Goal: Submit feedback/report problem: Provide input to the site owners about the experience or issues

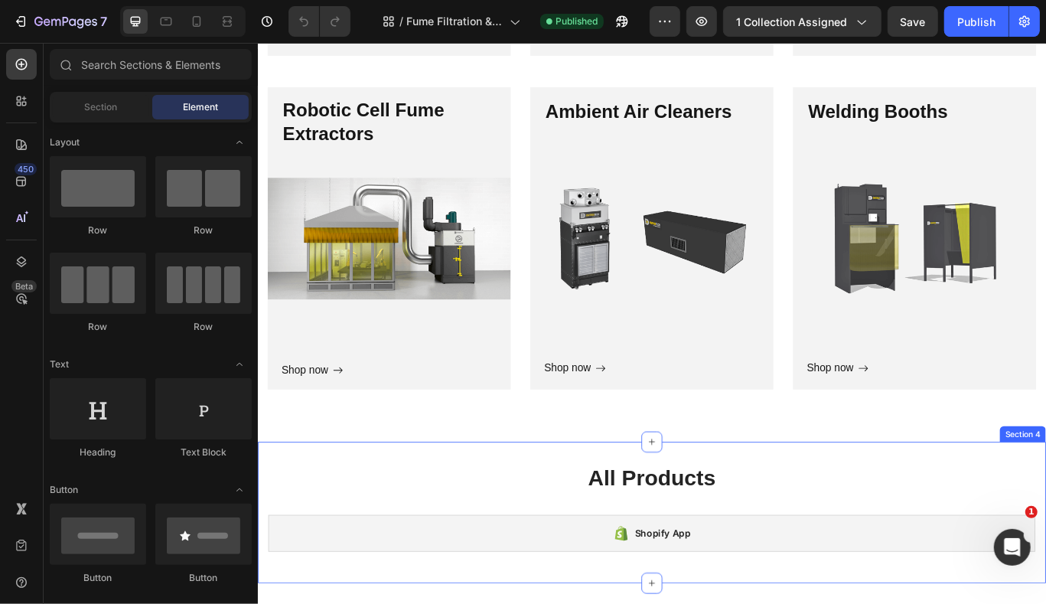
scroll to position [2503, 0]
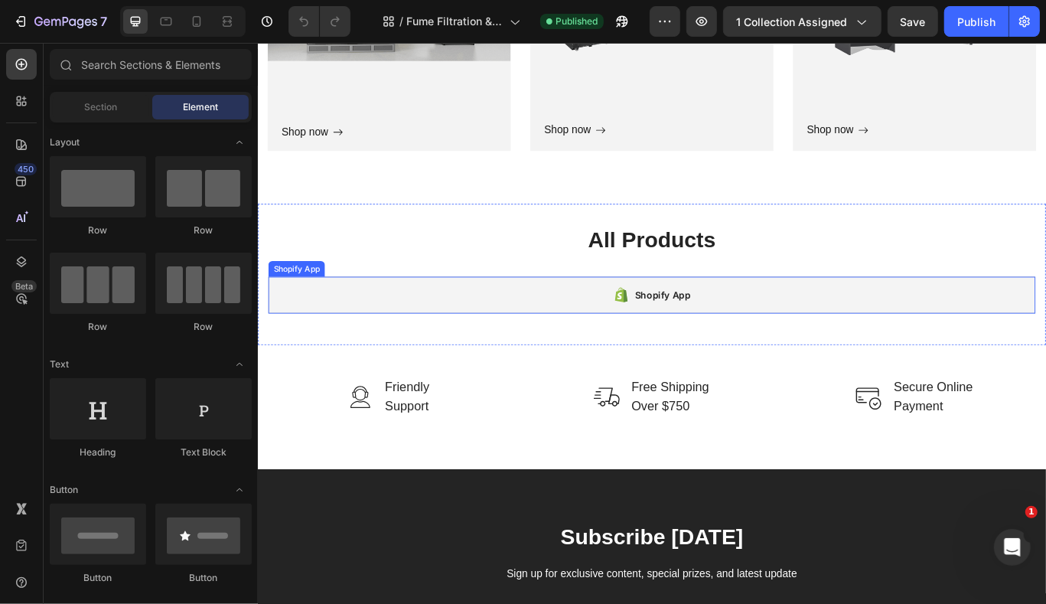
click at [690, 338] on div "Shopify App" at bounding box center [716, 334] width 90 height 21
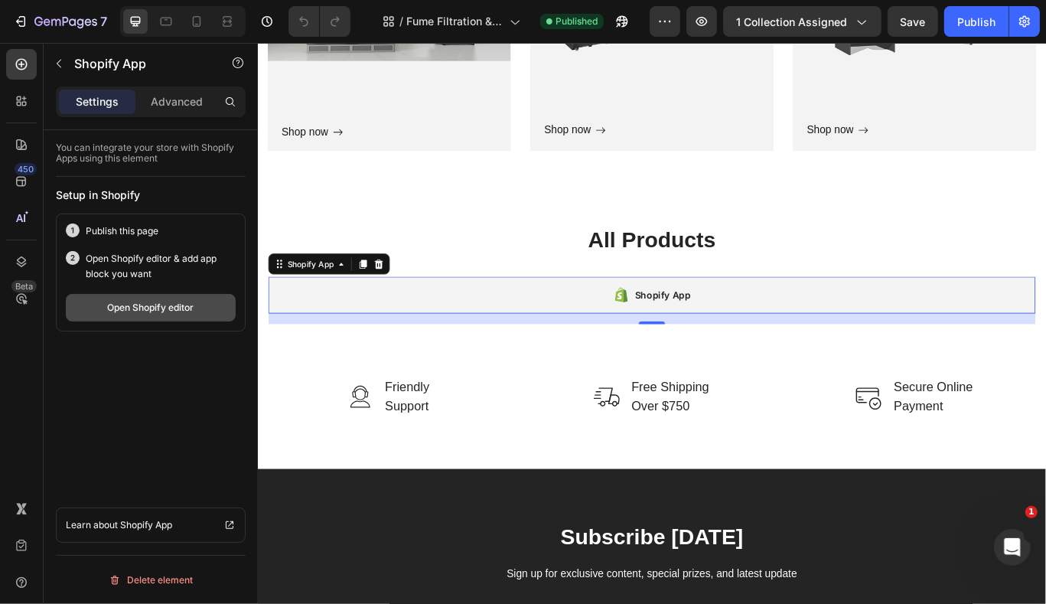
click at [150, 297] on button "Open Shopify editor" at bounding box center [151, 308] width 170 height 28
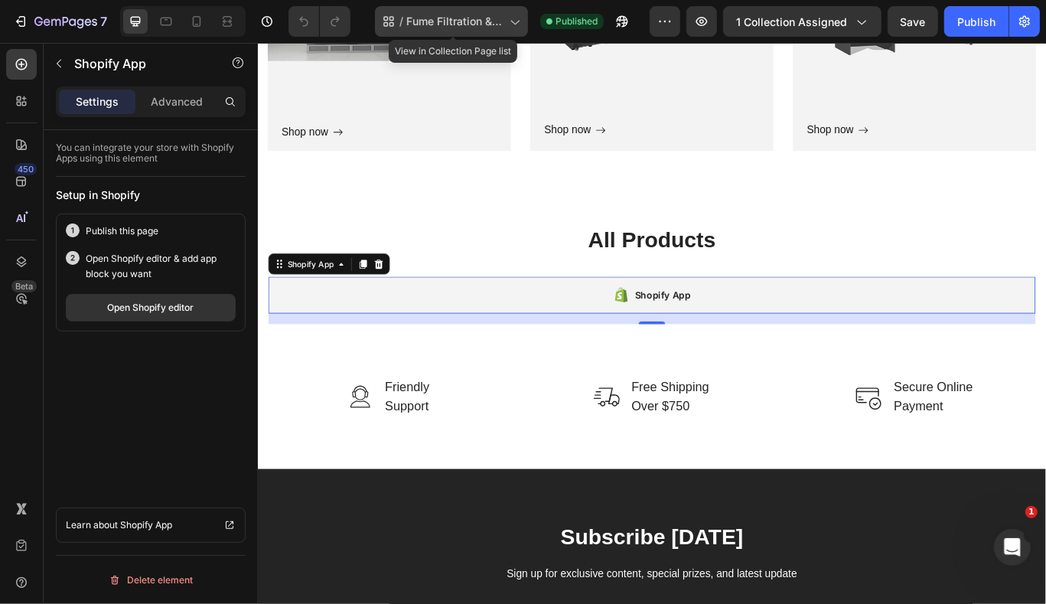
click at [442, 31] on div "/ Fume Filtration & Accessories" at bounding box center [451, 21] width 153 height 31
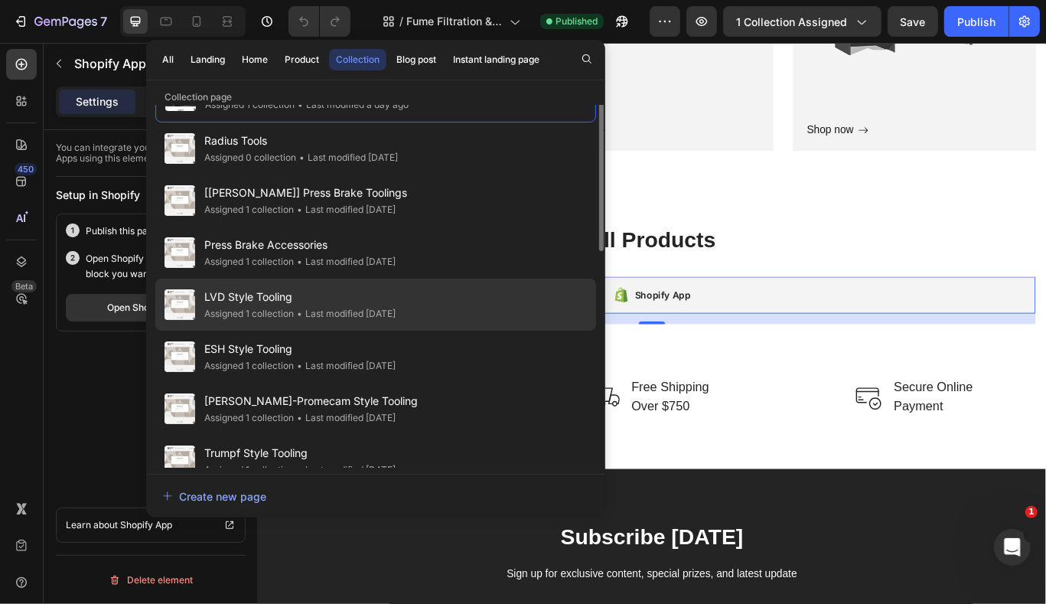
scroll to position [0, 0]
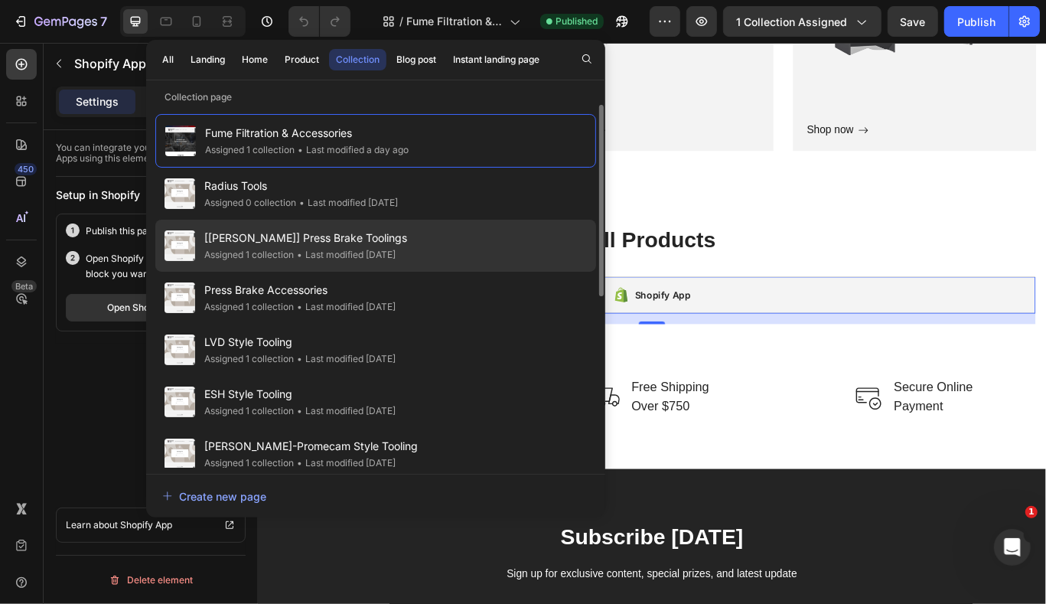
click at [363, 245] on span "[[PERSON_NAME]] Press Brake Toolings" at bounding box center [305, 238] width 203 height 18
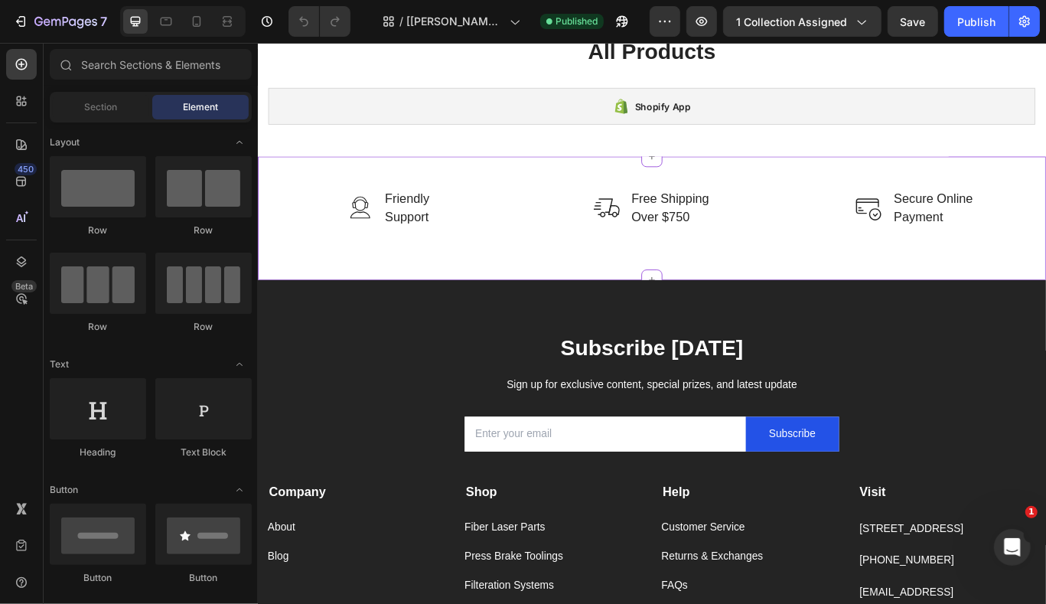
scroll to position [1112, 0]
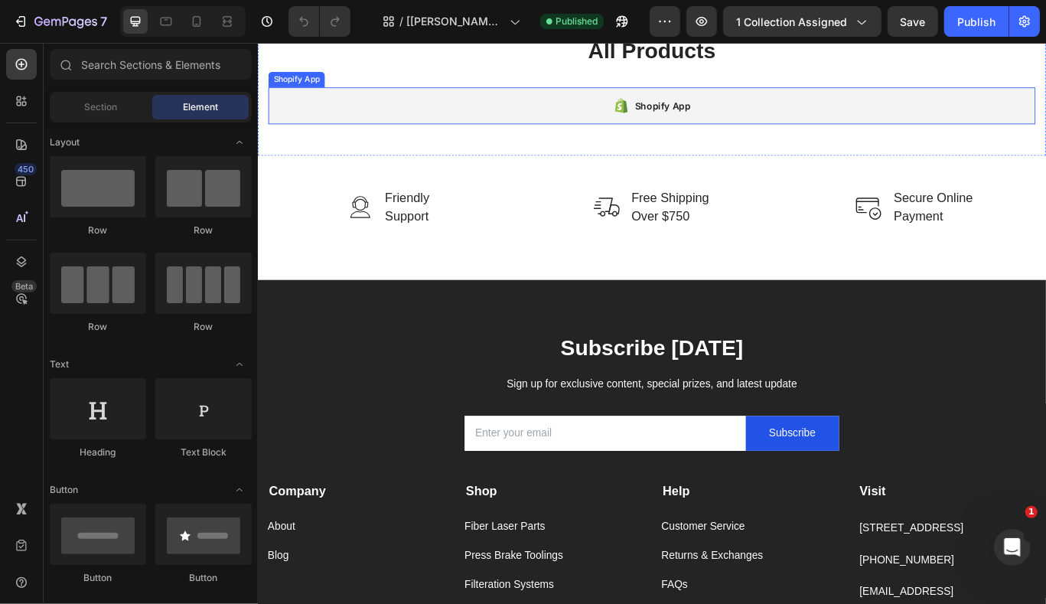
click at [676, 114] on icon at bounding box center [678, 116] width 5 height 8
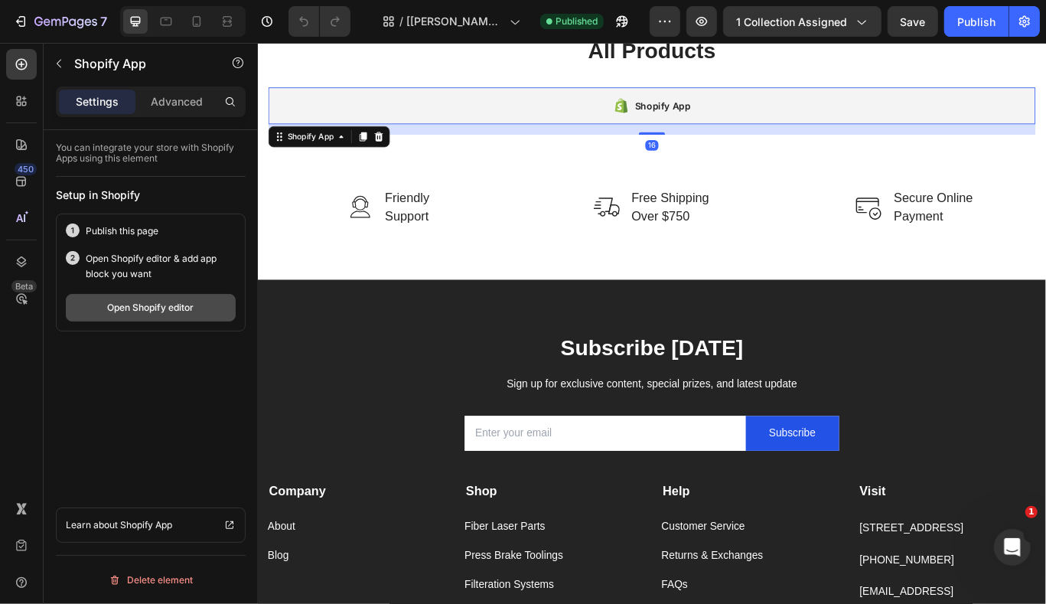
click at [169, 306] on div "Open Shopify editor" at bounding box center [151, 308] width 86 height 14
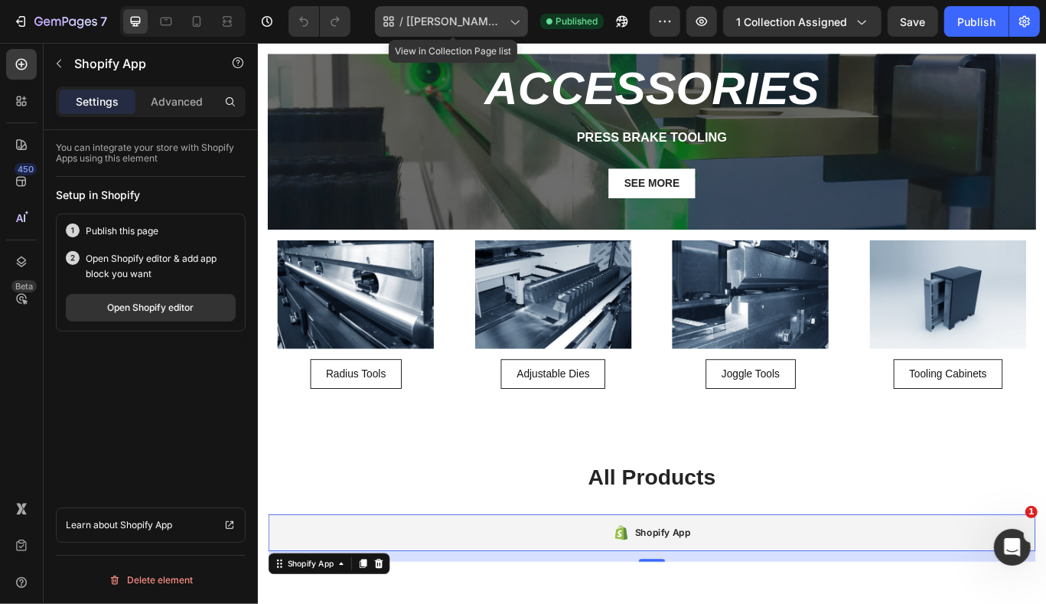
click at [497, 32] on div "/ [Tony GemPages] Press Brake Toolings" at bounding box center [451, 21] width 153 height 31
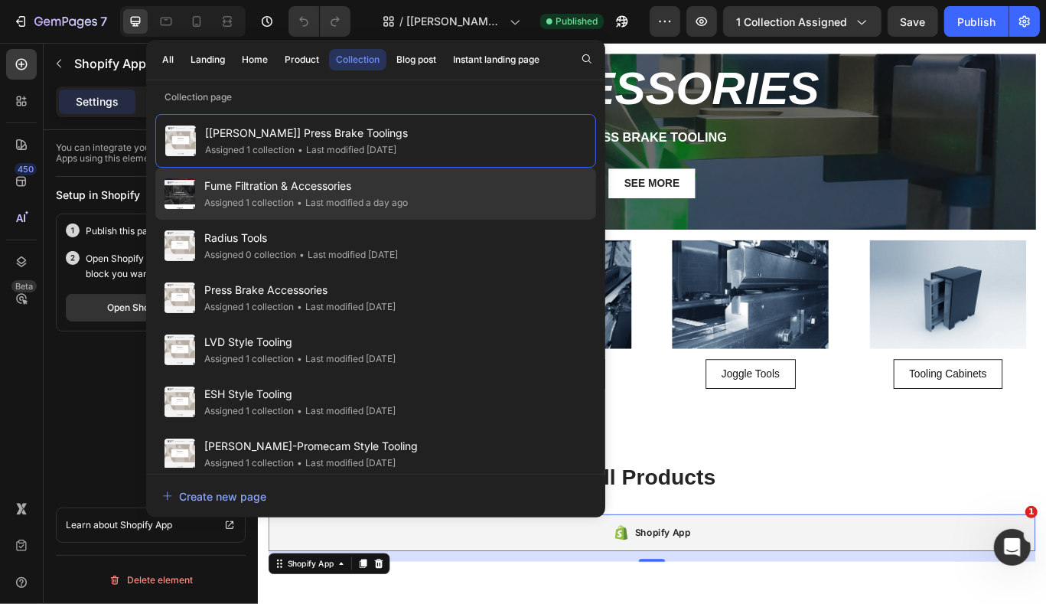
click at [418, 168] on div "Fume Filtration & Accessories Assigned 1 collection • Last modified a day ago" at bounding box center [375, 194] width 441 height 52
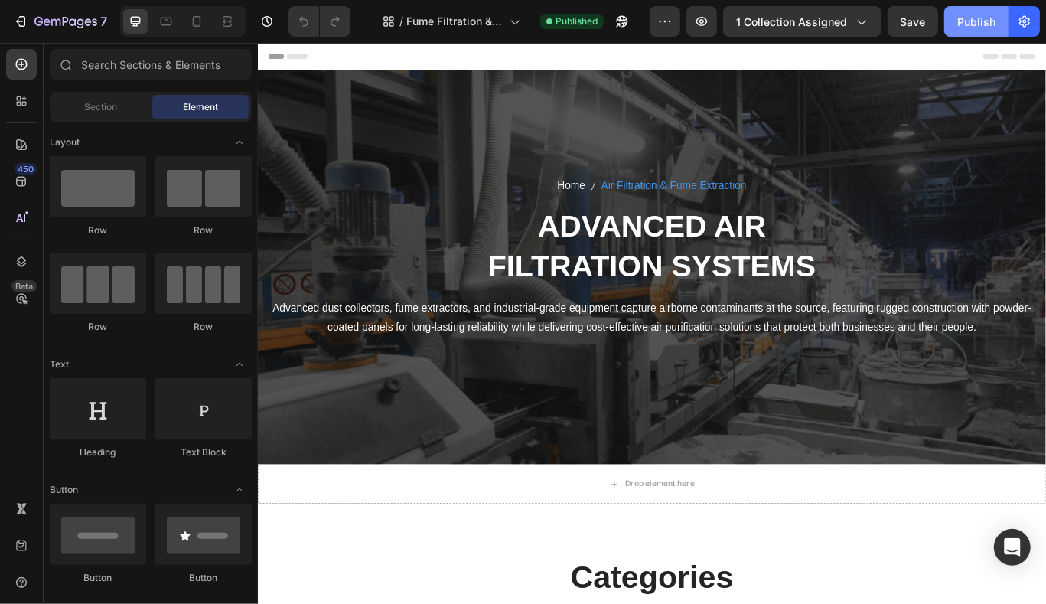
click at [959, 23] on div "Publish" at bounding box center [976, 22] width 38 height 16
click at [713, 21] on button "button" at bounding box center [701, 21] width 31 height 31
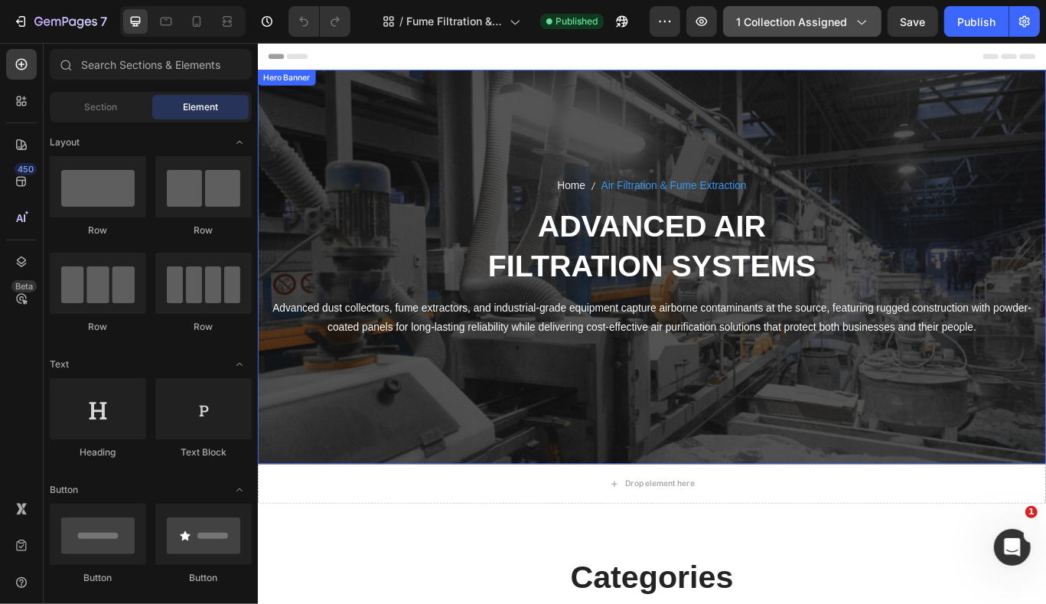
click at [814, 31] on button "1 collection assigned" at bounding box center [802, 21] width 158 height 31
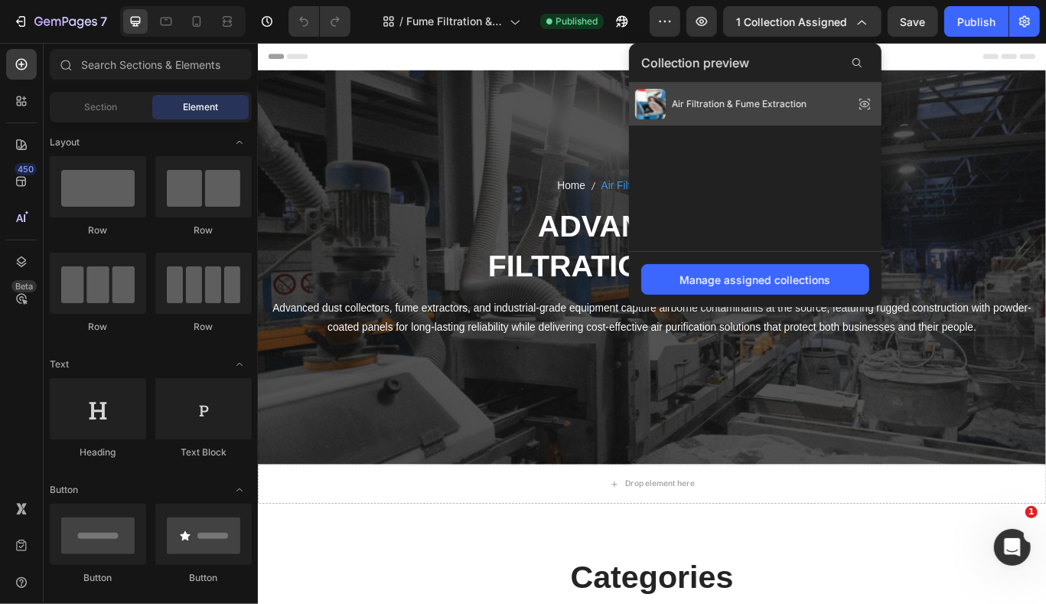
click at [783, 113] on div "Air Filtration & Fume Extraction" at bounding box center [720, 104] width 171 height 31
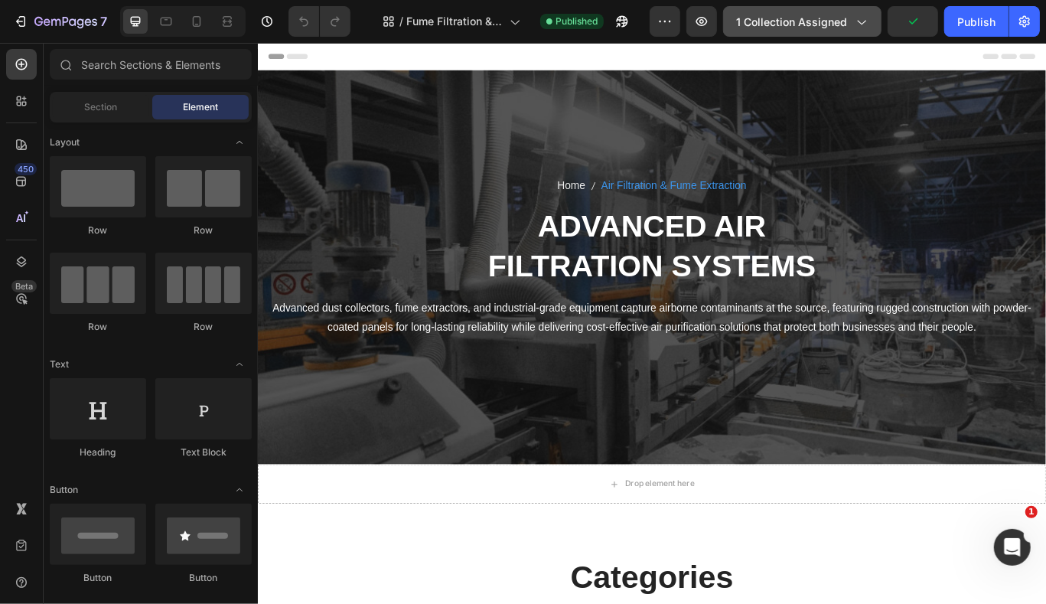
click at [777, 26] on span "1 collection assigned" at bounding box center [791, 22] width 111 height 16
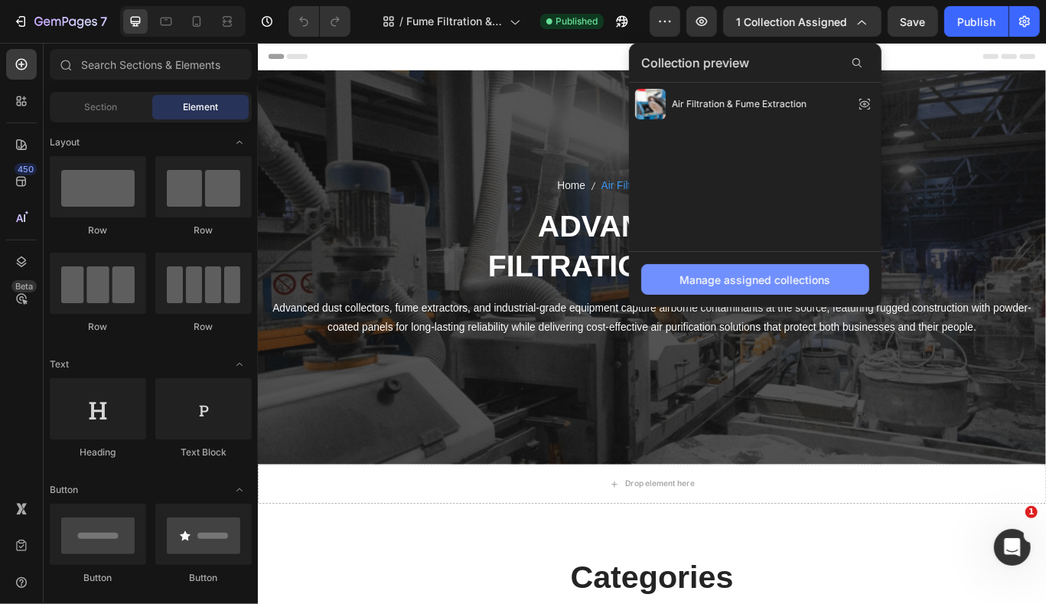
click at [763, 277] on div "Manage assigned collections" at bounding box center [755, 280] width 151 height 16
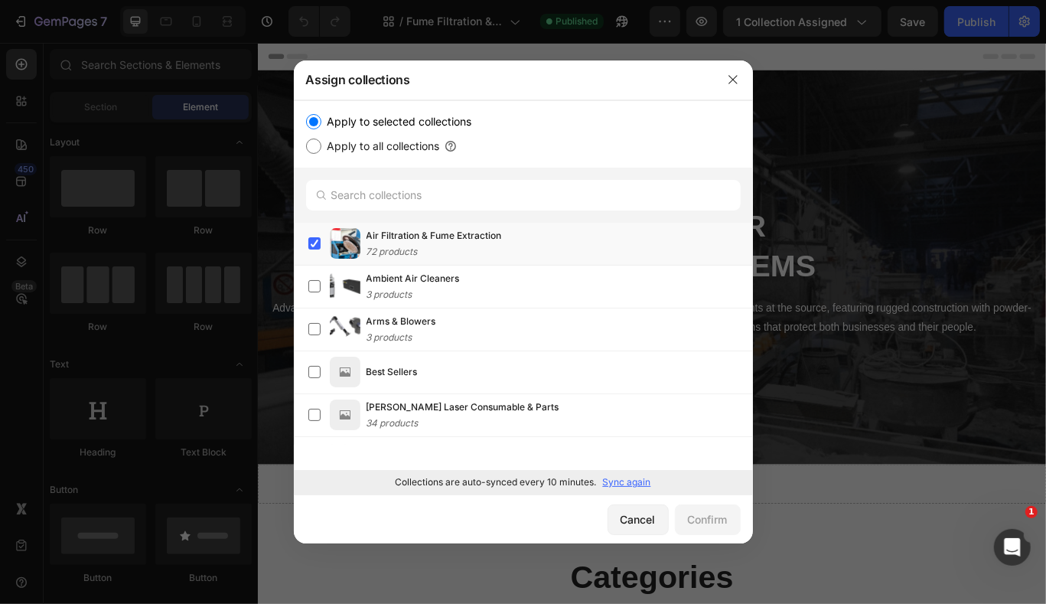
click at [646, 480] on p "Sync again" at bounding box center [627, 482] width 48 height 11
click at [882, 277] on div at bounding box center [523, 302] width 1046 height 604
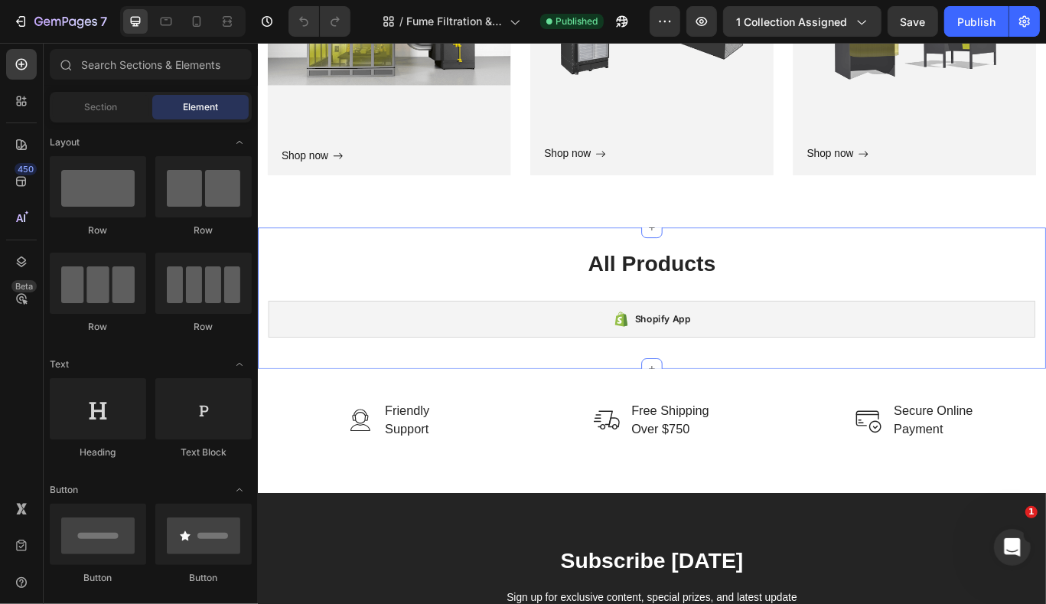
scroll to position [2453, 0]
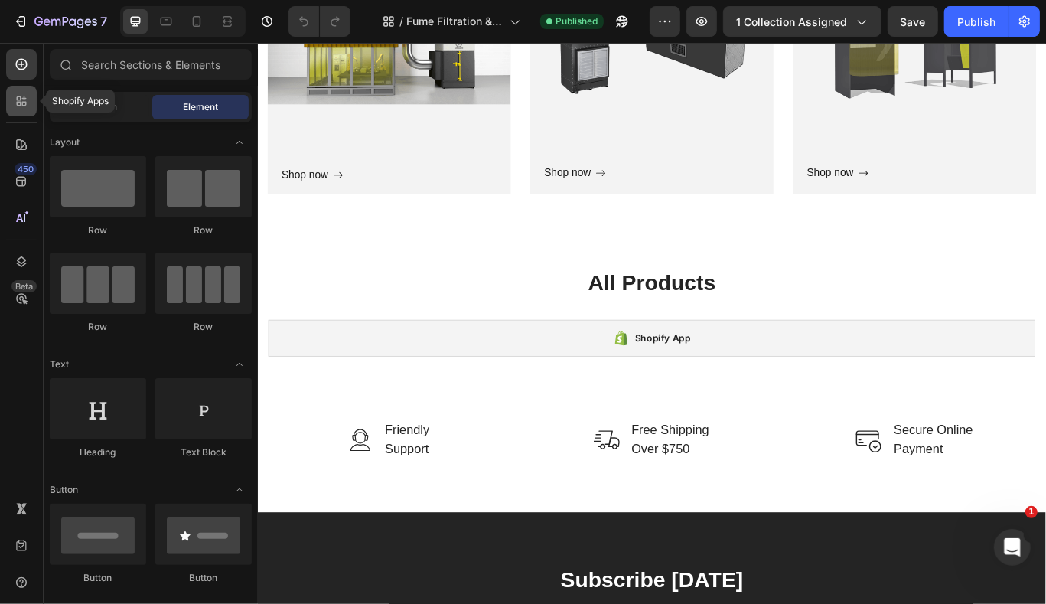
click at [24, 94] on icon at bounding box center [21, 100] width 15 height 15
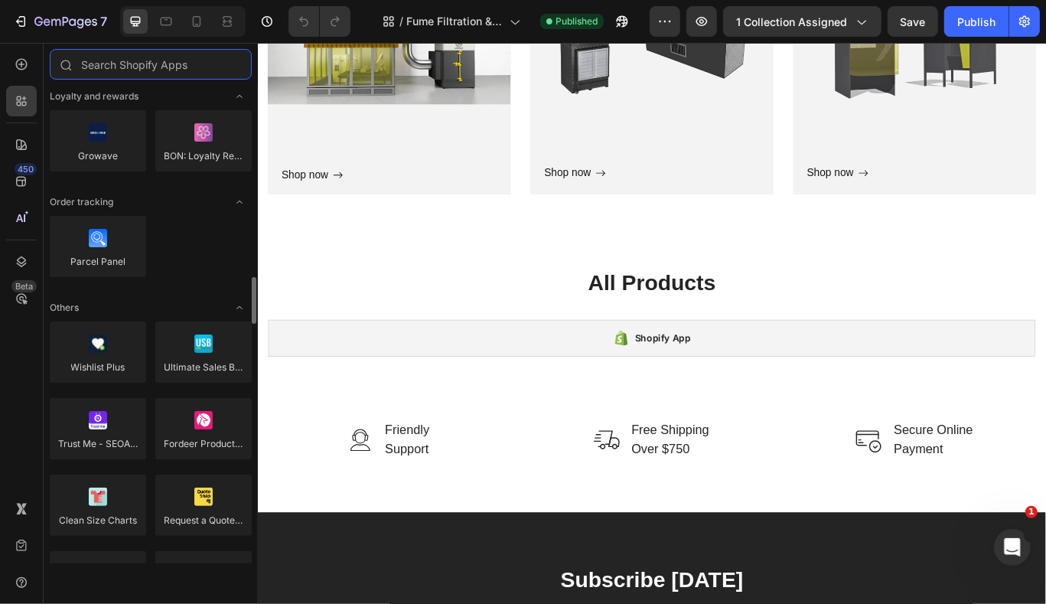
scroll to position [2689, 0]
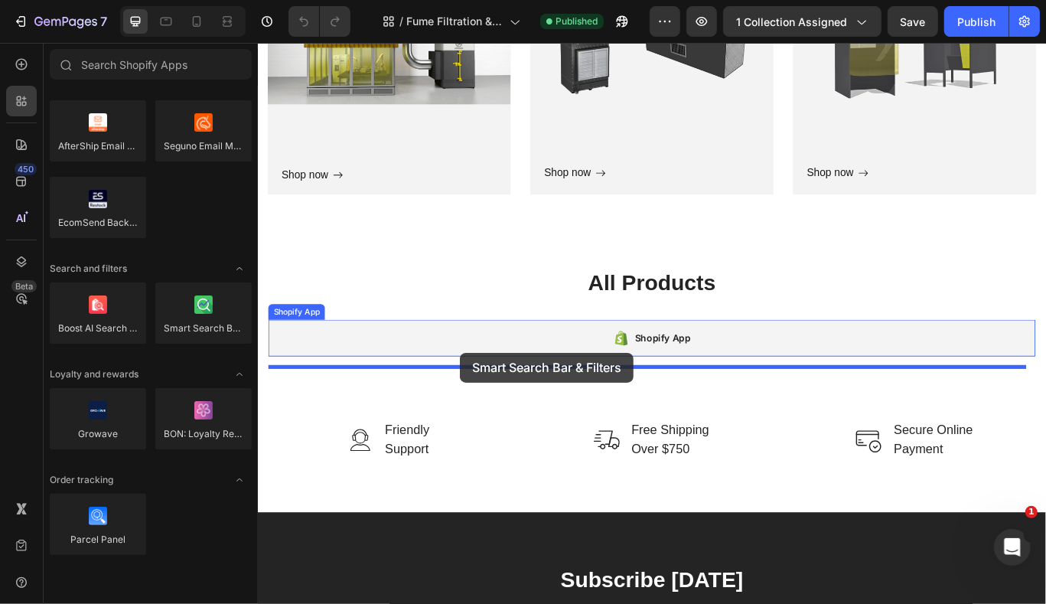
drag, startPoint x: 452, startPoint y: 366, endPoint x: 558, endPoint y: 412, distance: 115.1
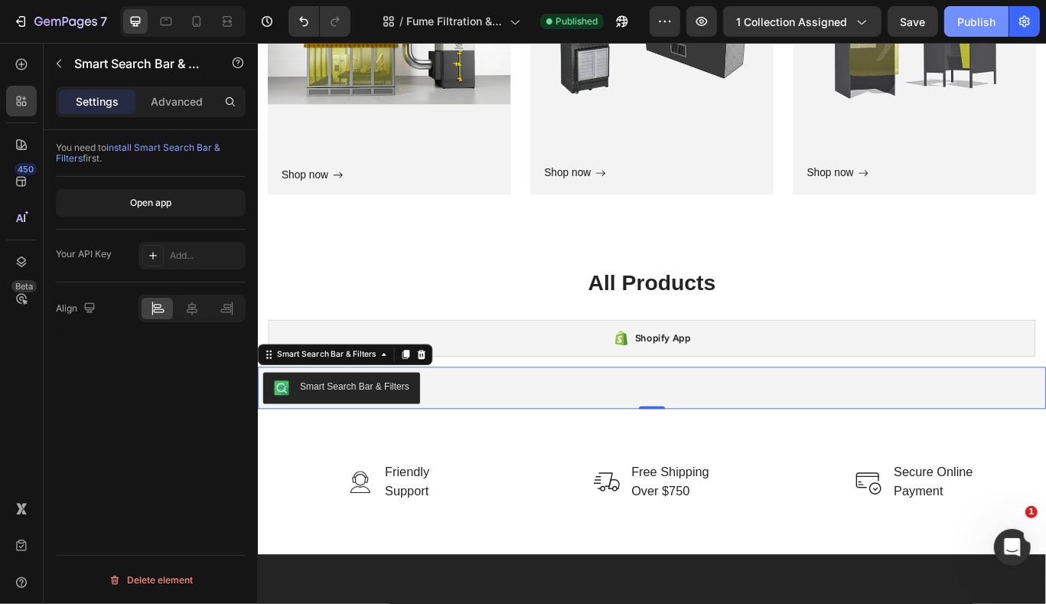
click at [974, 28] on div "Publish" at bounding box center [976, 22] width 38 height 16
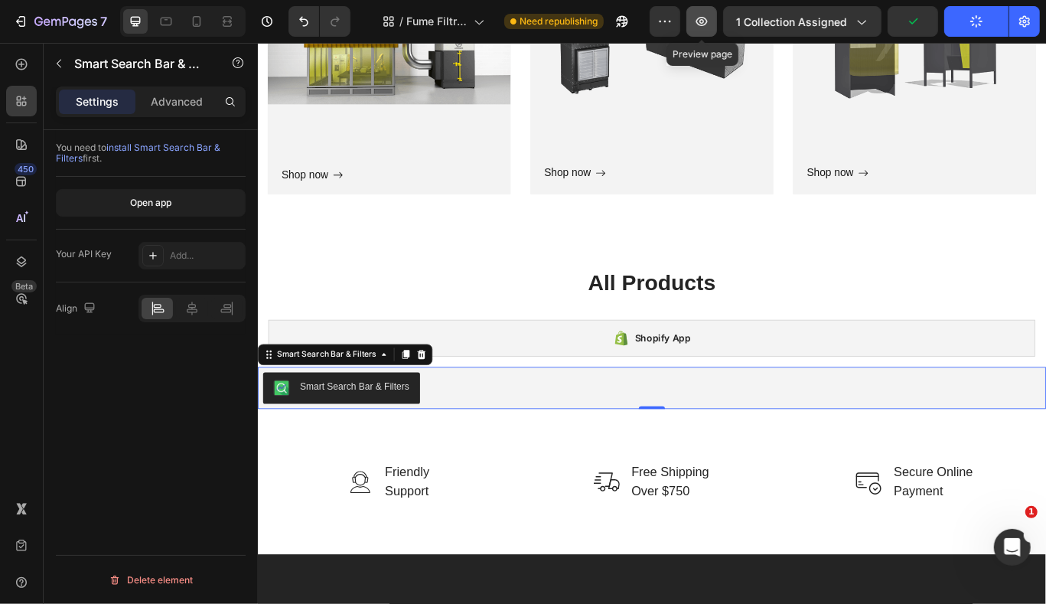
click at [701, 21] on icon "button" at bounding box center [701, 21] width 15 height 15
click at [468, 444] on div "Smart Search Bar & Filters" at bounding box center [716, 443] width 906 height 37
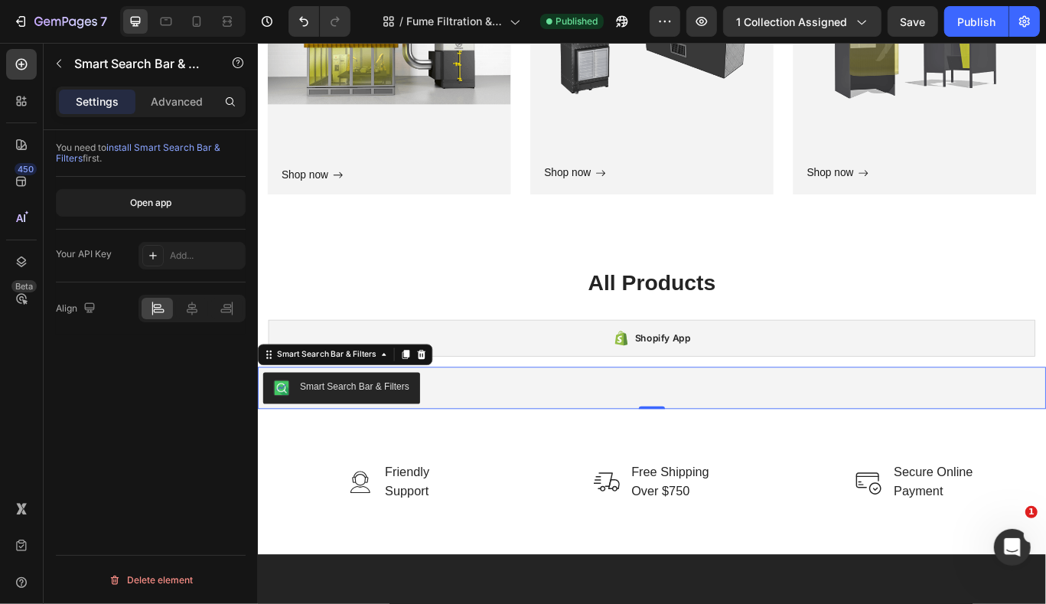
click at [178, 116] on div "Settings Advanced" at bounding box center [151, 101] width 190 height 31
click at [171, 107] on div "Advanced" at bounding box center [176, 102] width 77 height 24
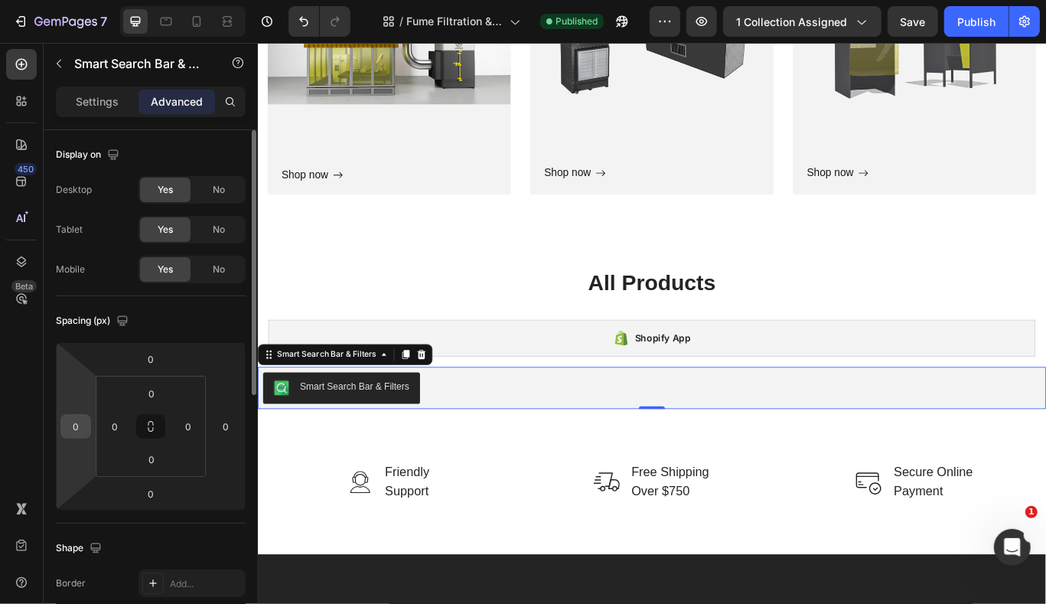
click at [80, 419] on input "0" at bounding box center [75, 426] width 23 height 23
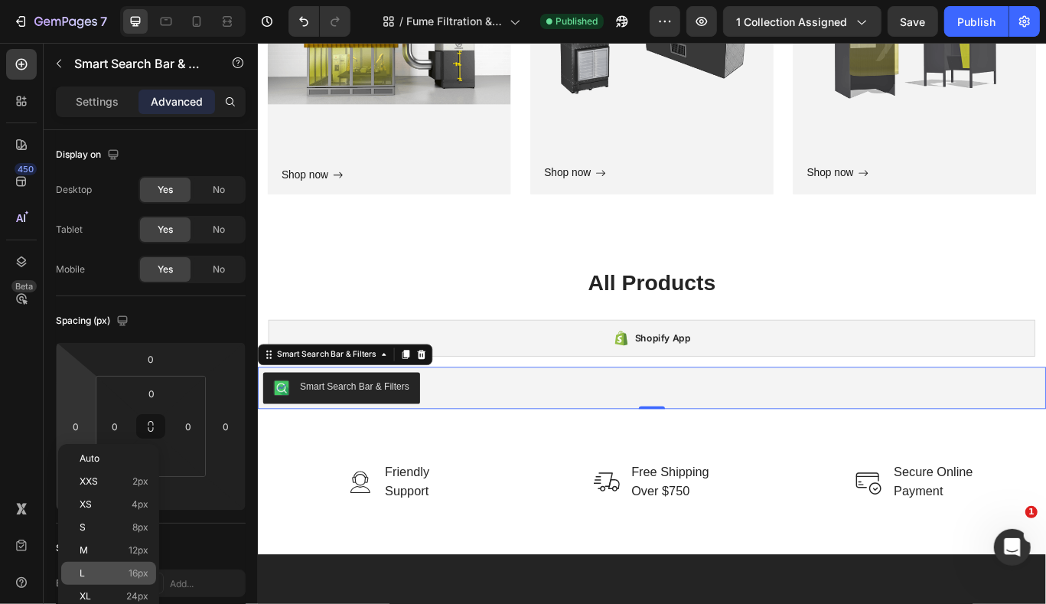
click at [112, 575] on p "L 16px" at bounding box center [114, 573] width 69 height 11
type input "16"
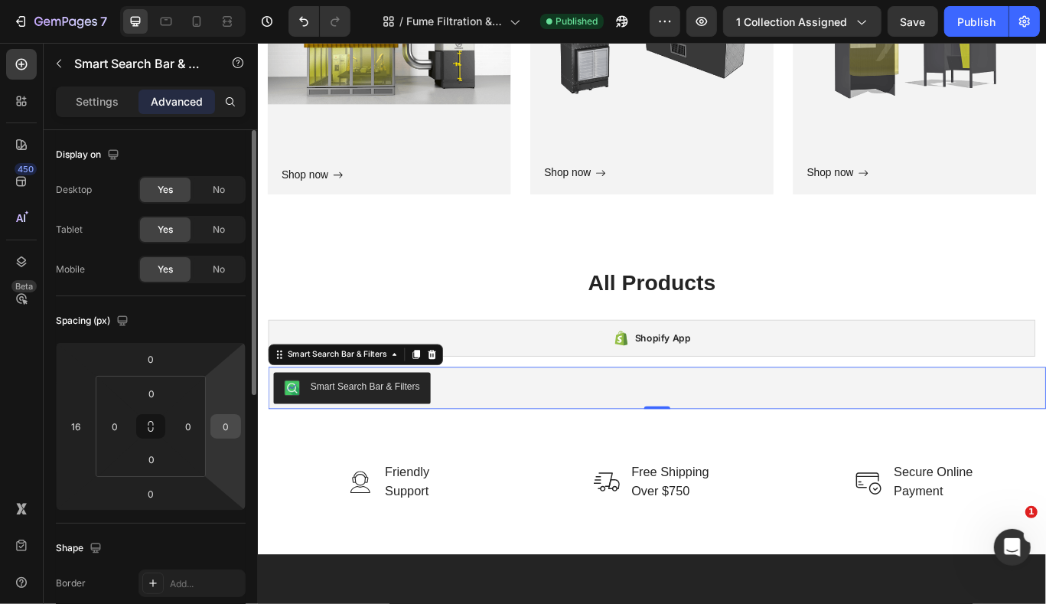
click at [219, 426] on input "0" at bounding box center [225, 426] width 23 height 23
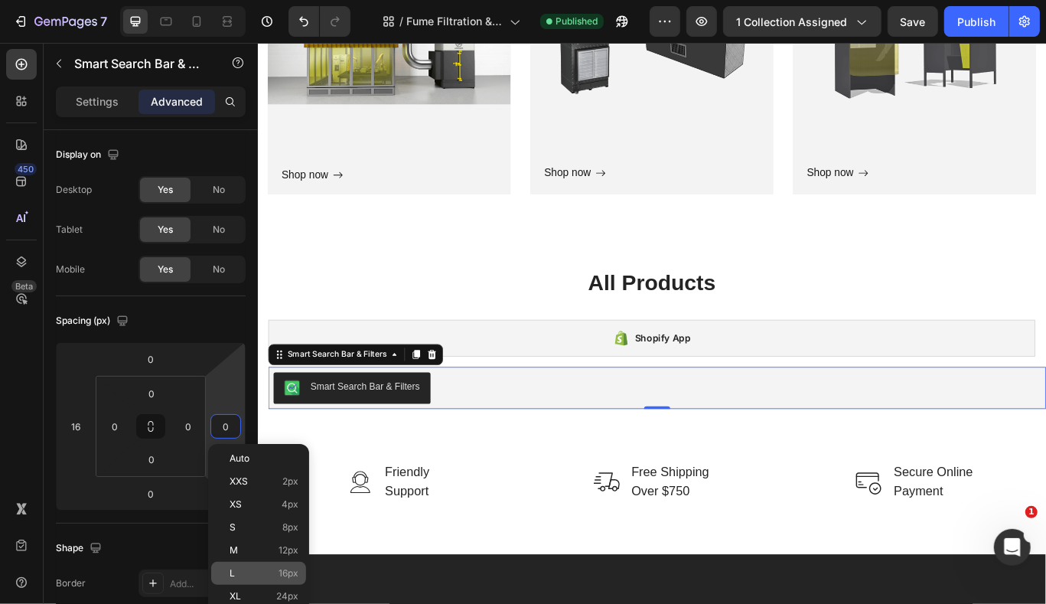
click at [243, 581] on div "L 16px" at bounding box center [258, 573] width 95 height 23
type input "16"
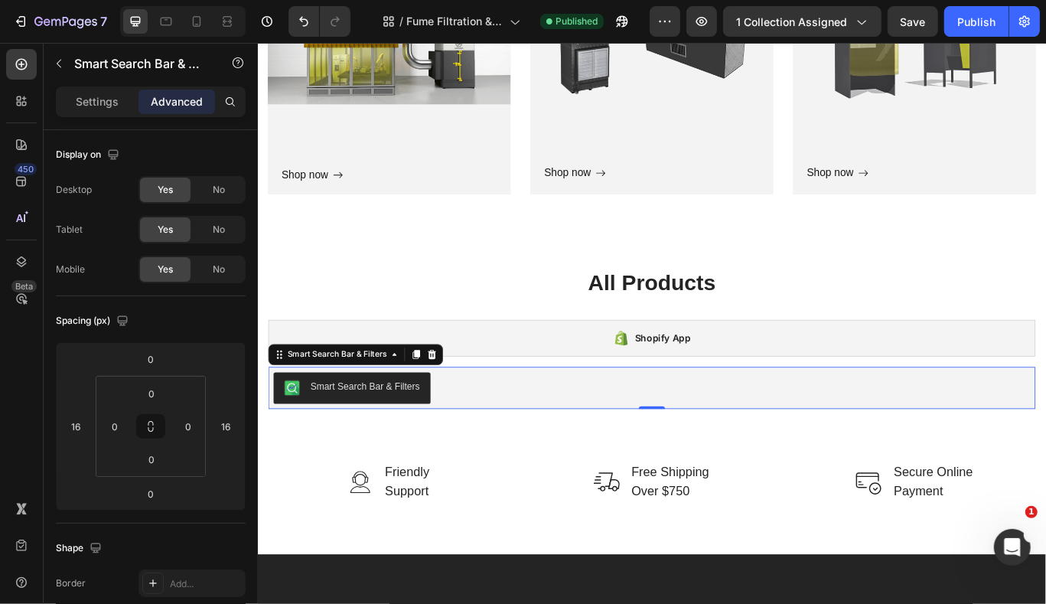
click at [366, 451] on div "Smart Search Bar & Filters" at bounding box center [367, 444] width 158 height 18
click at [363, 449] on div "Smart Search Bar & Filters" at bounding box center [382, 443] width 128 height 16
click at [321, 405] on div "Smart Search Bar & Filters" at bounding box center [349, 405] width 122 height 14
click at [777, 457] on div "Smart Search Bar & Filters" at bounding box center [715, 443] width 881 height 37
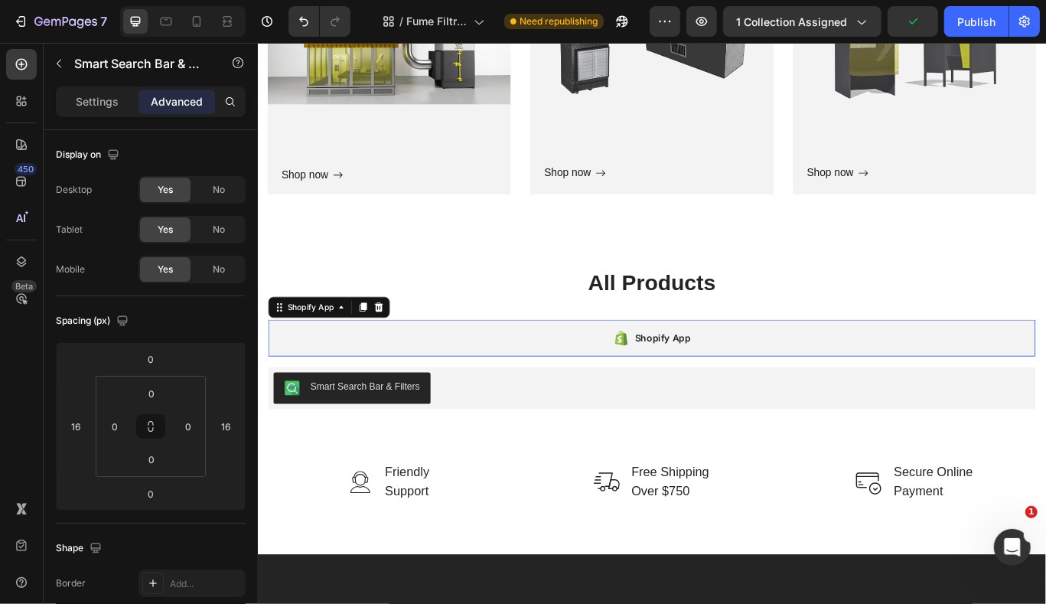
click at [664, 367] on div "Shopify App" at bounding box center [716, 385] width 894 height 43
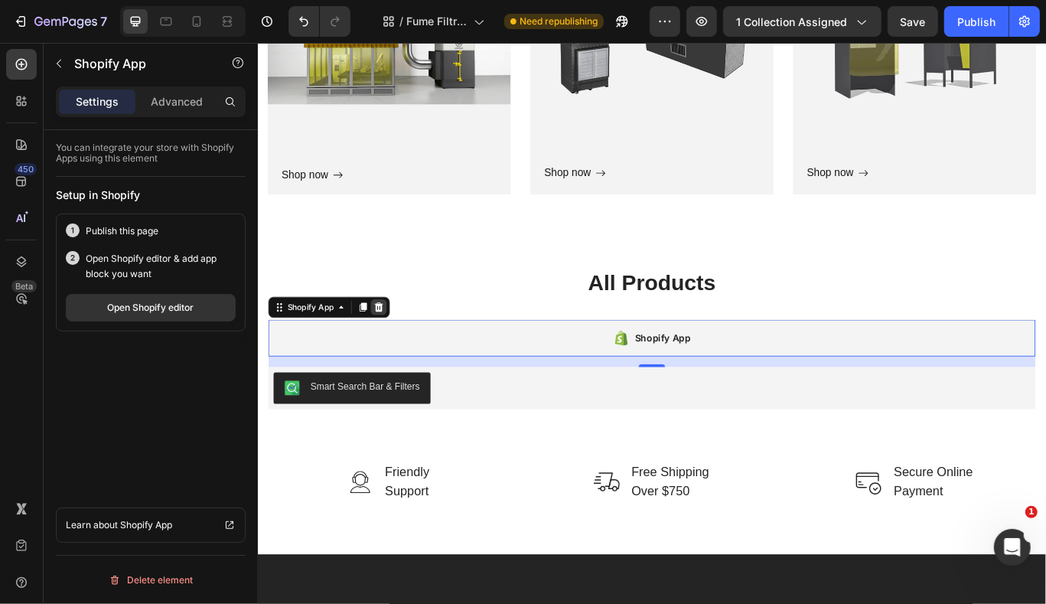
click at [402, 351] on icon at bounding box center [398, 349] width 12 height 12
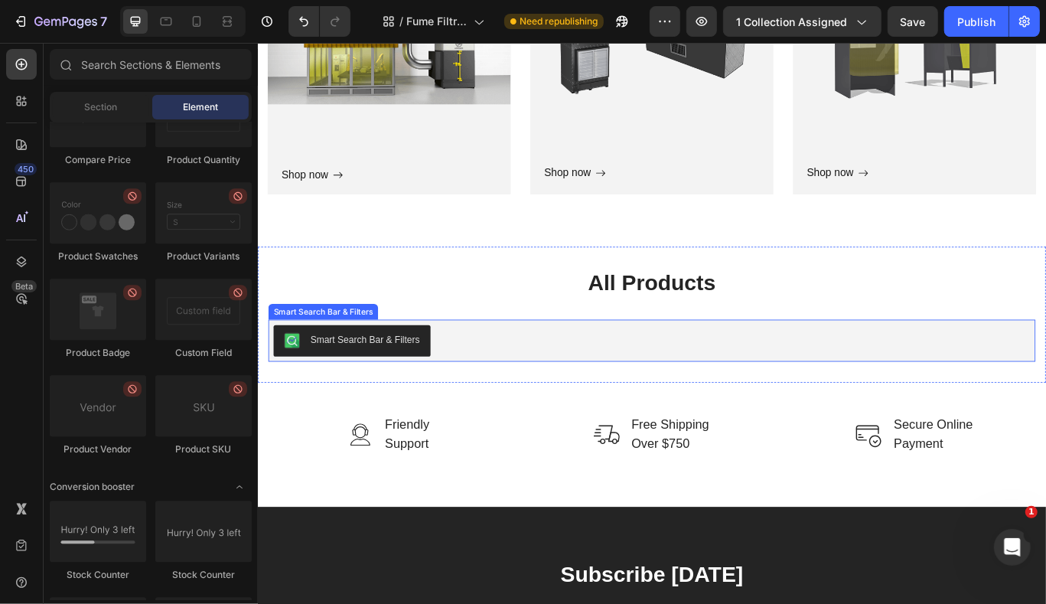
click at [497, 365] on div "Smart Search Bar & Filters" at bounding box center [716, 388] width 894 height 49
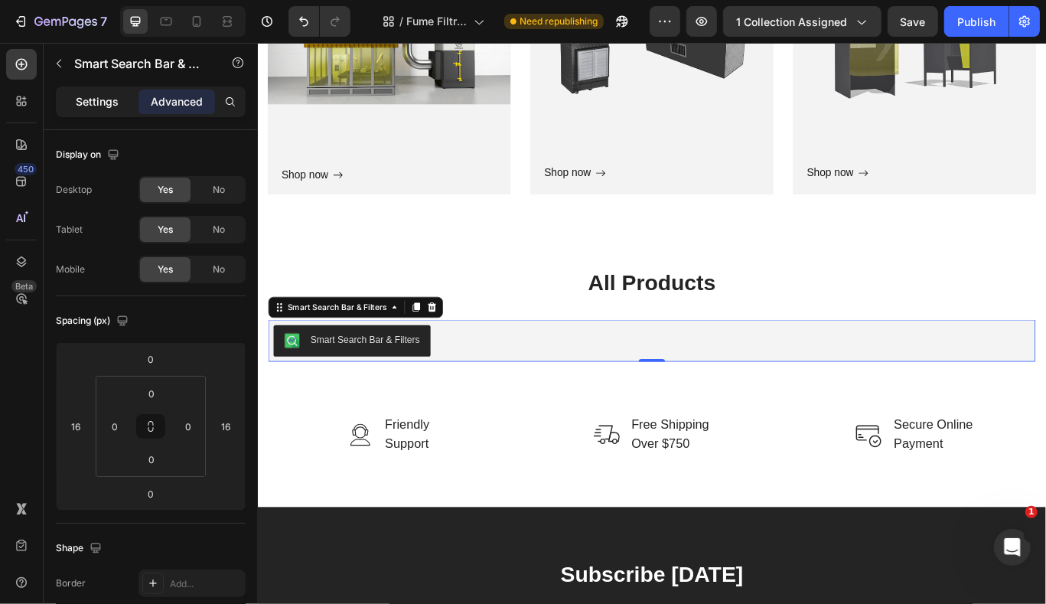
click at [95, 96] on p "Settings" at bounding box center [97, 102] width 43 height 12
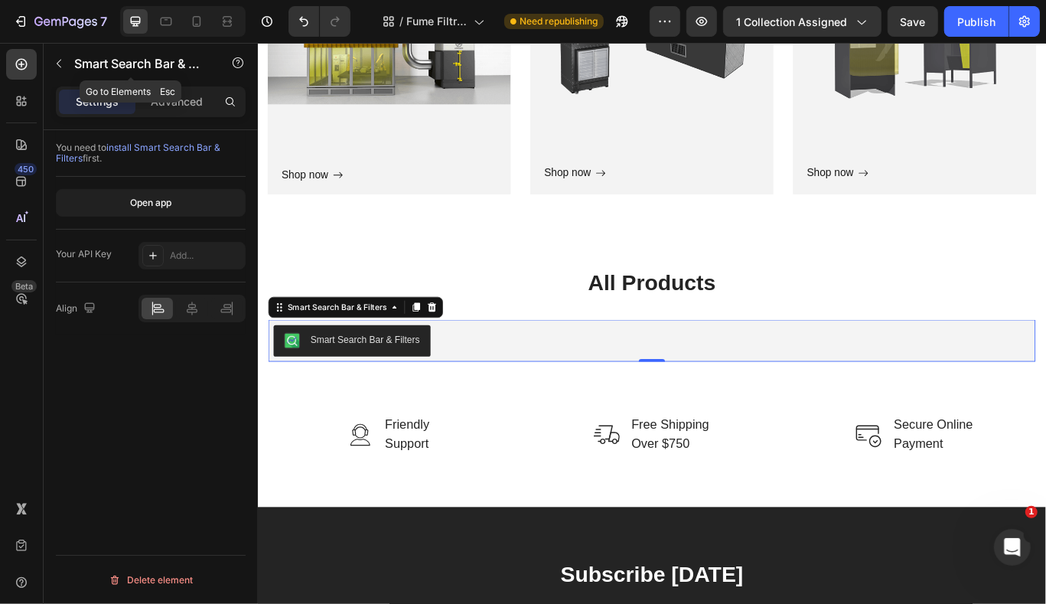
click at [71, 63] on div "Smart Search Bar & Filters" at bounding box center [131, 64] width 174 height 40
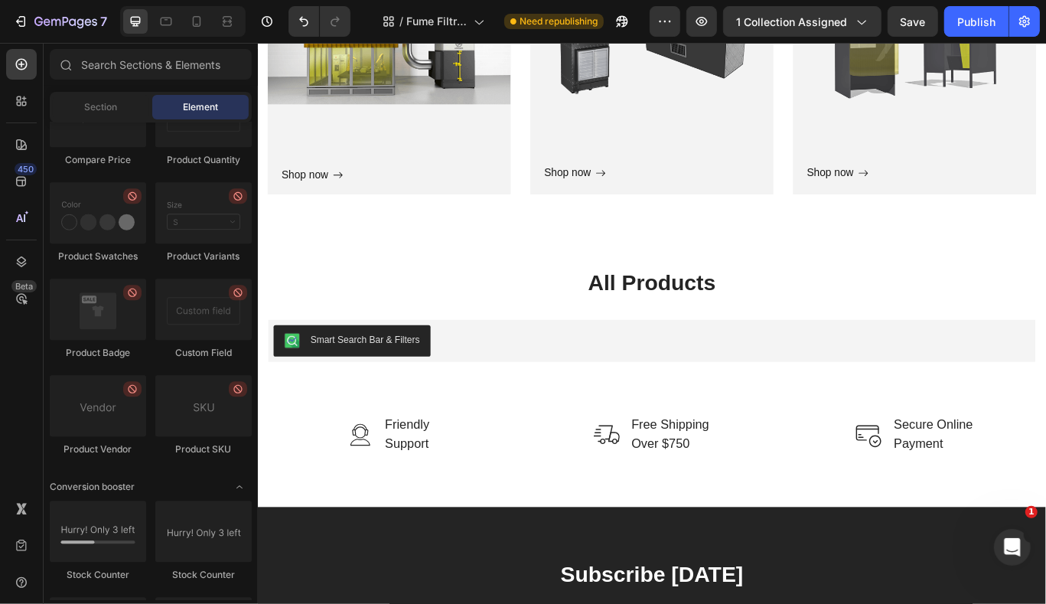
scroll to position [3059, 0]
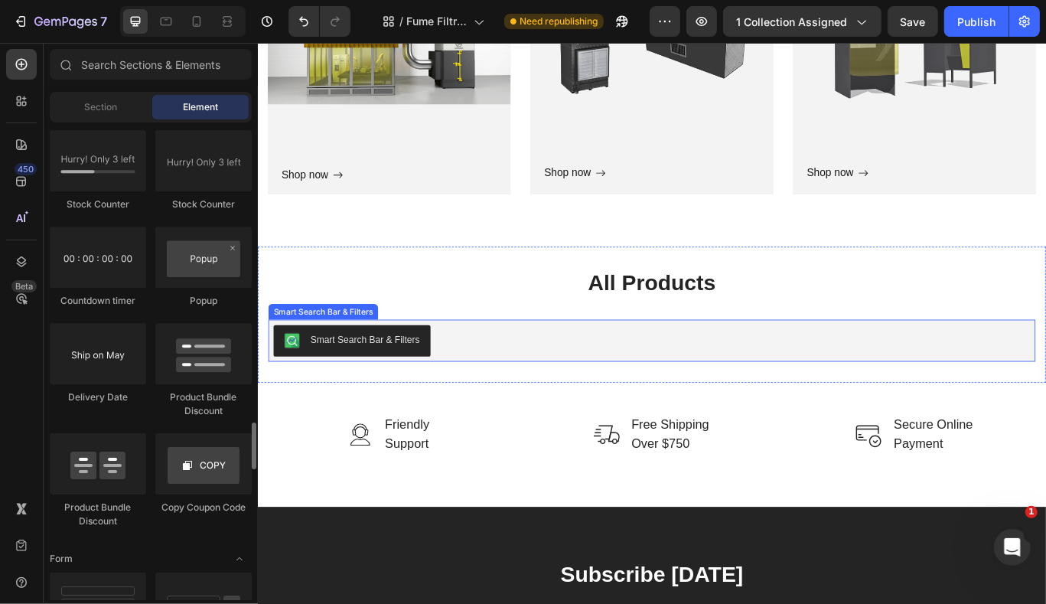
drag, startPoint x: 493, startPoint y: 413, endPoint x: 444, endPoint y: 402, distance: 50.1
click at [493, 413] on div "All Products Heading Smart Search Bar & Filters Smart Search Bar & Filters Sect…" at bounding box center [716, 358] width 918 height 158
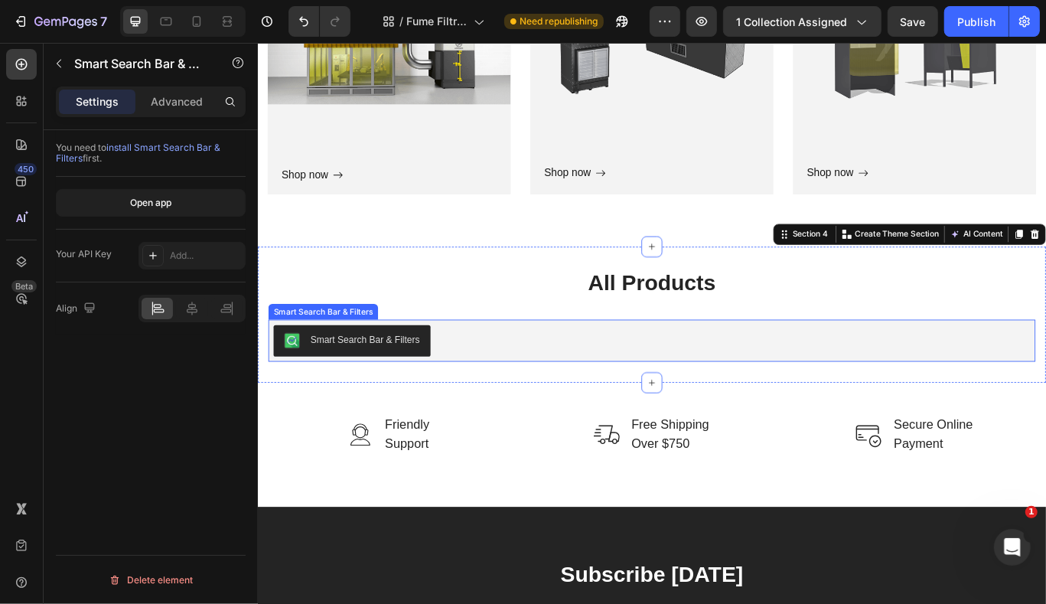
click at [422, 384] on div "Smart Search Bar & Filters" at bounding box center [382, 387] width 128 height 16
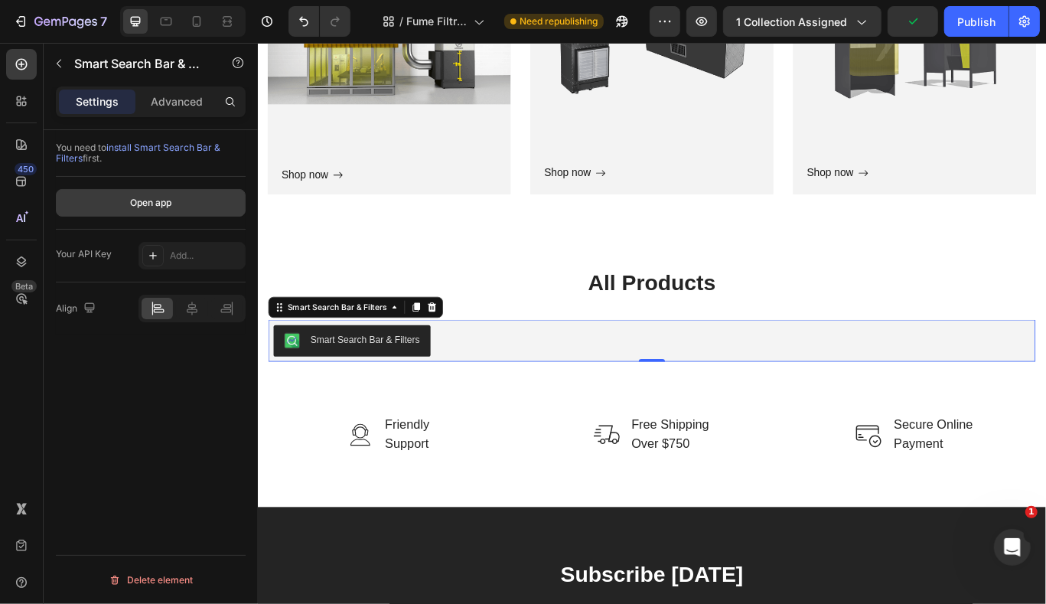
click at [187, 205] on button "Open app" at bounding box center [151, 203] width 190 height 28
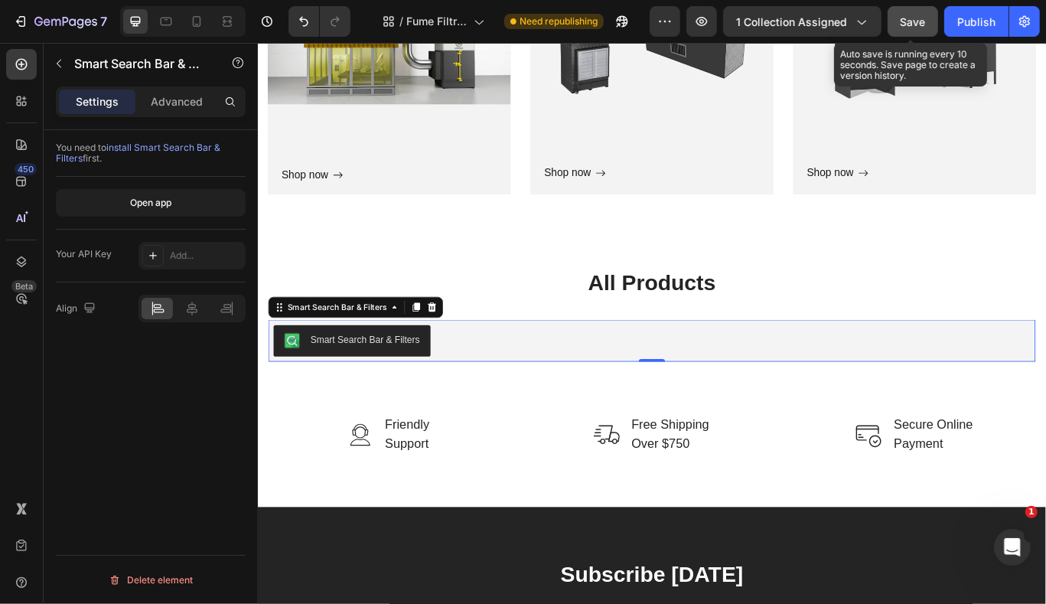
click at [915, 17] on span "Save" at bounding box center [912, 21] width 25 height 13
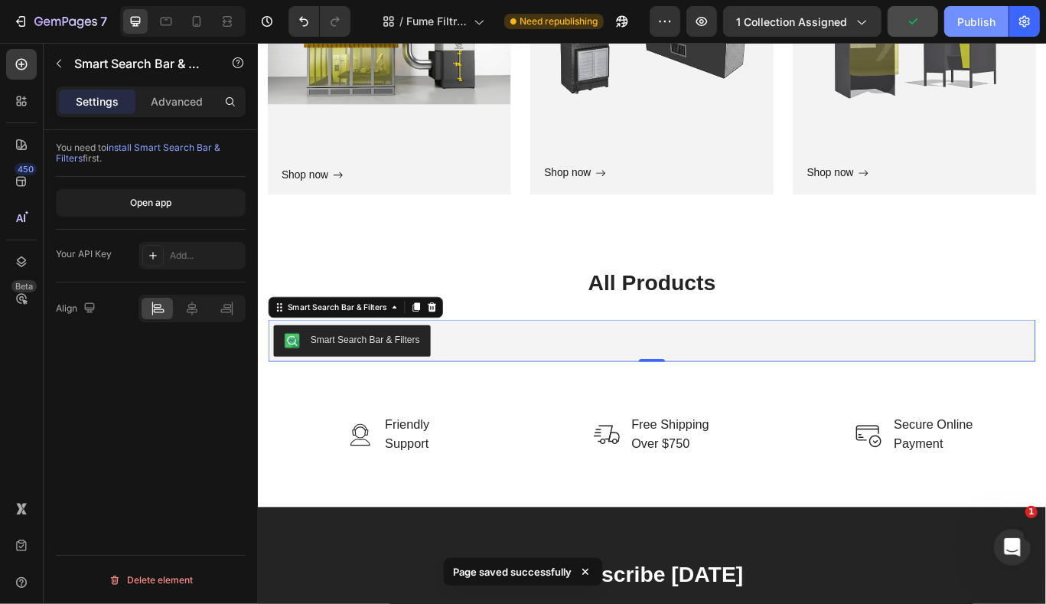
click at [966, 21] on div "Publish" at bounding box center [976, 22] width 38 height 16
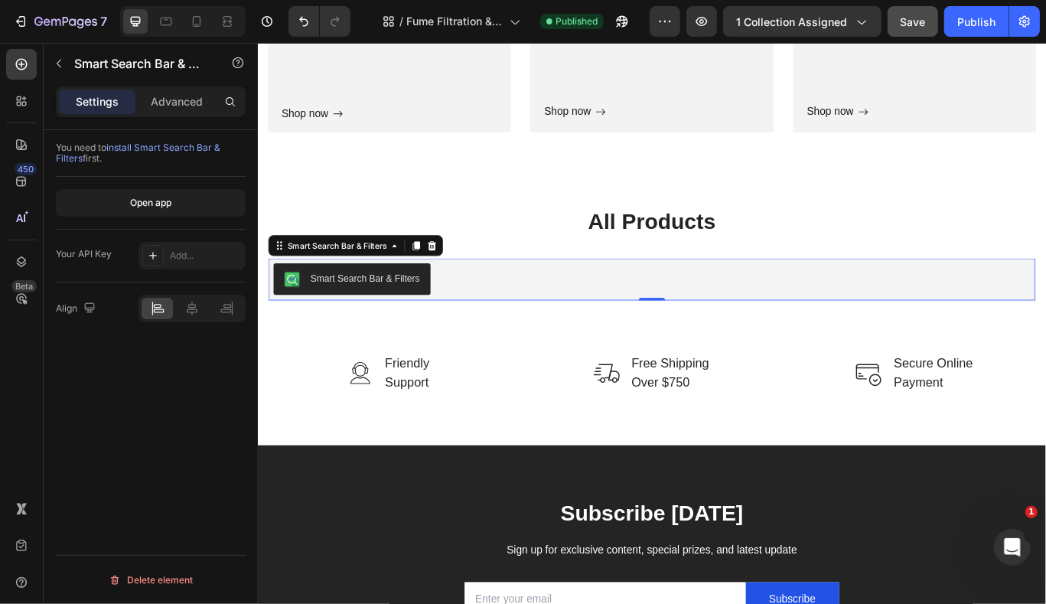
scroll to position [2528, 0]
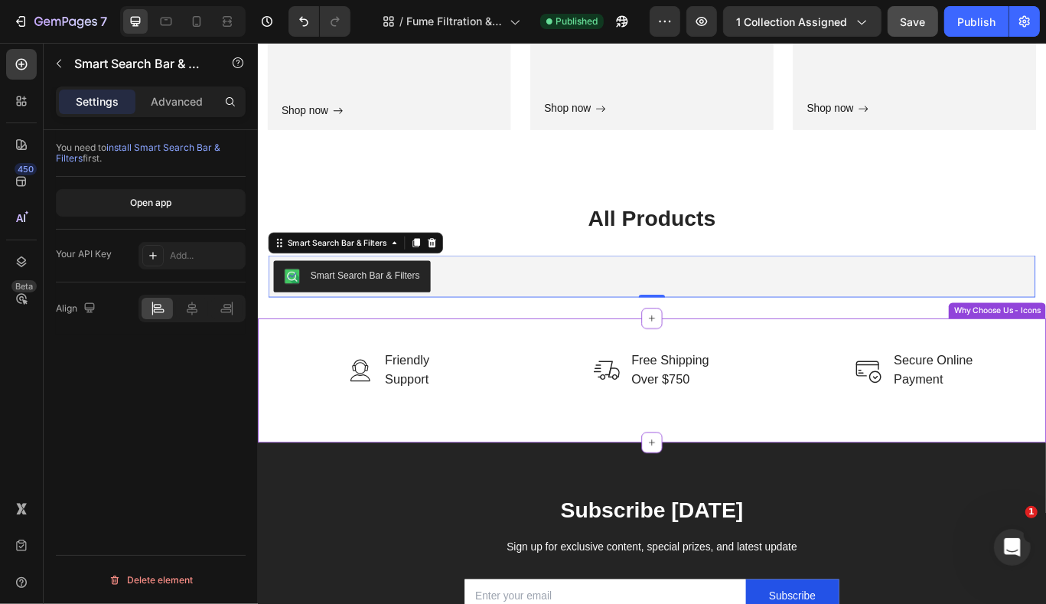
click at [583, 428] on div "Image Free Shipping Over $750 Text block Row" at bounding box center [716, 422] width 282 height 47
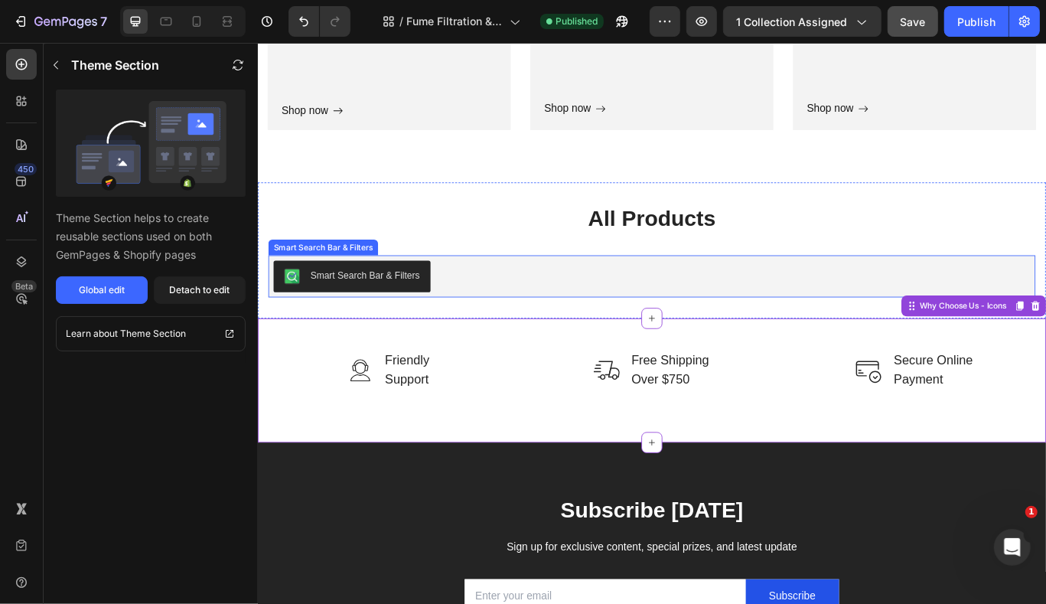
click at [467, 321] on div "Smart Search Bar & Filters" at bounding box center [715, 313] width 881 height 37
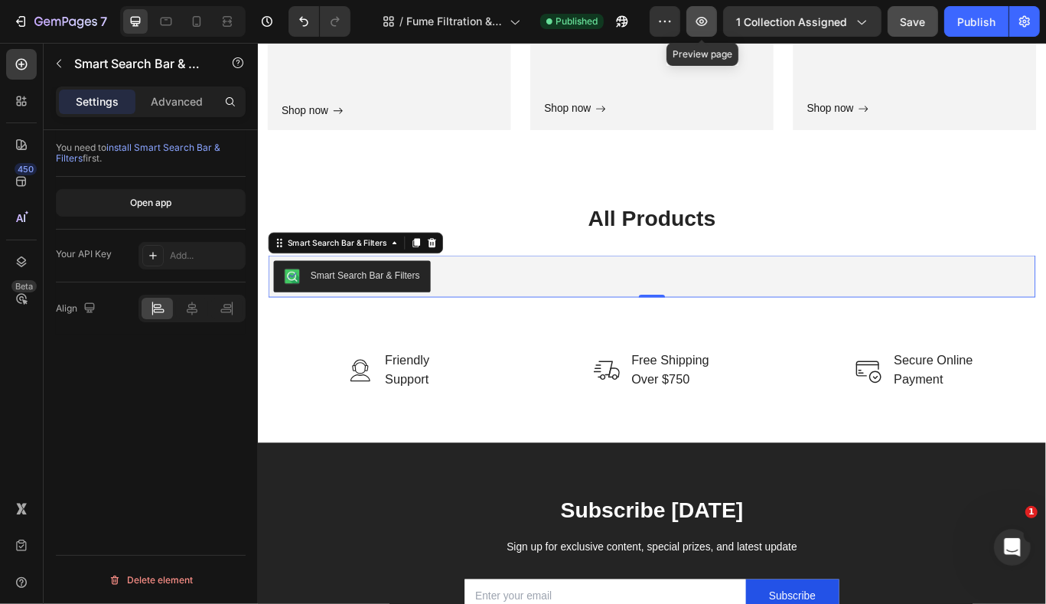
click at [699, 24] on icon "button" at bounding box center [701, 21] width 15 height 15
click at [383, 313] on div "Smart Search Bar & Filters" at bounding box center [382, 312] width 128 height 16
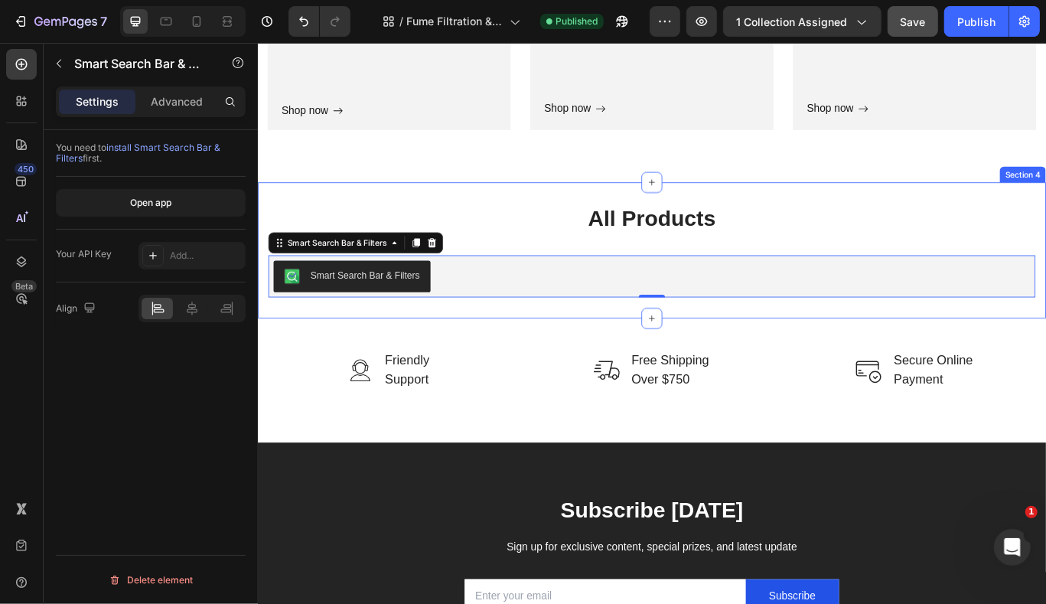
click at [516, 346] on div "All Products Heading Smart Search Bar & Filters Smart Search Bar & Filters 0 Se…" at bounding box center [716, 283] width 918 height 158
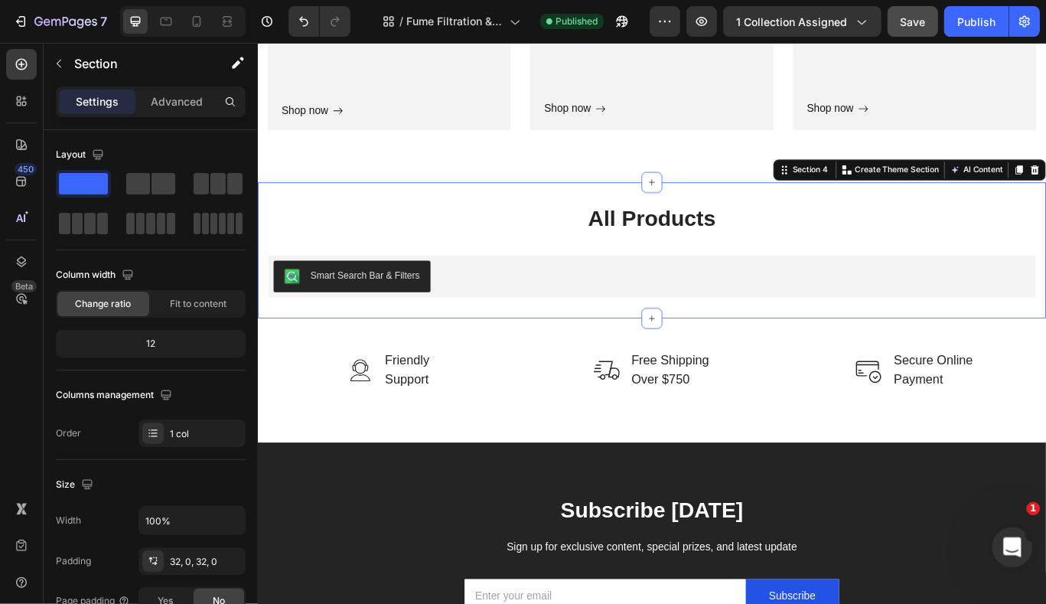
click at [1007, 538] on icon "Open Intercom Messenger" at bounding box center [1010, 544] width 25 height 25
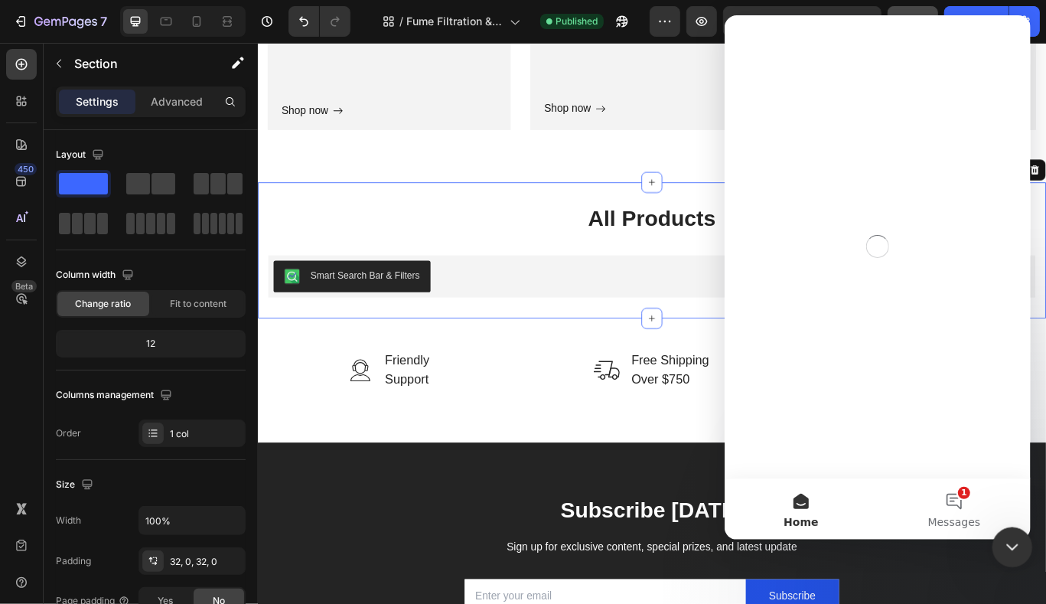
scroll to position [0, 0]
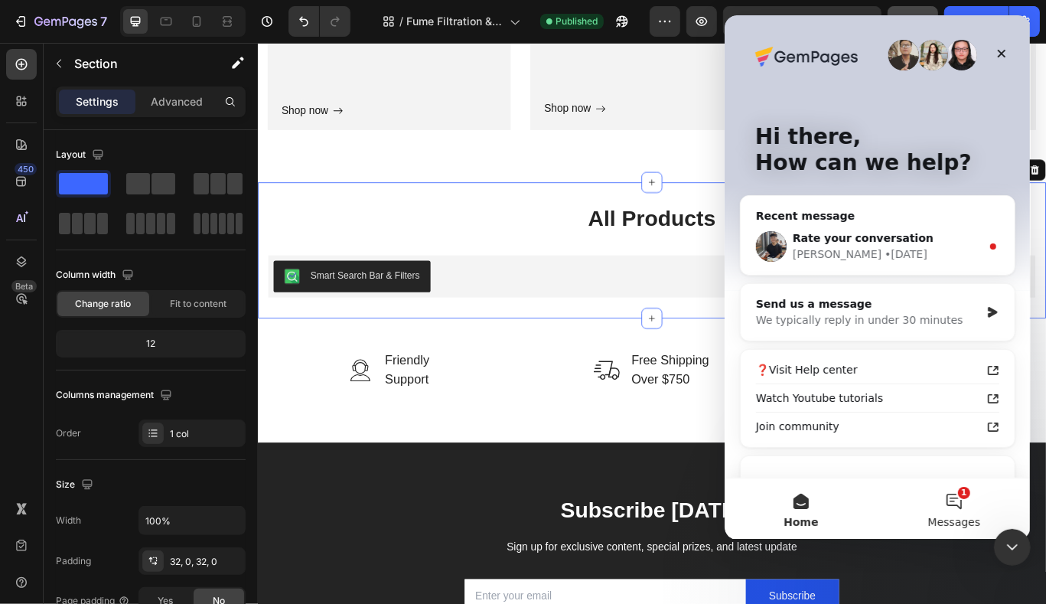
click at [956, 507] on button "1 Messages" at bounding box center [953, 508] width 153 height 61
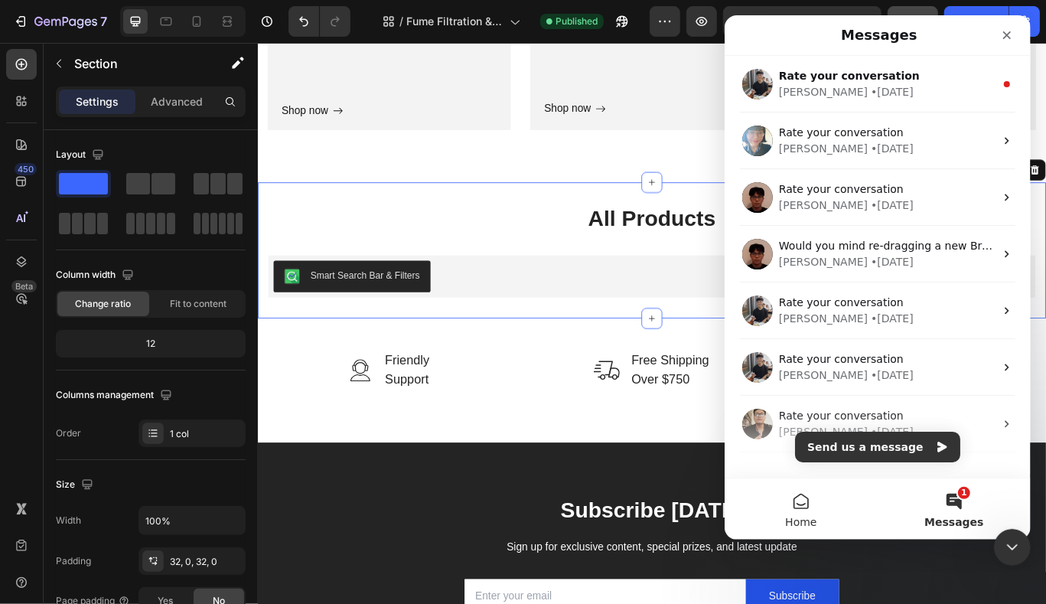
click at [826, 505] on button "Home" at bounding box center [800, 508] width 153 height 61
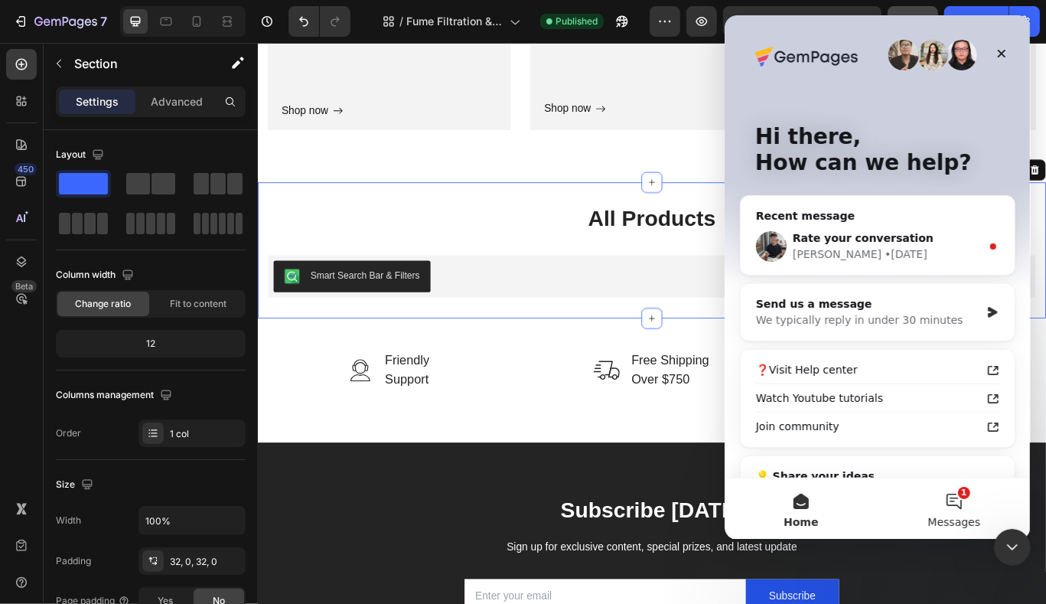
click at [959, 508] on button "1 Messages" at bounding box center [953, 508] width 153 height 61
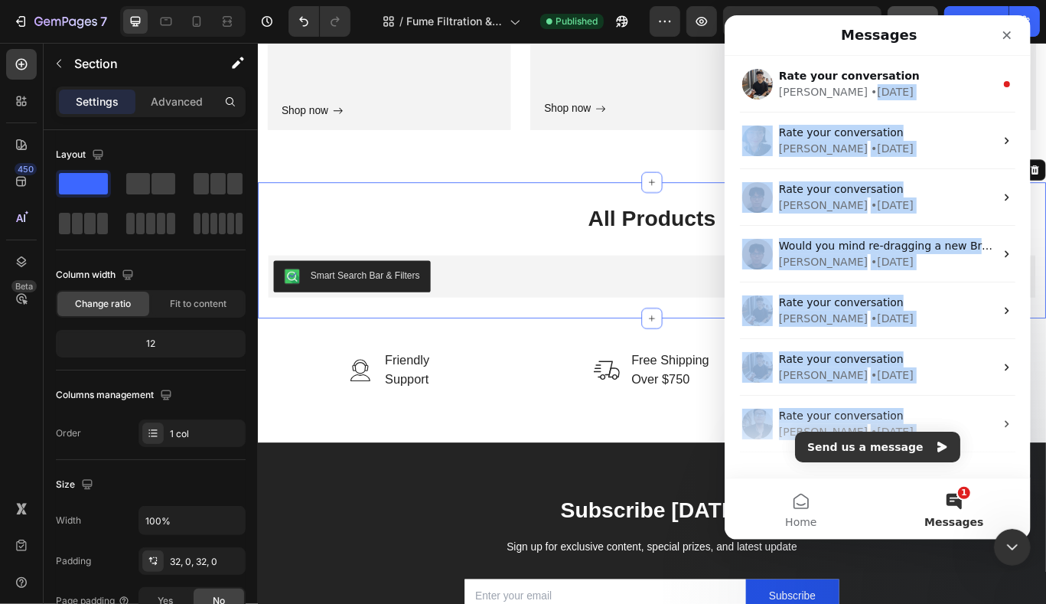
drag, startPoint x: 806, startPoint y: 96, endPoint x: 769, endPoint y: 542, distance: 447.5
click at [769, 539] on html "Messages Rate your conversation Tony • 3d ago Rate your conversation Annie • 5d…" at bounding box center [877, 277] width 306 height 524
click at [811, 513] on button "Home" at bounding box center [800, 508] width 153 height 61
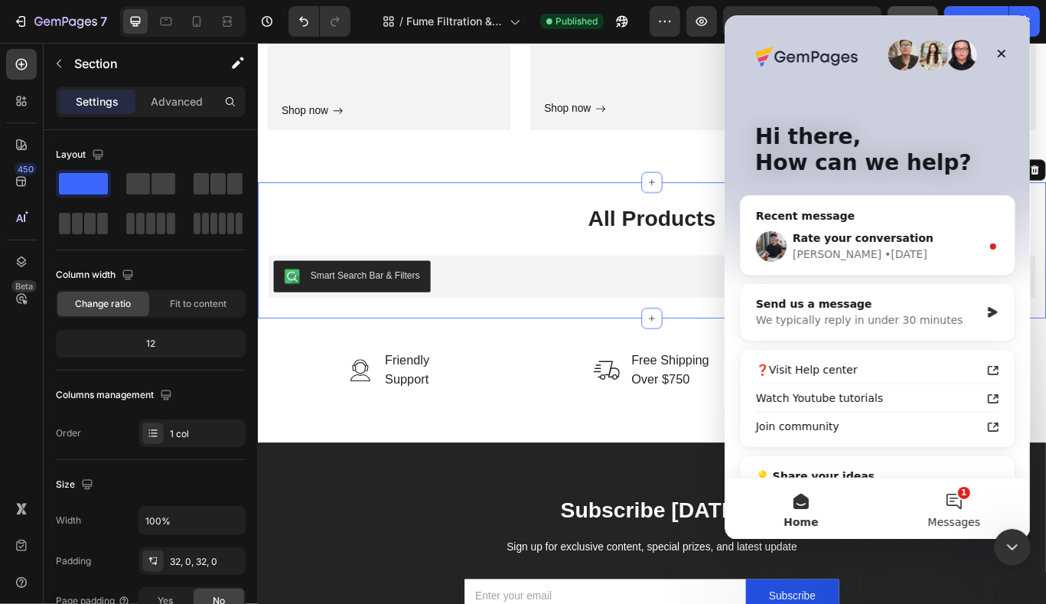
click at [927, 491] on button "1 Messages" at bounding box center [953, 508] width 153 height 61
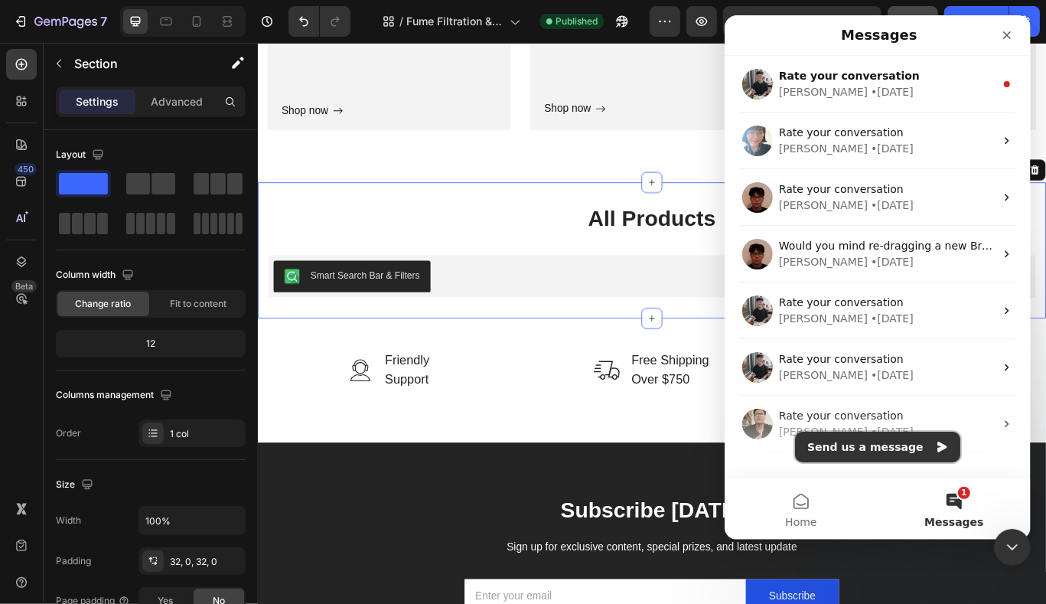
click at [897, 458] on button "Send us a message" at bounding box center [876, 446] width 165 height 31
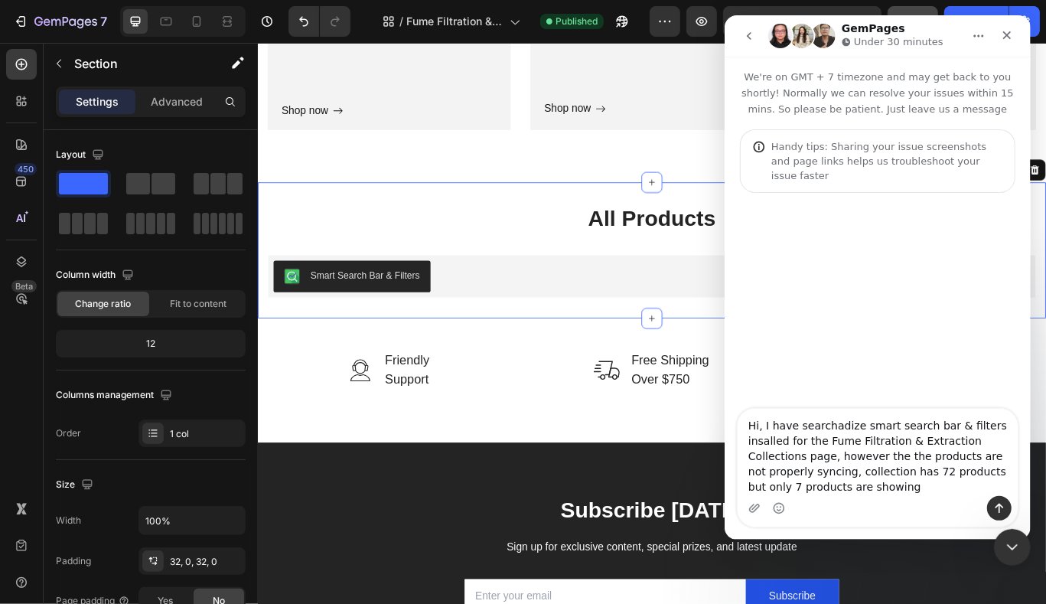
type textarea "Hi, I have searchadize smart search bar & filters insalled for the Fume Filtrat…"
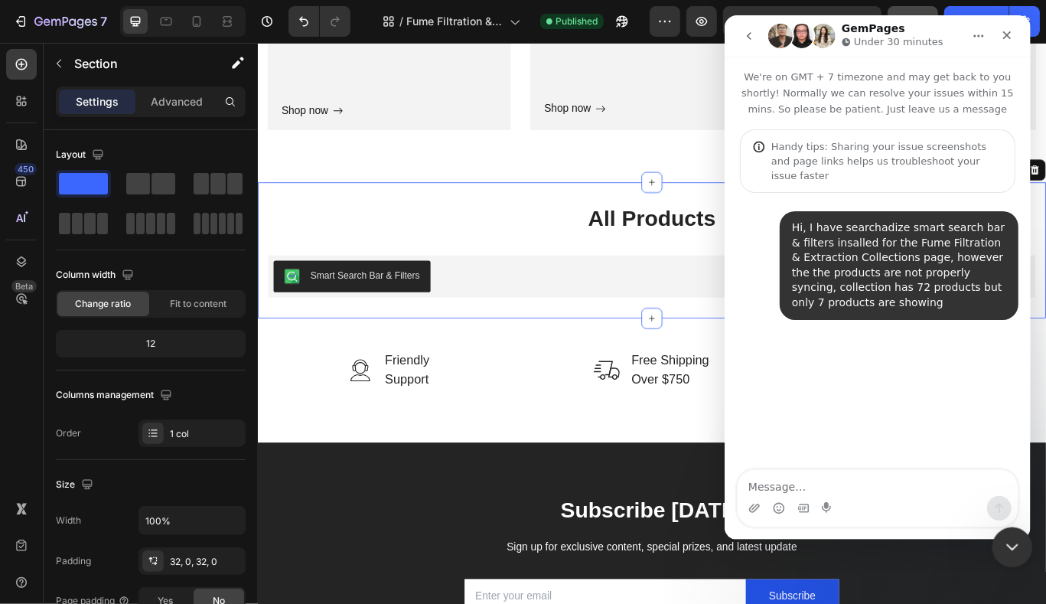
click at [1024, 542] on div "Close Intercom Messenger" at bounding box center [1009, 544] width 37 height 37
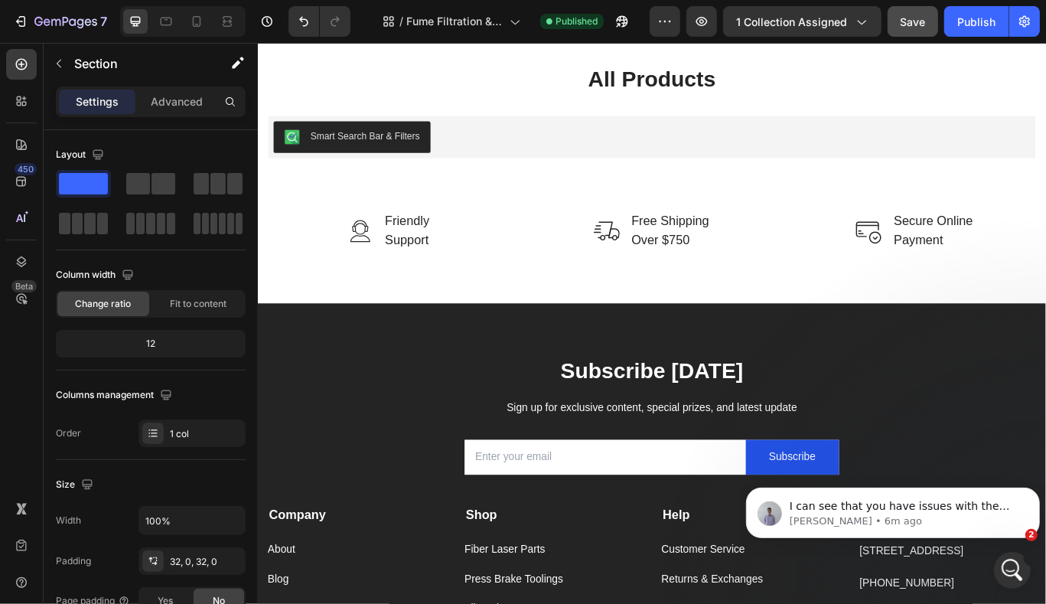
scroll to position [2358, 0]
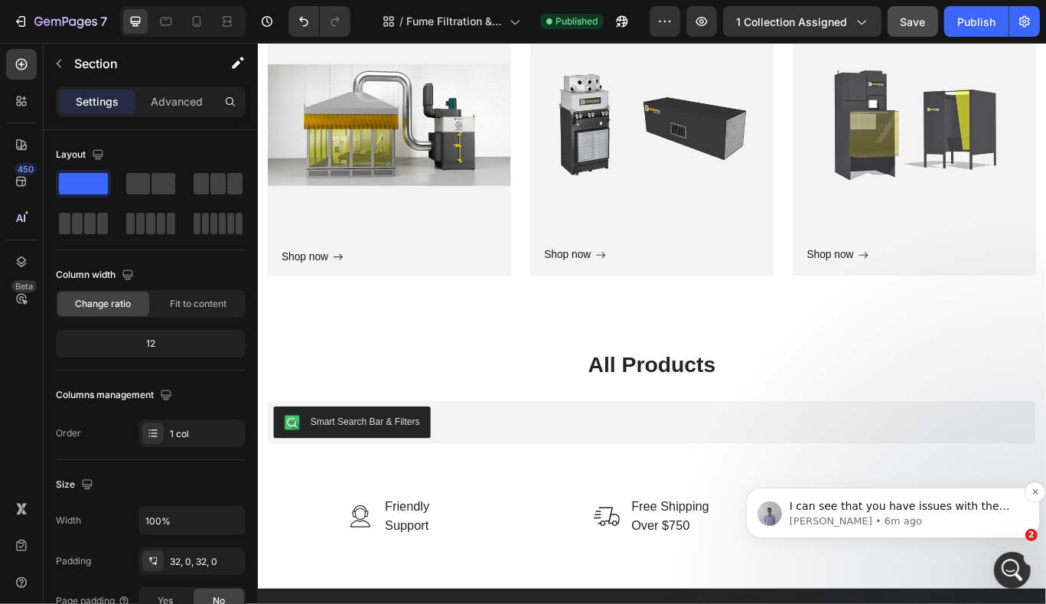
click at [830, 516] on p "Brad • 6m ago" at bounding box center [904, 520] width 231 height 14
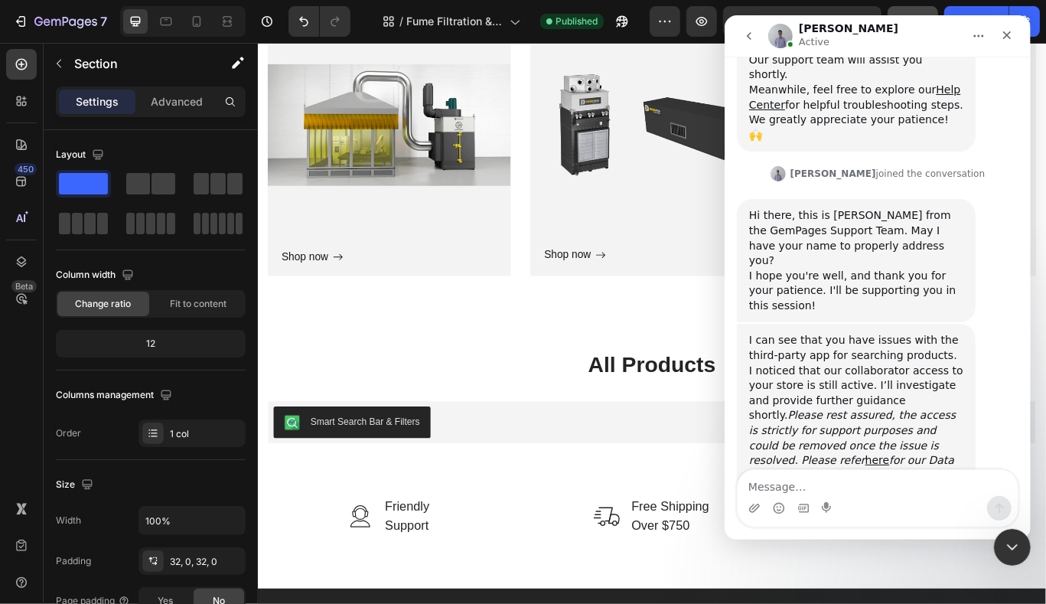
scroll to position [327, 0]
click at [1001, 41] on div "Close" at bounding box center [1006, 35] width 28 height 28
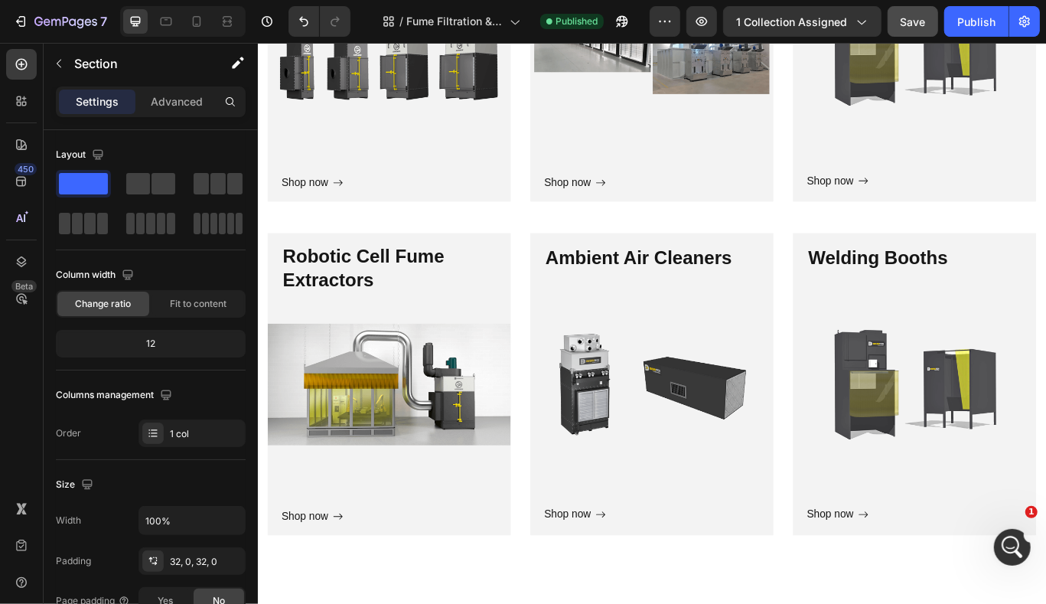
scroll to position [2497, 0]
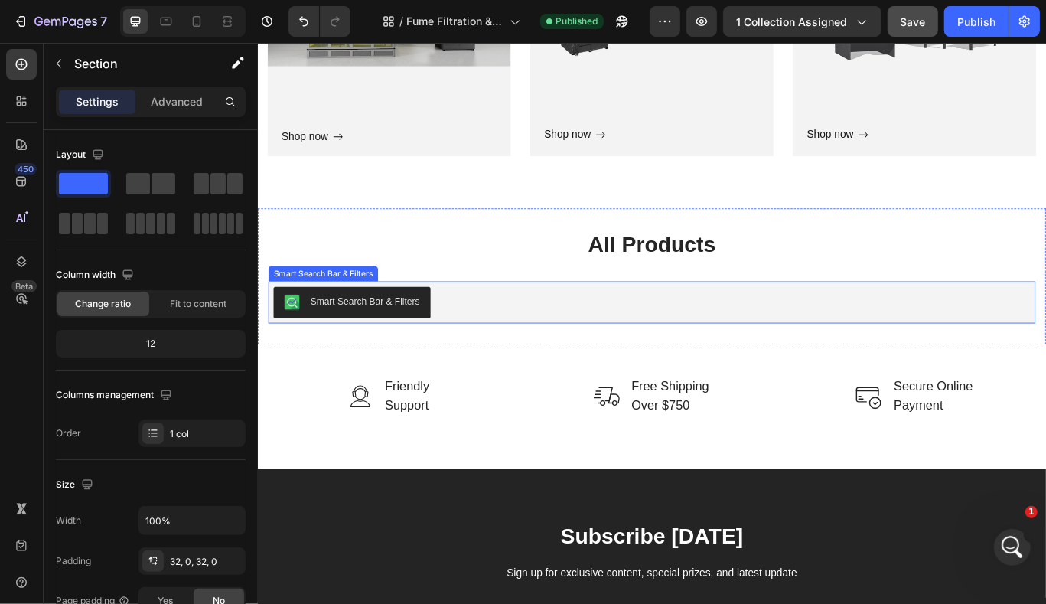
click at [398, 337] on div "Smart Search Bar & Filters" at bounding box center [382, 343] width 128 height 16
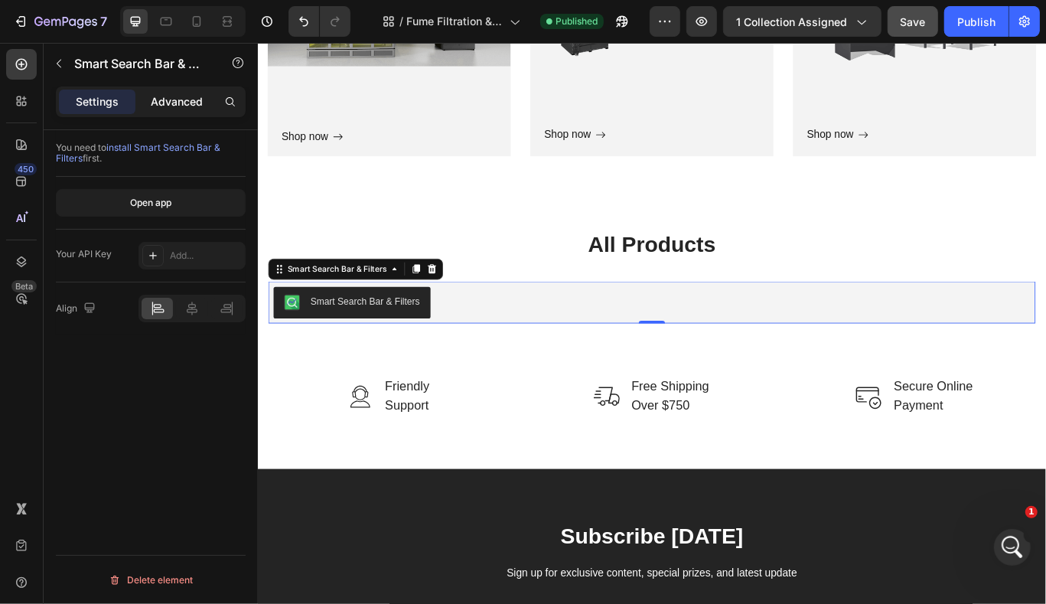
click at [169, 109] on div "Advanced" at bounding box center [176, 102] width 77 height 24
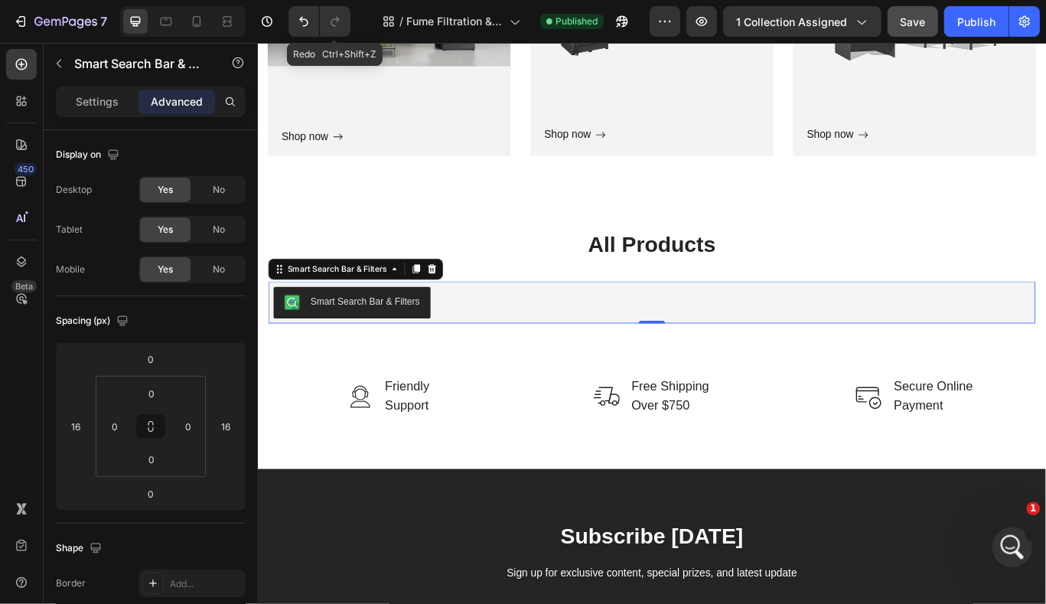
click at [1015, 545] on icon "Open Intercom Messenger" at bounding box center [1010, 544] width 25 height 25
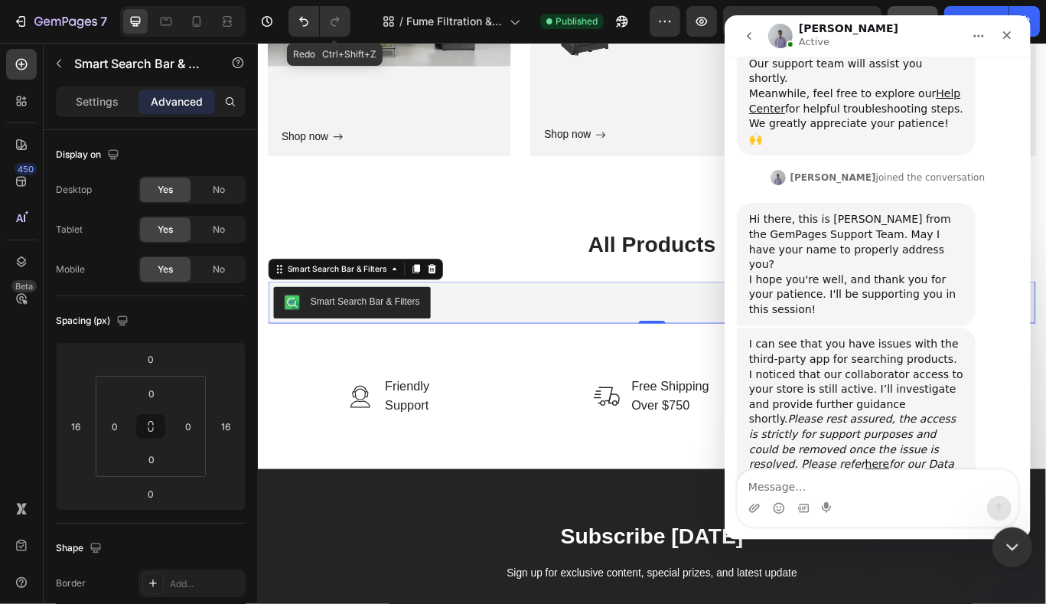
scroll to position [327, 0]
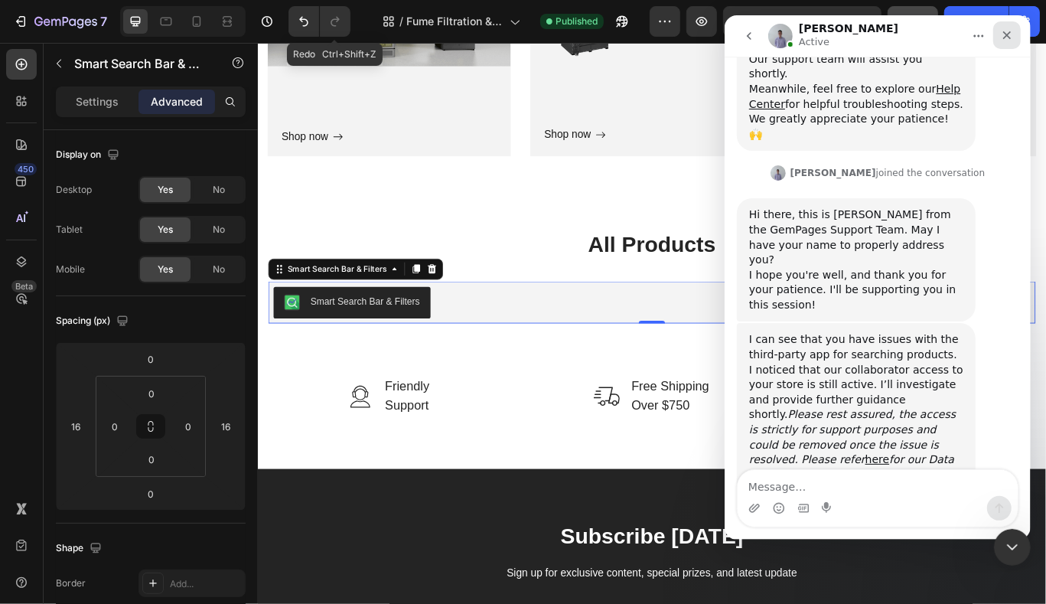
click at [1011, 41] on icon "Close" at bounding box center [1006, 35] width 12 height 12
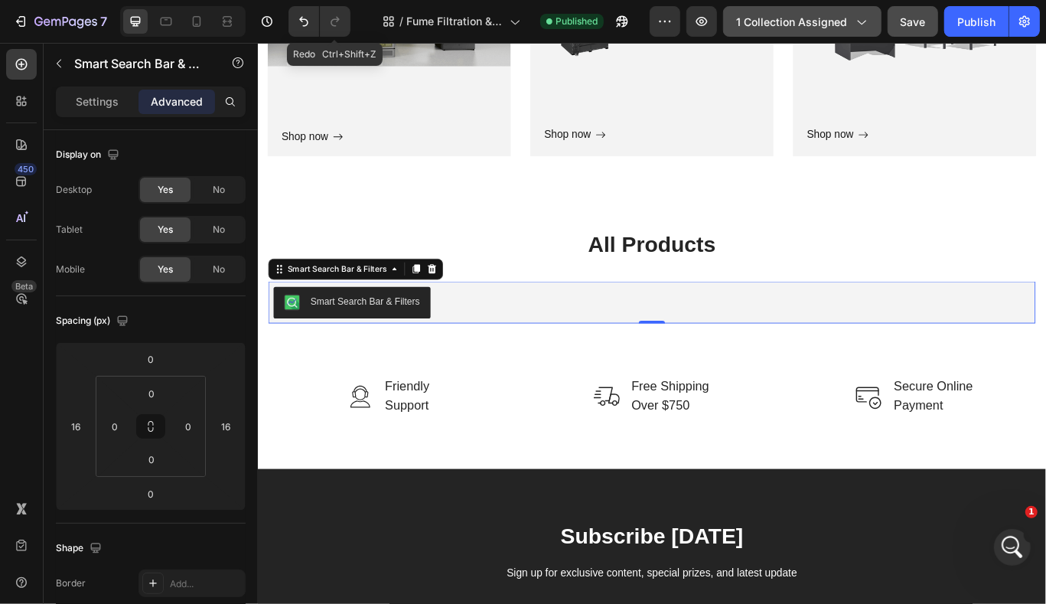
click at [813, 31] on button "1 collection assigned" at bounding box center [802, 21] width 158 height 31
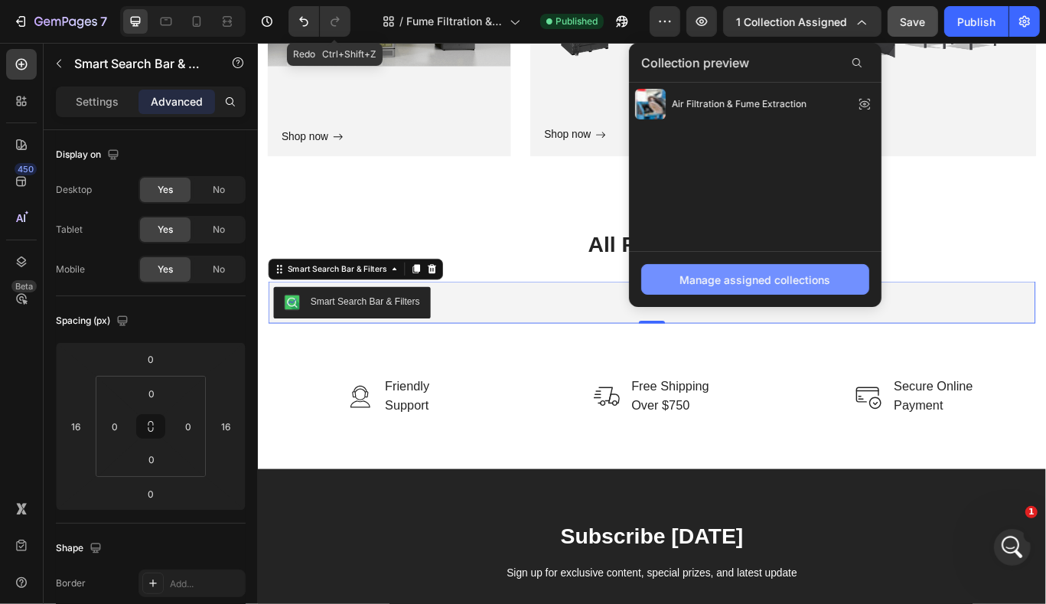
click at [780, 281] on div "Manage assigned collections" at bounding box center [755, 280] width 151 height 16
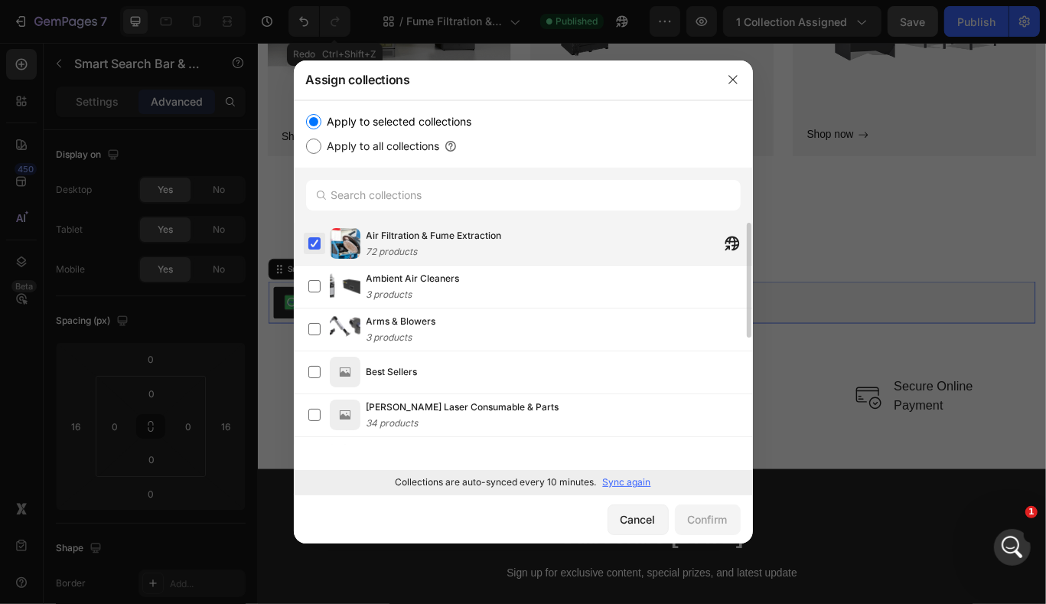
click at [316, 249] on label at bounding box center [314, 243] width 12 height 12
click at [315, 246] on label at bounding box center [314, 243] width 12 height 12
click at [659, 523] on button "Cancel" at bounding box center [637, 519] width 61 height 31
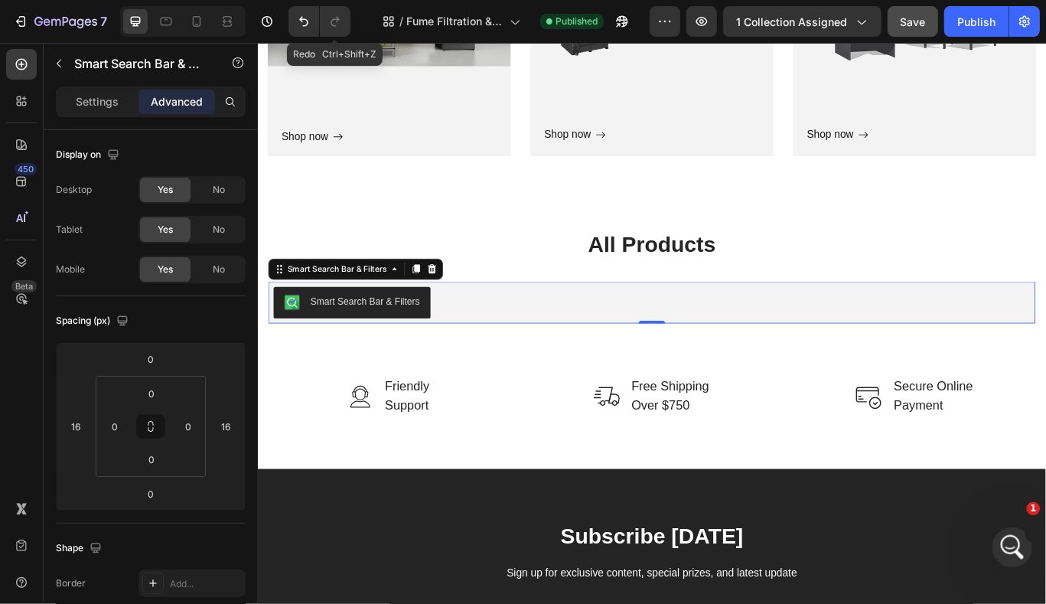
click at [1012, 532] on div "Open Intercom Messenger" at bounding box center [1010, 544] width 50 height 50
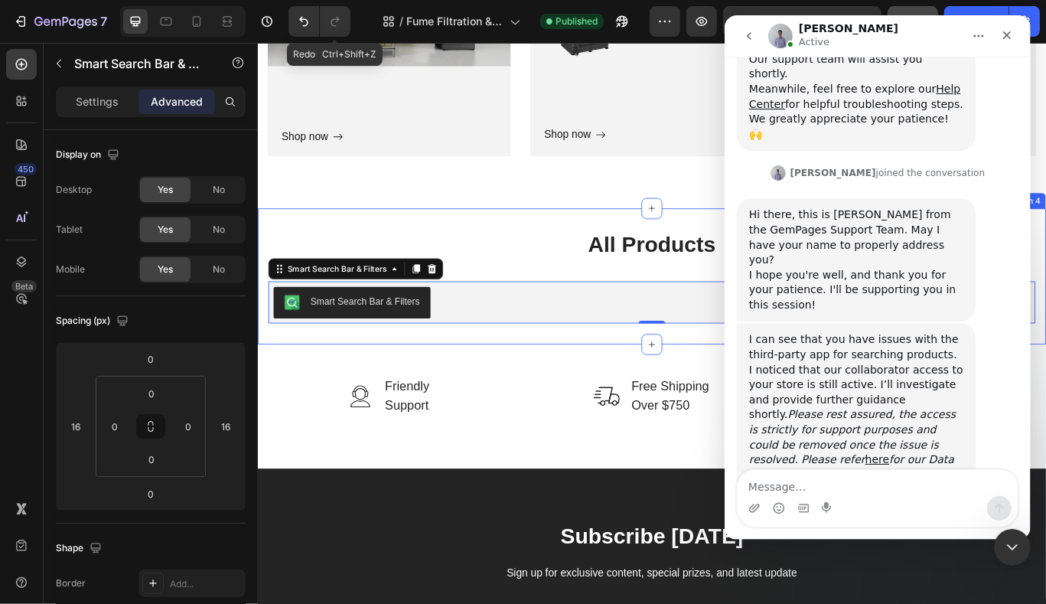
click at [412, 419] on div "Image Friendly Support Text block Row Image Free Shipping Over $750 Text block …" at bounding box center [716, 465] width 918 height 145
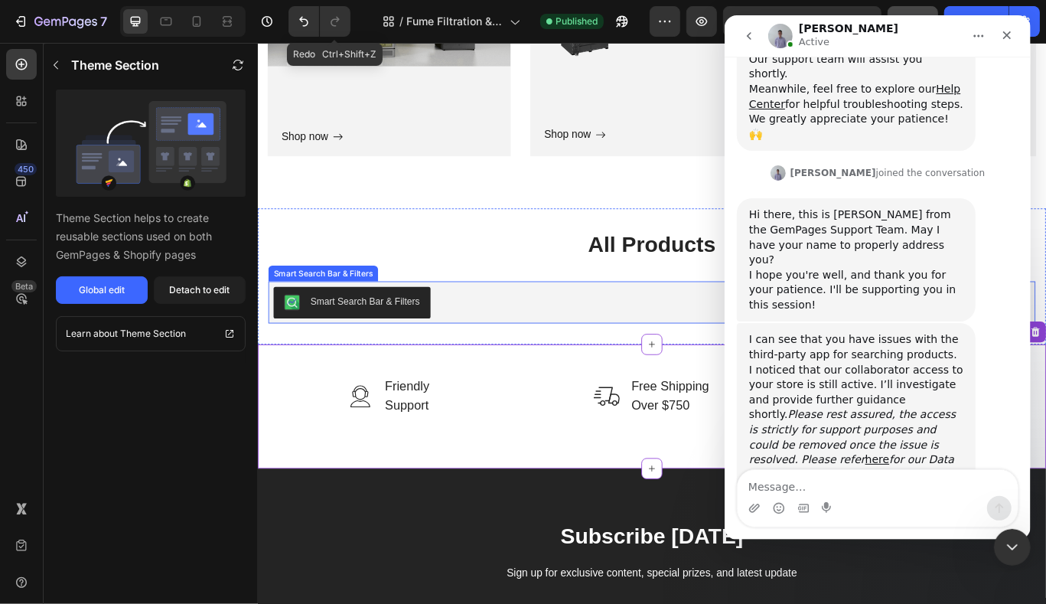
click at [510, 332] on div "Smart Search Bar & Filters" at bounding box center [715, 344] width 881 height 37
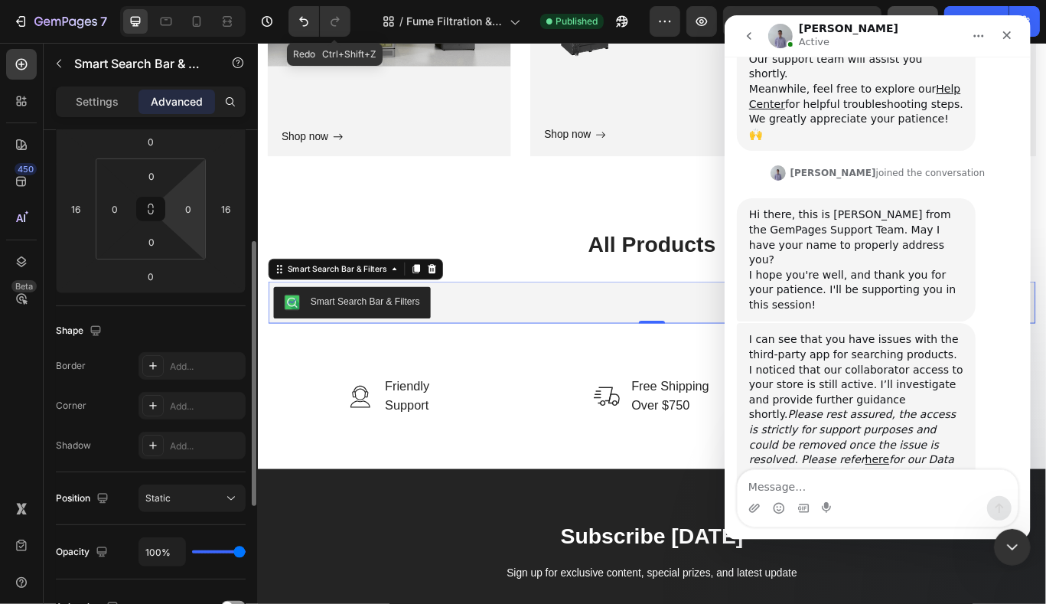
scroll to position [219, 0]
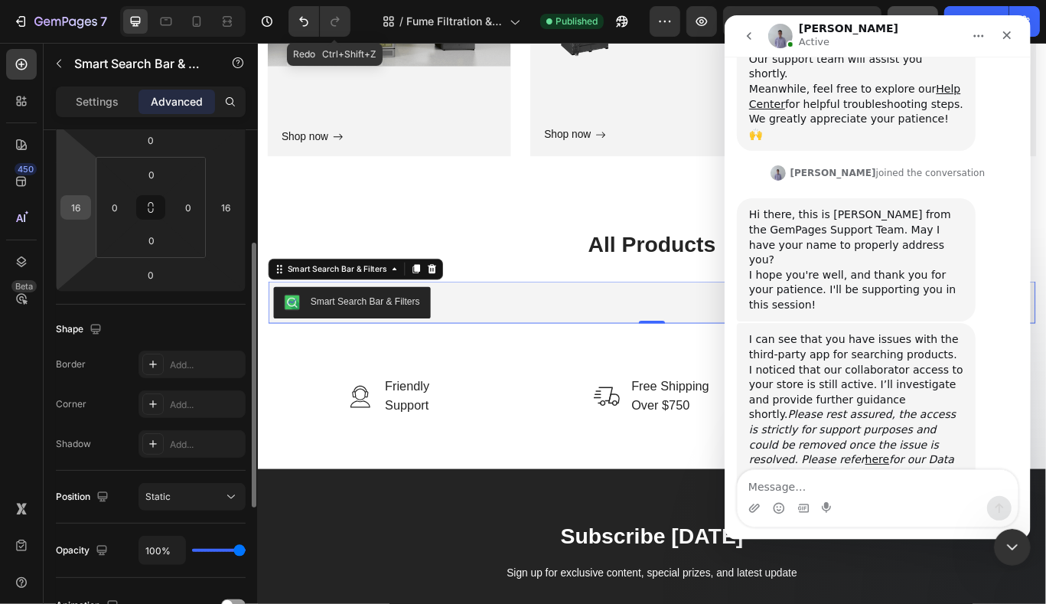
click at [82, 211] on input "16" at bounding box center [75, 207] width 23 height 23
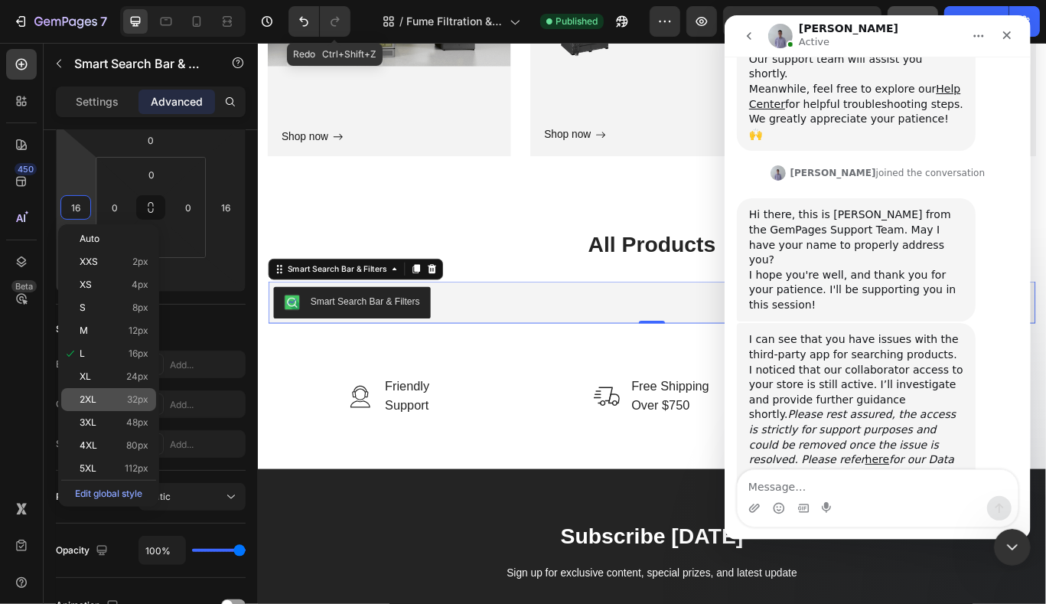
click at [124, 405] on div "2XL 32px" at bounding box center [108, 399] width 95 height 23
type input "32"
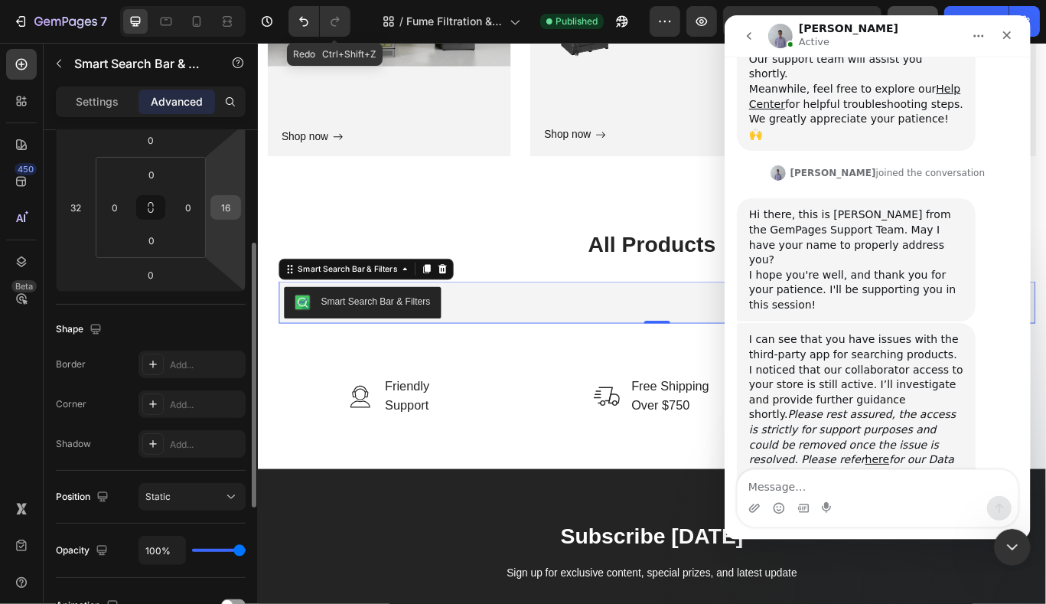
click at [221, 212] on input "16" at bounding box center [225, 207] width 23 height 23
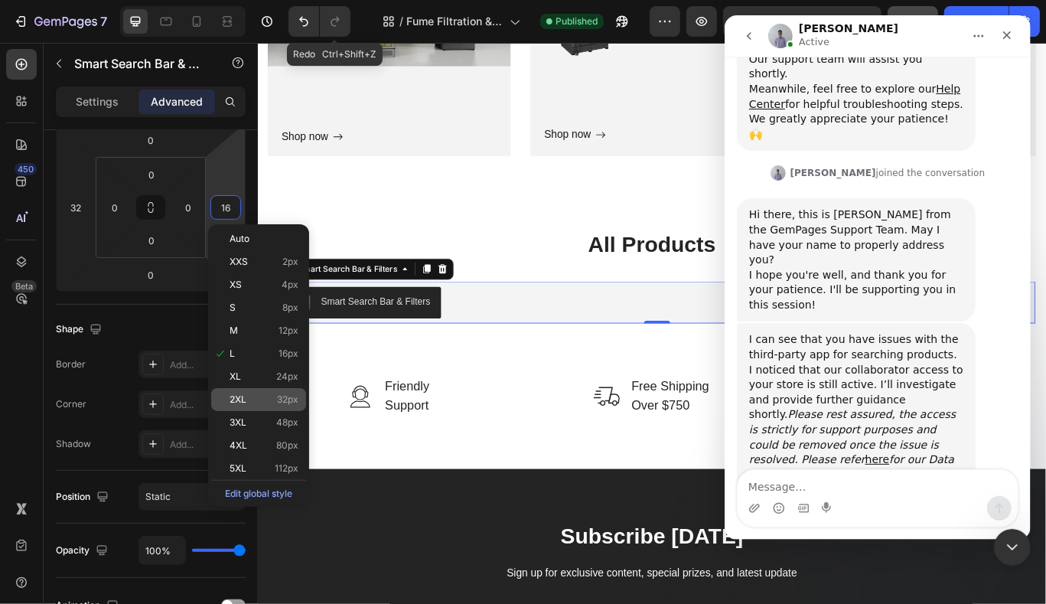
click at [270, 409] on div "2XL 32px" at bounding box center [258, 399] width 95 height 23
type input "32"
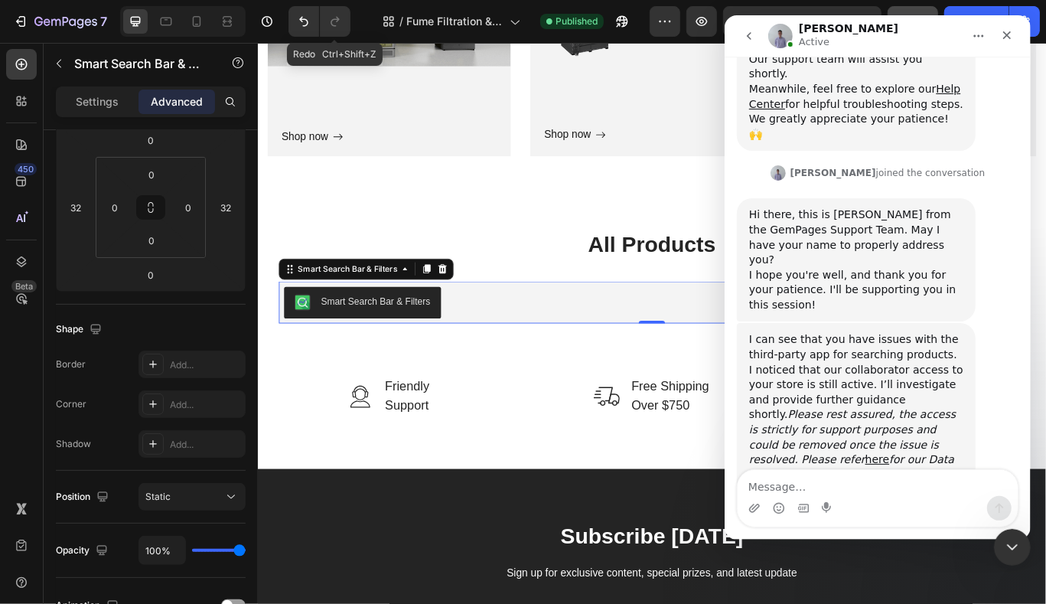
scroll to position [490, 0]
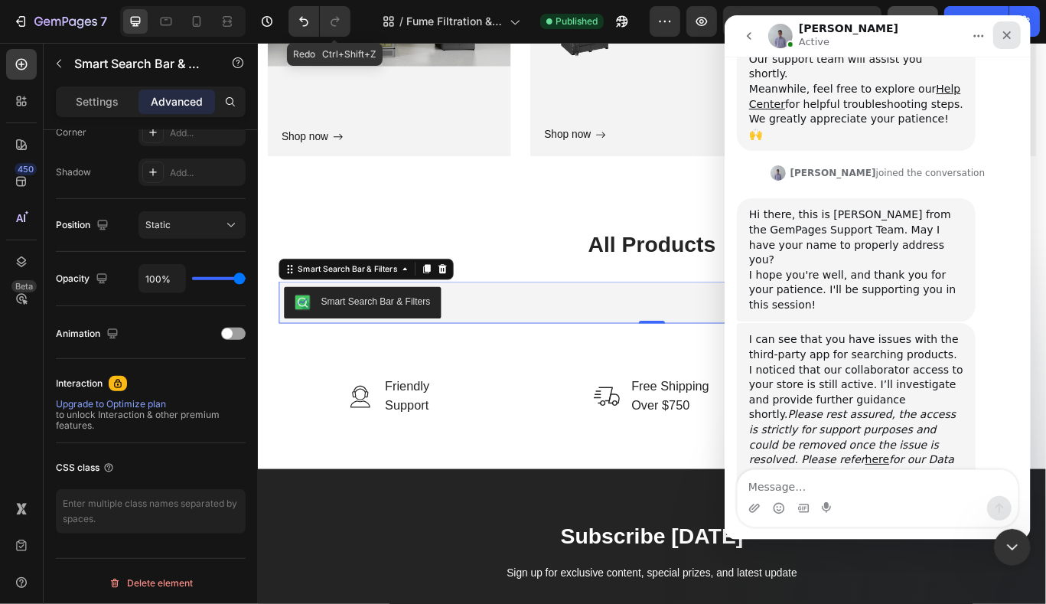
click at [1013, 37] on div "Close" at bounding box center [1006, 35] width 28 height 28
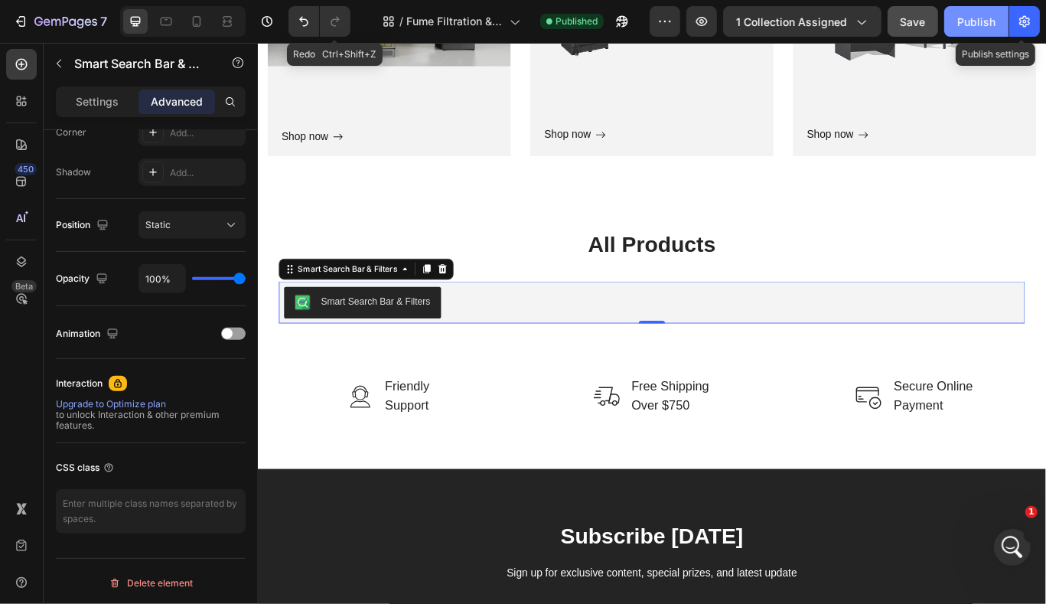
click at [991, 26] on div "Publish" at bounding box center [976, 22] width 38 height 16
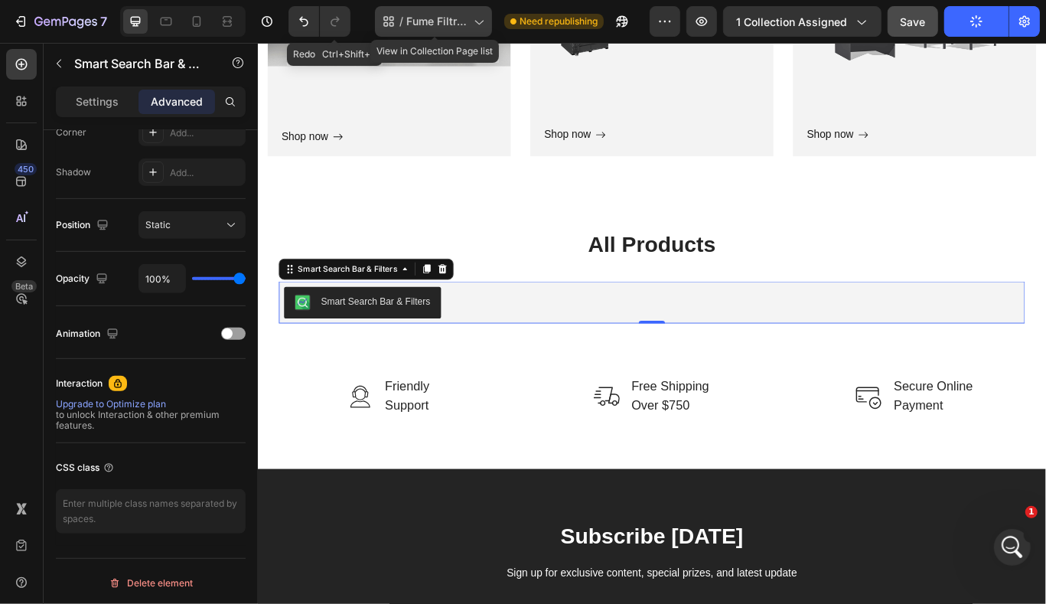
click at [424, 31] on div "/ Fume Filtration & Accessories" at bounding box center [433, 21] width 117 height 31
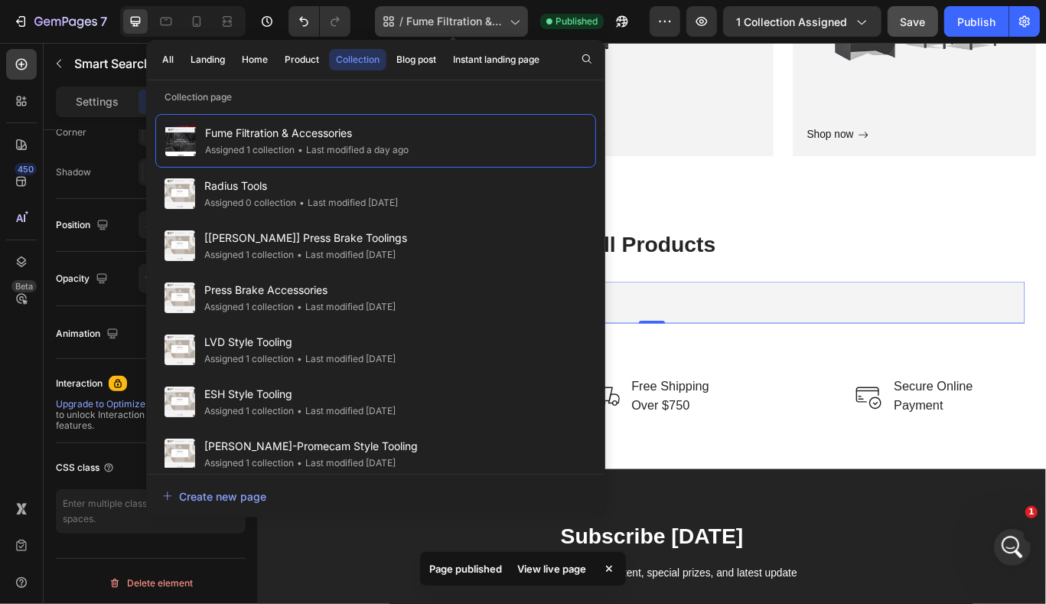
click at [424, 31] on div "/ Fume Filtration & Accessories" at bounding box center [451, 21] width 153 height 31
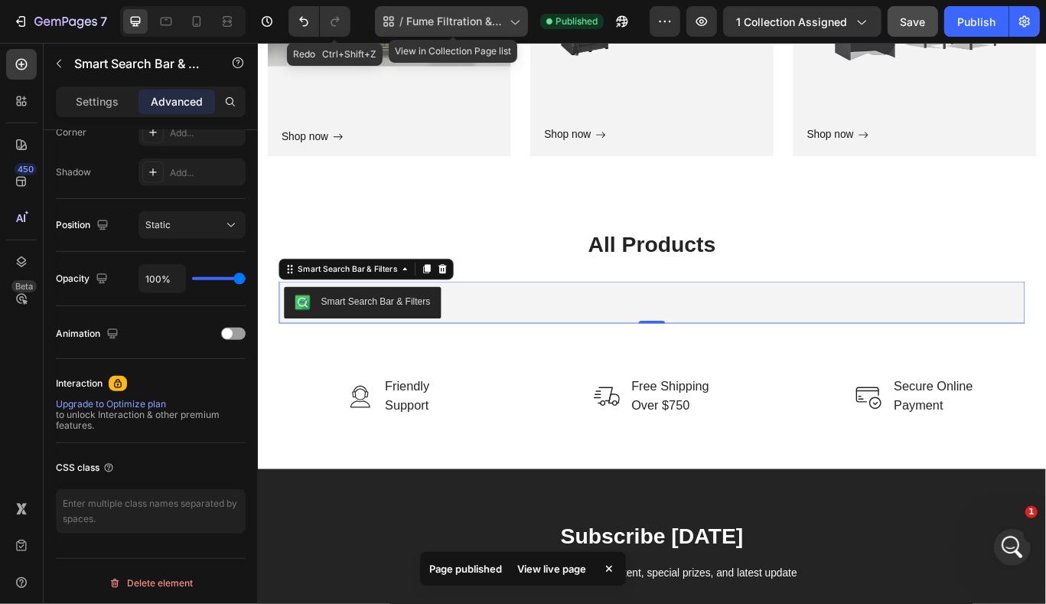
click at [435, 25] on span "Fume Filtration & Accessories" at bounding box center [454, 21] width 97 height 12
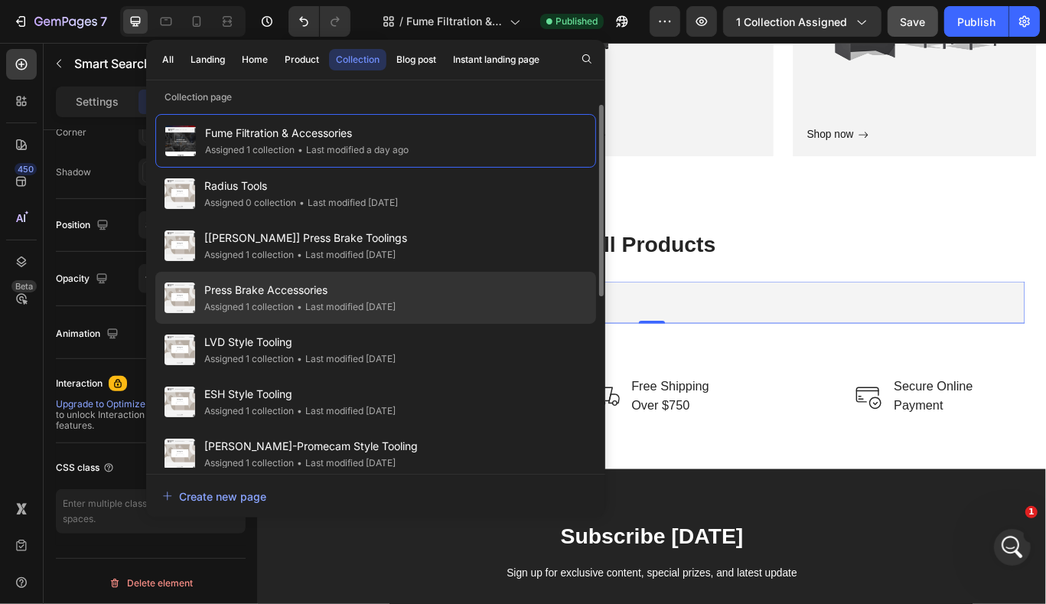
scroll to position [324, 0]
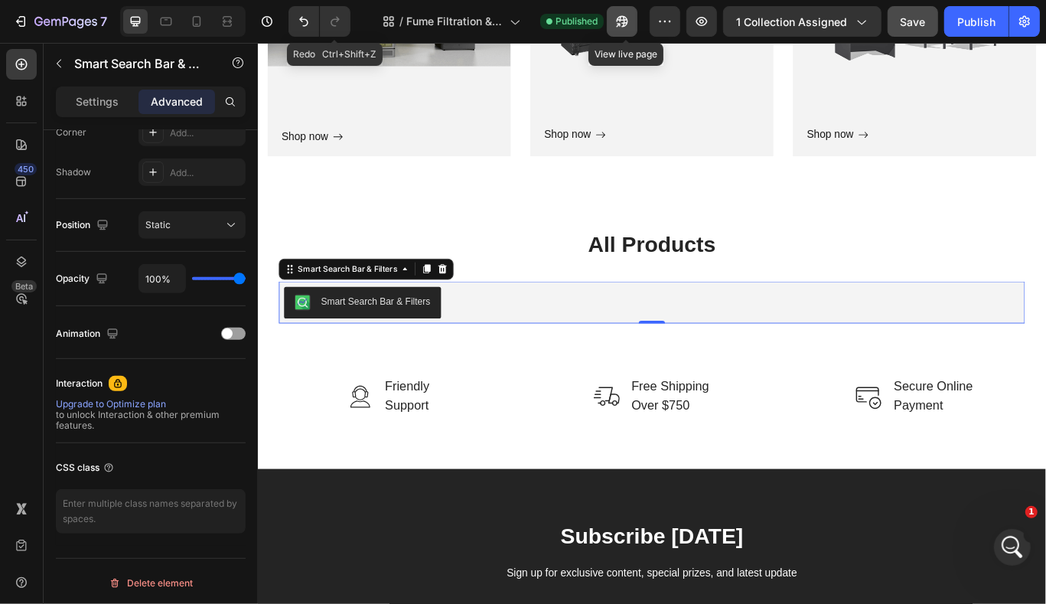
click at [635, 31] on button "button" at bounding box center [622, 21] width 31 height 31
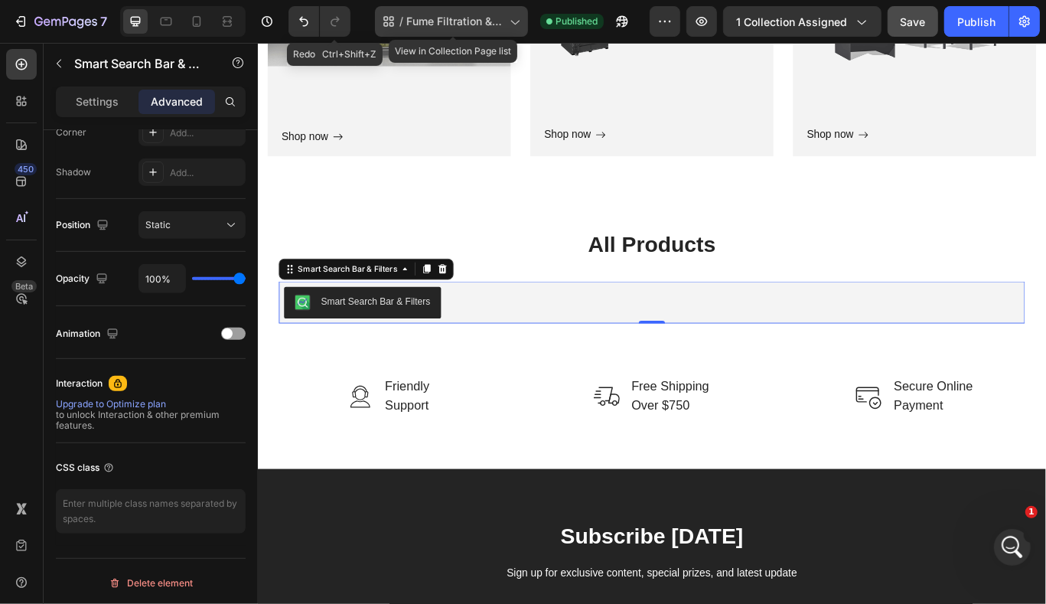
click at [457, 19] on span "Fume Filtration & Accessories" at bounding box center [454, 21] width 97 height 12
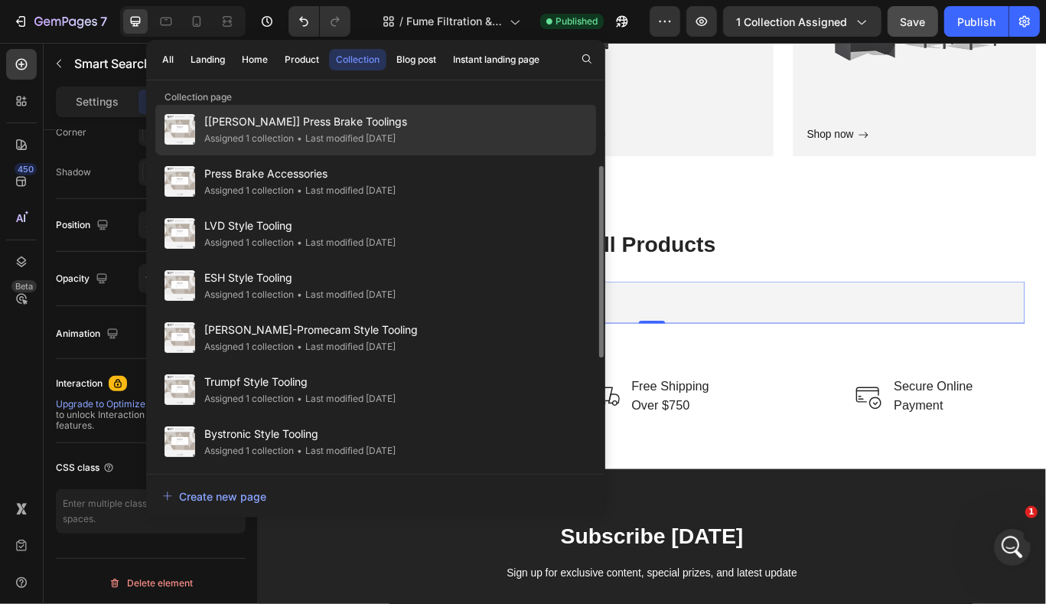
scroll to position [0, 0]
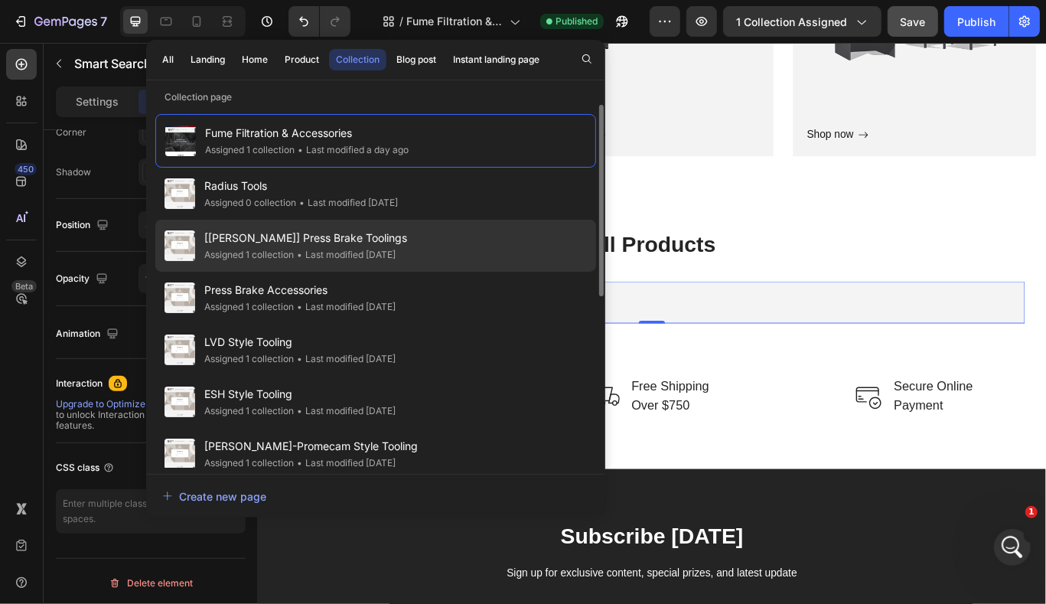
click at [396, 249] on div "• Last modified 2 months ago" at bounding box center [345, 254] width 102 height 15
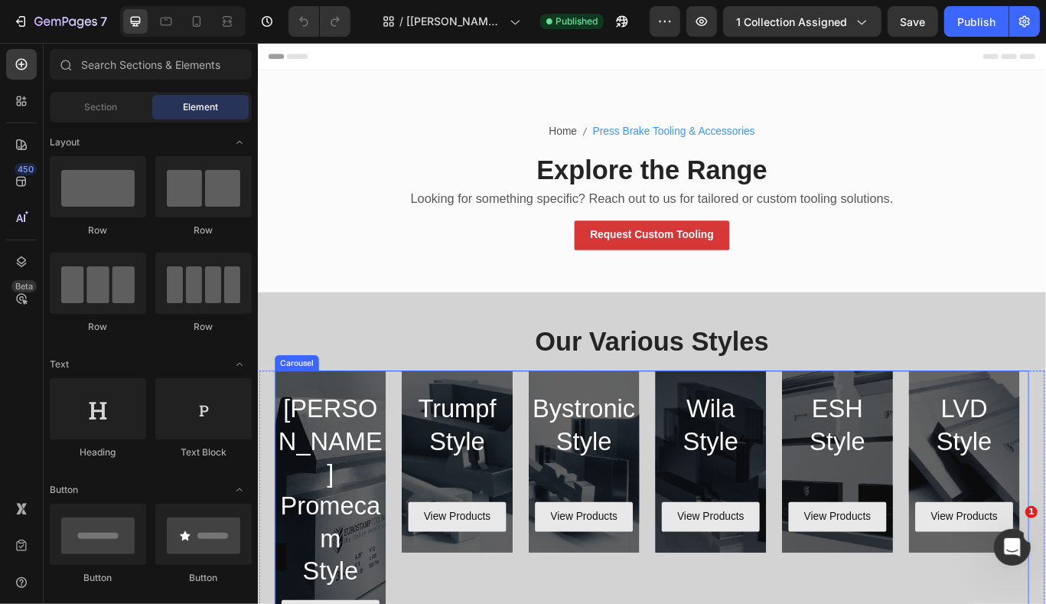
click at [408, 448] on div "Amada Promecam Style Heading View Products Button Hero Banner Trumpf Style Head…" at bounding box center [716, 586] width 878 height 325
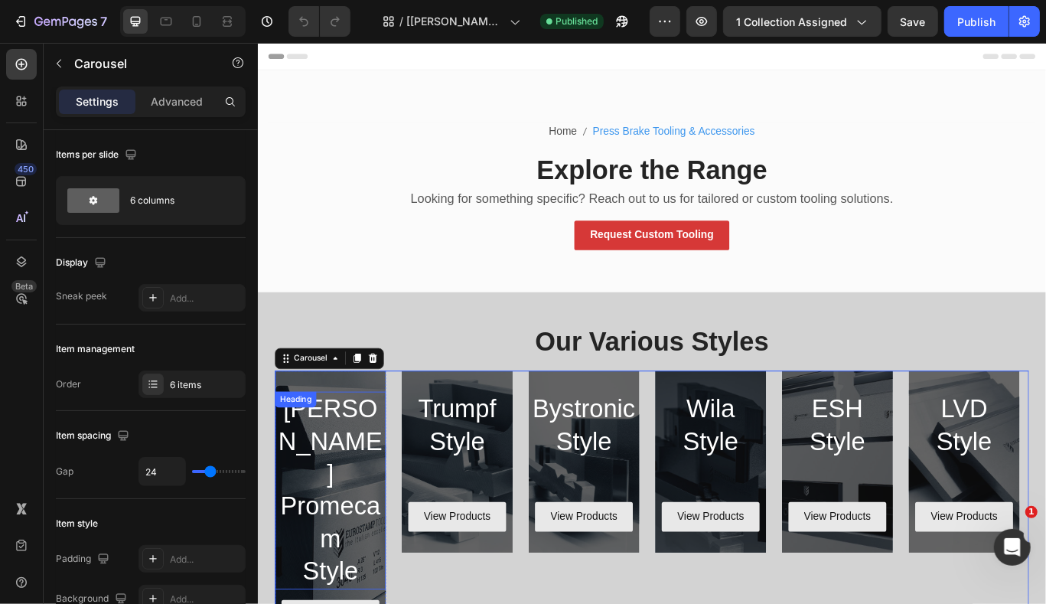
click at [398, 450] on h2 "Amada Promecam Style" at bounding box center [341, 563] width 129 height 230
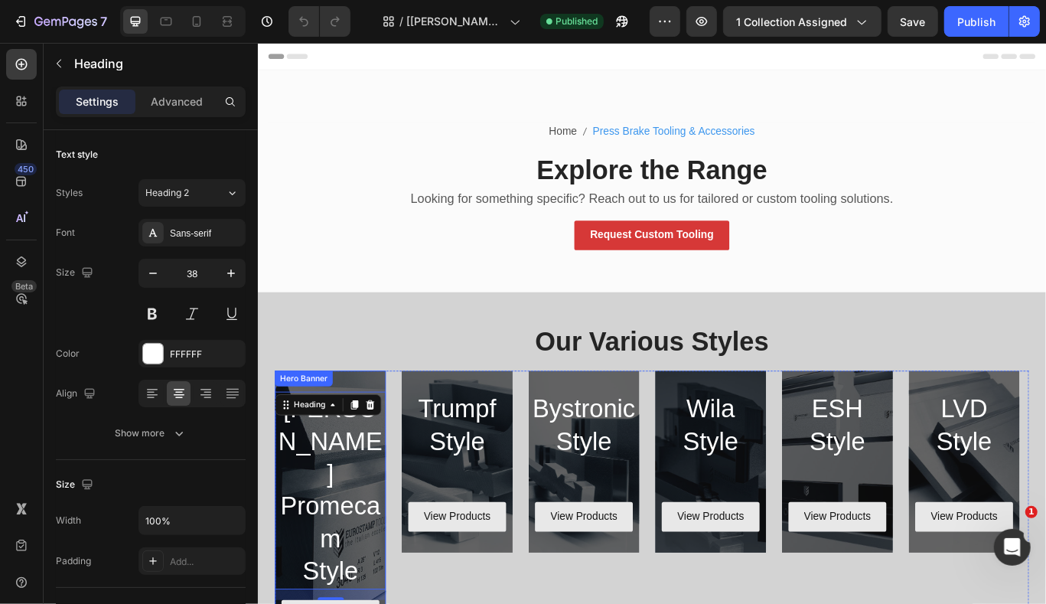
click at [396, 438] on div "Amada Promecam Style Heading 16 View Products Button" at bounding box center [341, 586] width 129 height 325
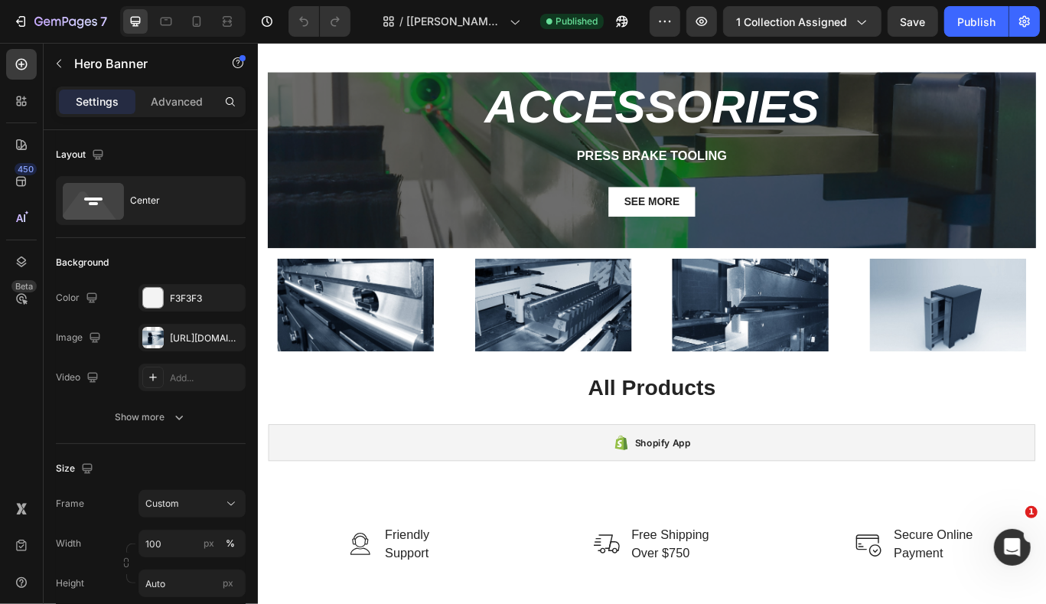
scroll to position [721, 0]
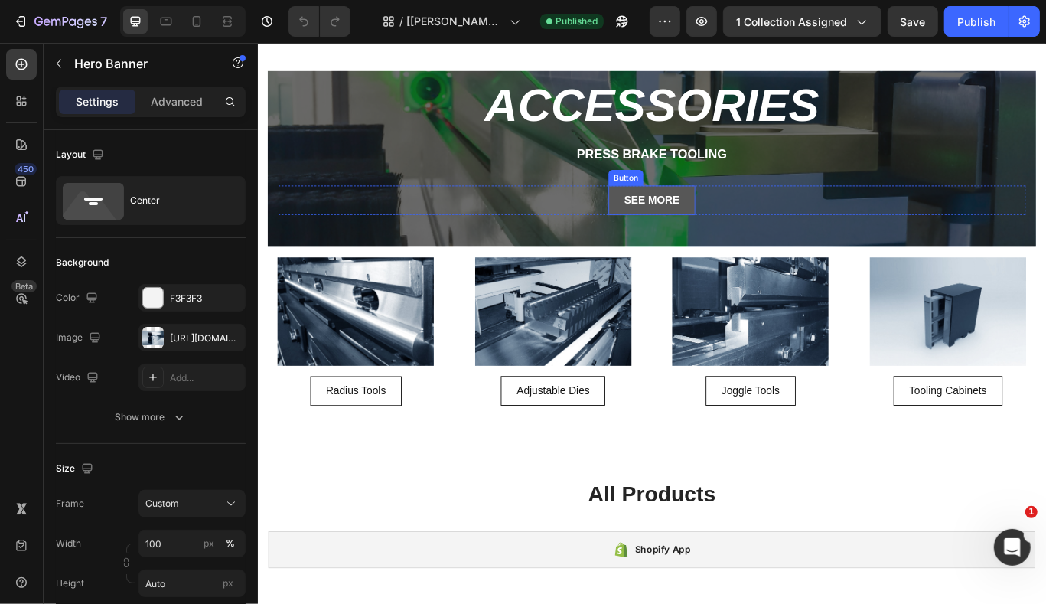
click at [676, 208] on div "See More Button" at bounding box center [716, 225] width 101 height 34
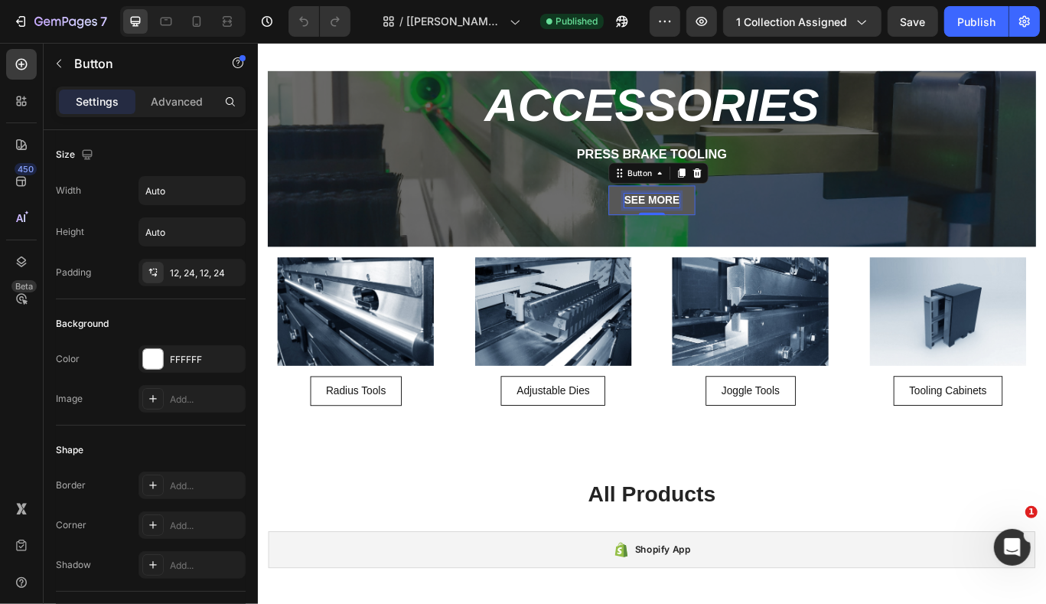
click at [698, 222] on p "See More" at bounding box center [716, 225] width 64 height 16
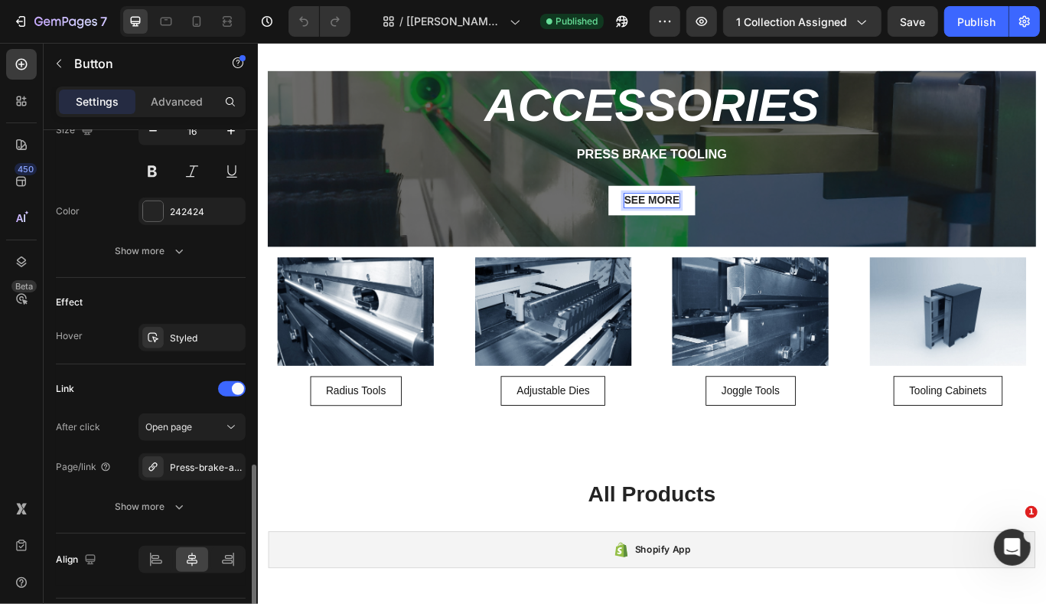
scroll to position [695, 0]
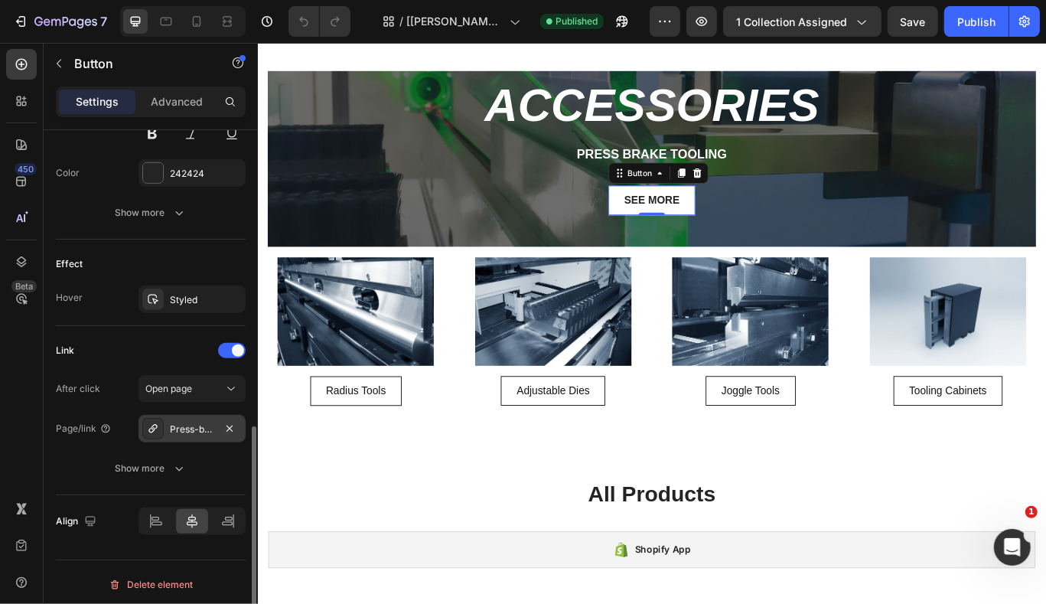
click at [172, 424] on div "Press-brake-accessories" at bounding box center [192, 429] width 44 height 14
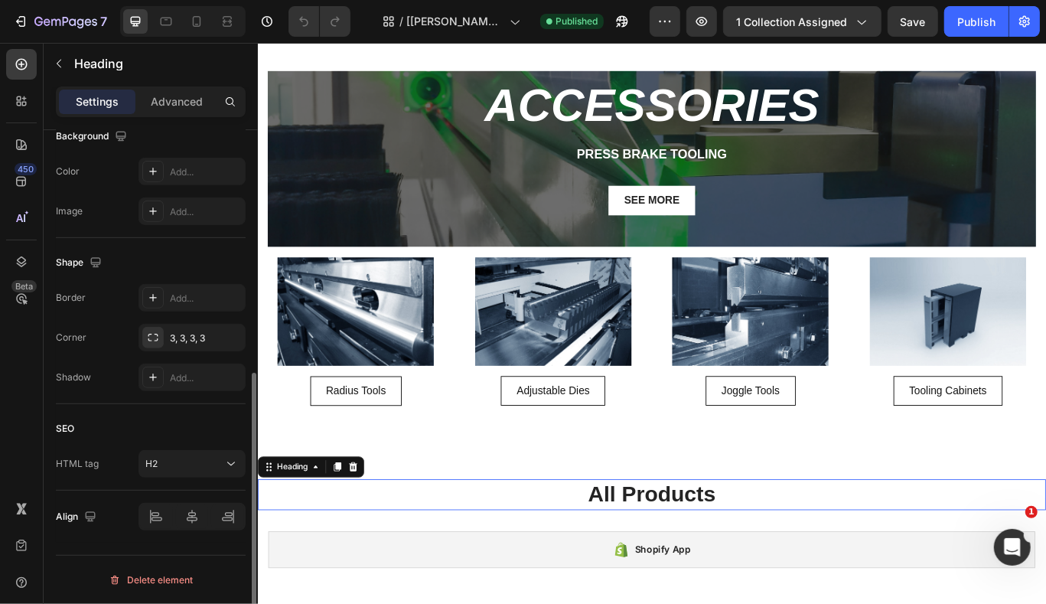
scroll to position [0, 0]
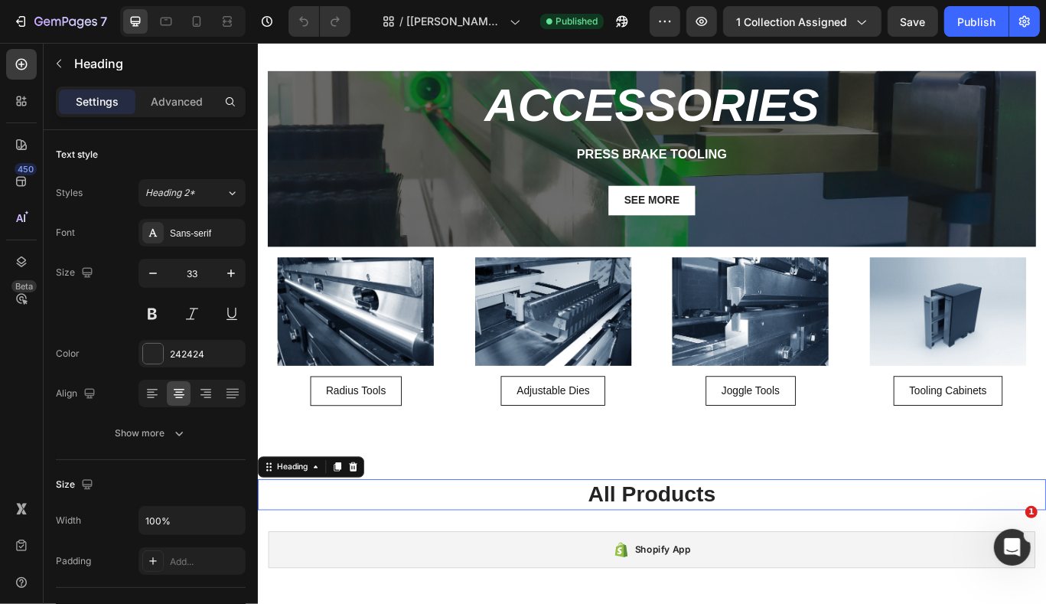
click at [657, 556] on h2 "All Products" at bounding box center [716, 568] width 918 height 36
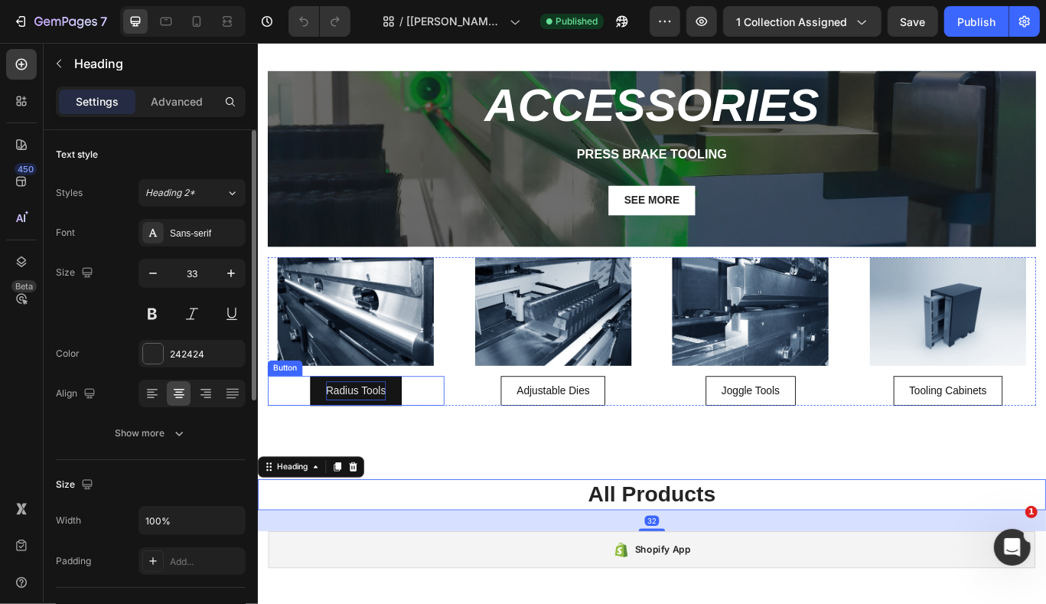
click at [356, 447] on p "Radius Tools" at bounding box center [372, 447] width 70 height 22
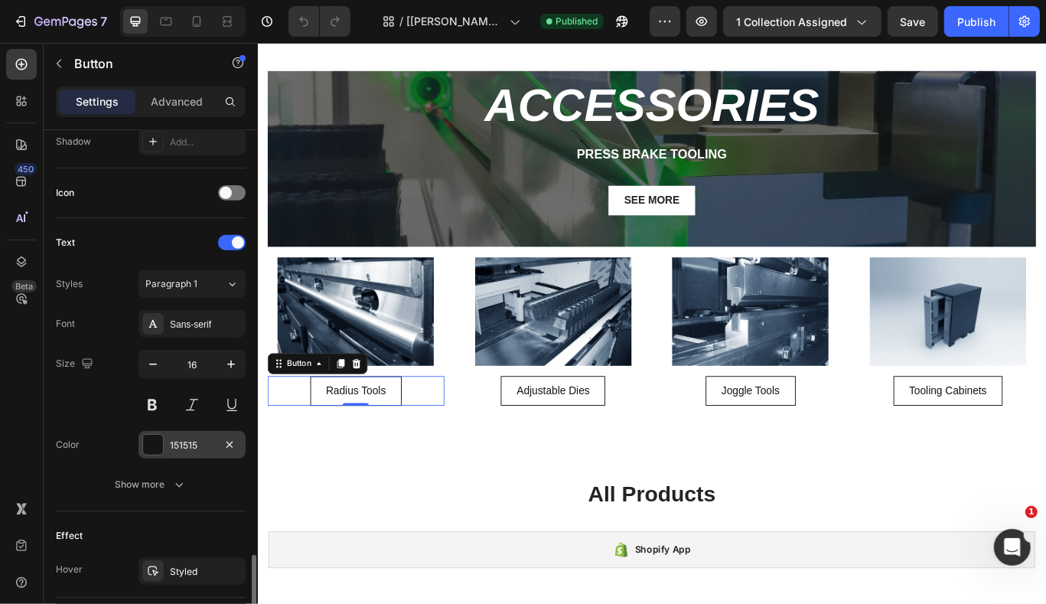
scroll to position [575, 0]
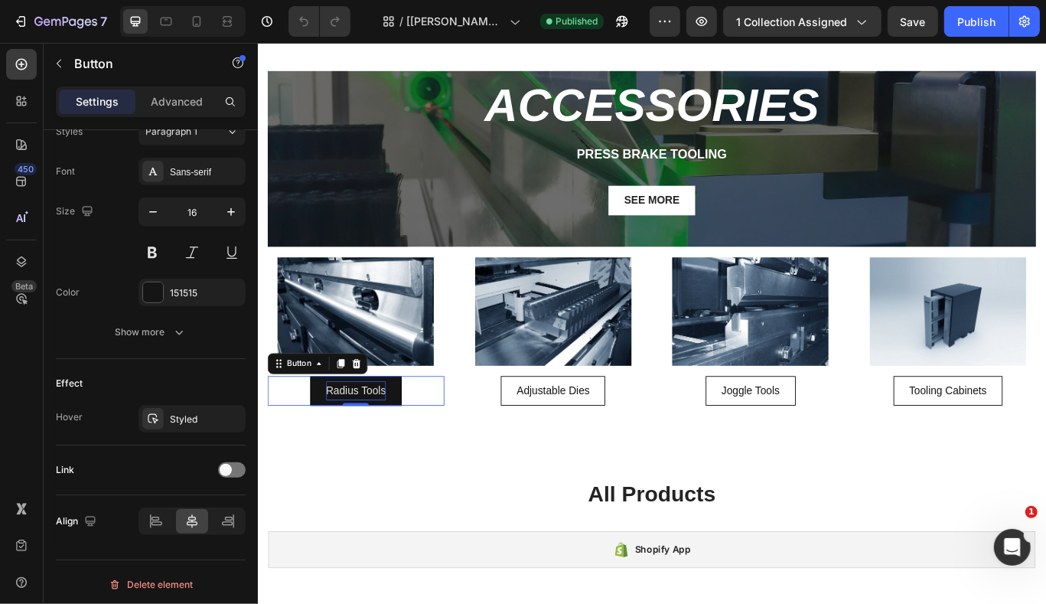
click at [376, 446] on p "Radius Tools" at bounding box center [372, 447] width 70 height 22
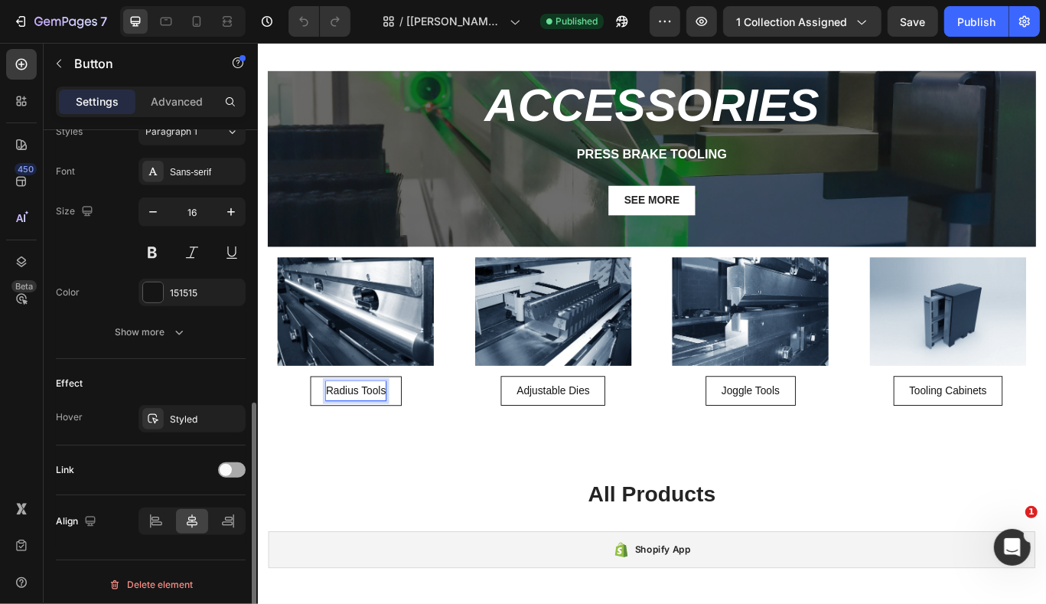
click at [229, 466] on span at bounding box center [226, 470] width 12 height 12
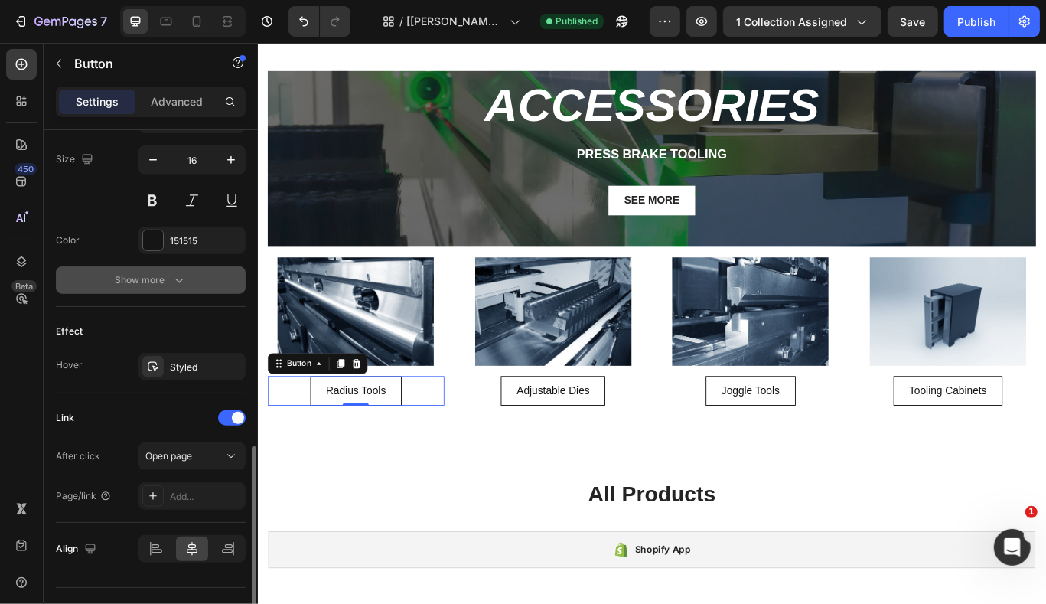
scroll to position [655, 0]
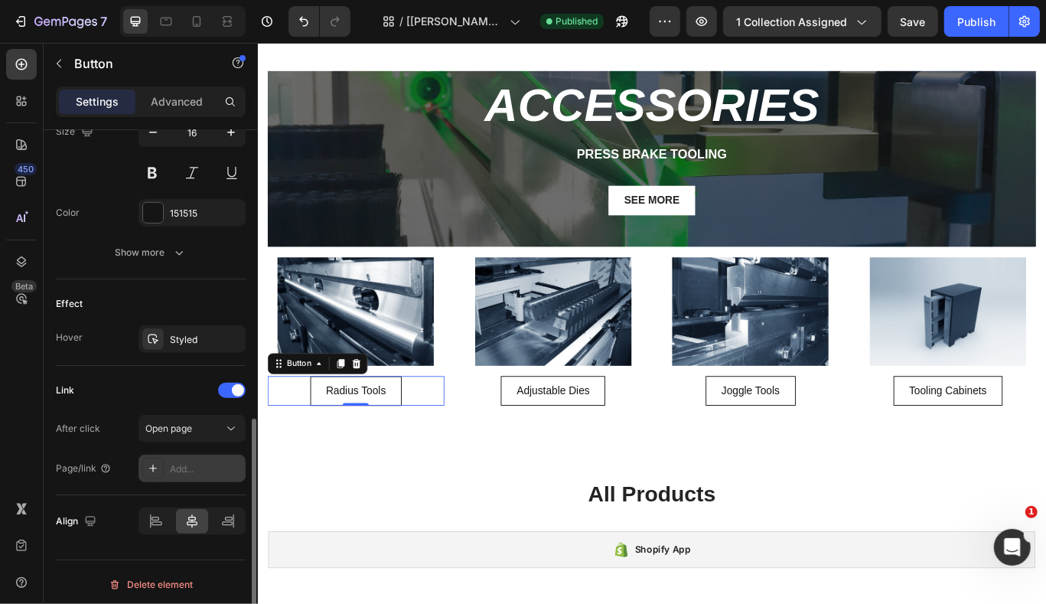
click at [191, 462] on div "Add..." at bounding box center [206, 469] width 72 height 14
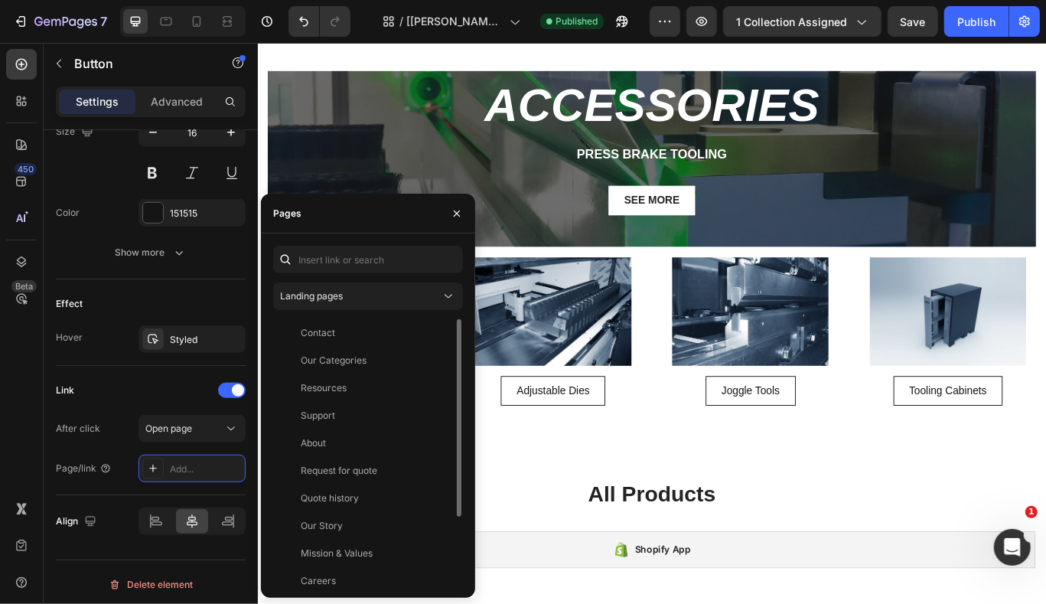
scroll to position [91, 0]
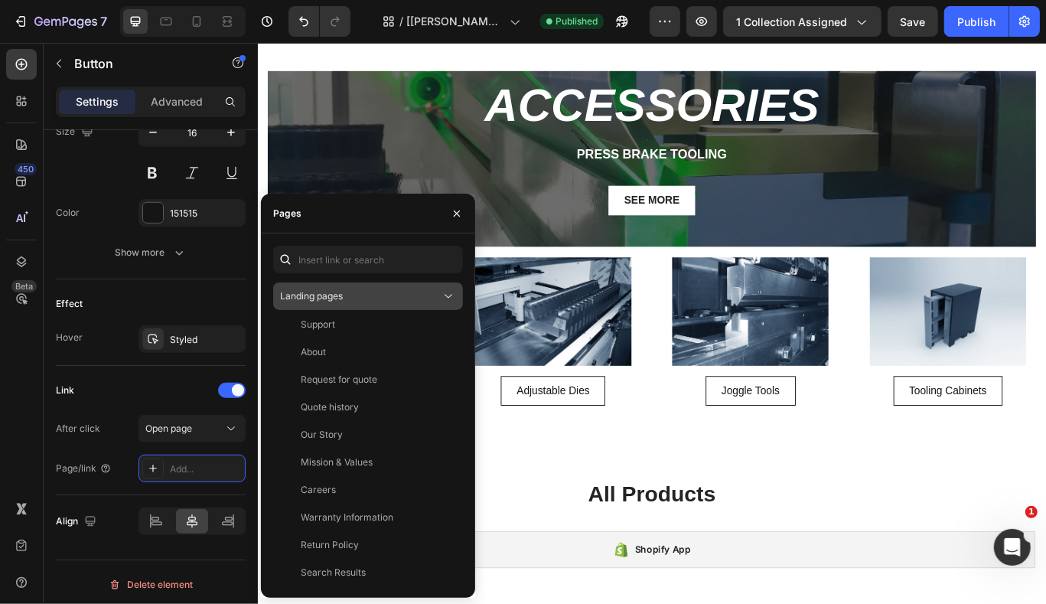
click at [366, 306] on button "Landing pages" at bounding box center [368, 296] width 190 height 28
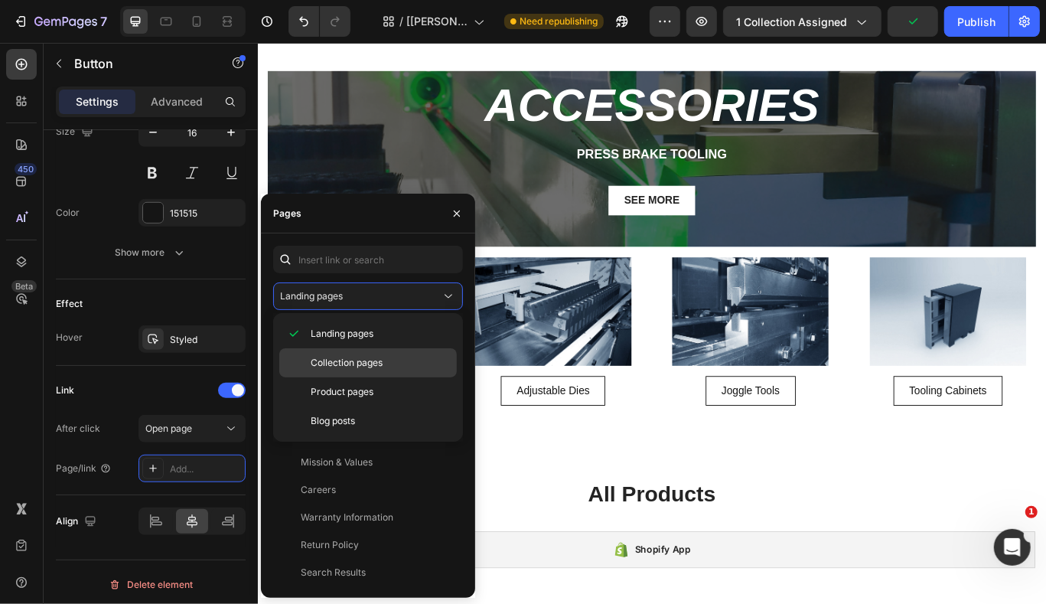
click at [370, 360] on span "Collection pages" at bounding box center [347, 363] width 72 height 14
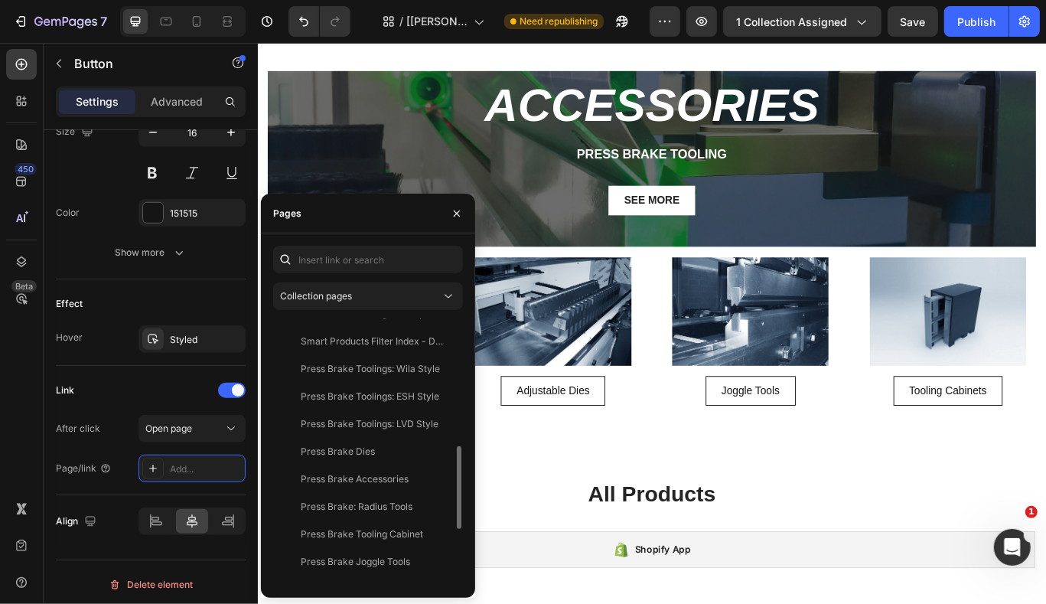
scroll to position [406, 0]
click at [382, 512] on div "Press Brake: Radius Tools View" at bounding box center [365, 505] width 184 height 28
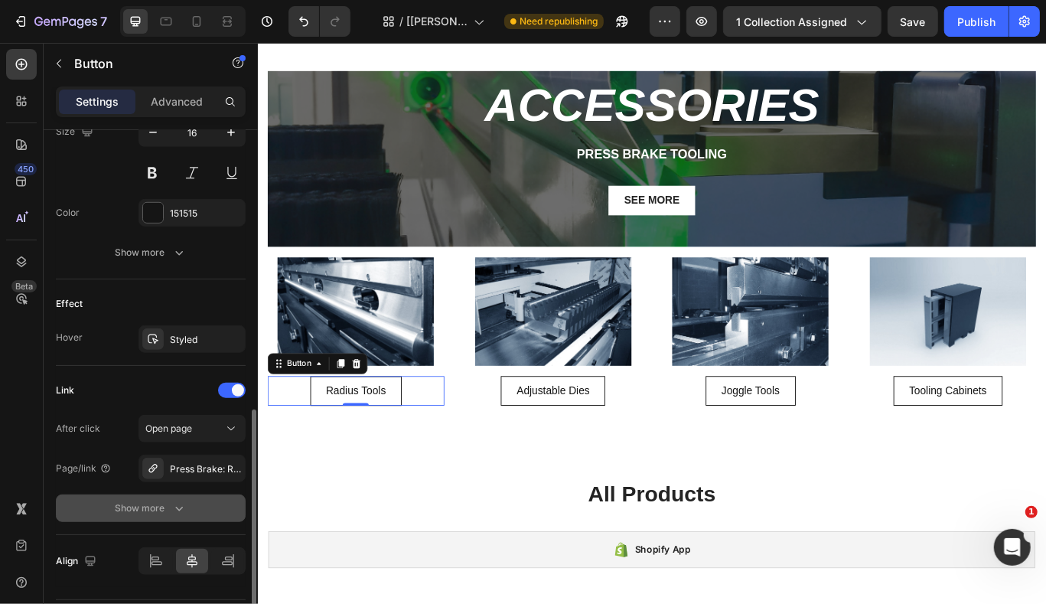
click at [82, 494] on button "Show more" at bounding box center [151, 508] width 190 height 28
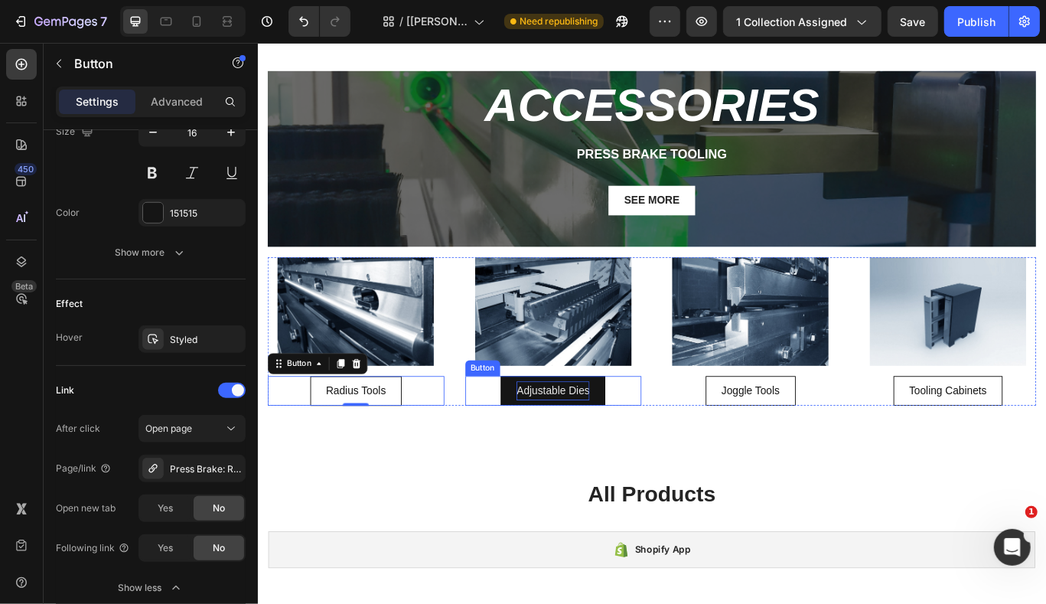
click at [622, 450] on p "Adjustable Dies" at bounding box center [600, 447] width 85 height 22
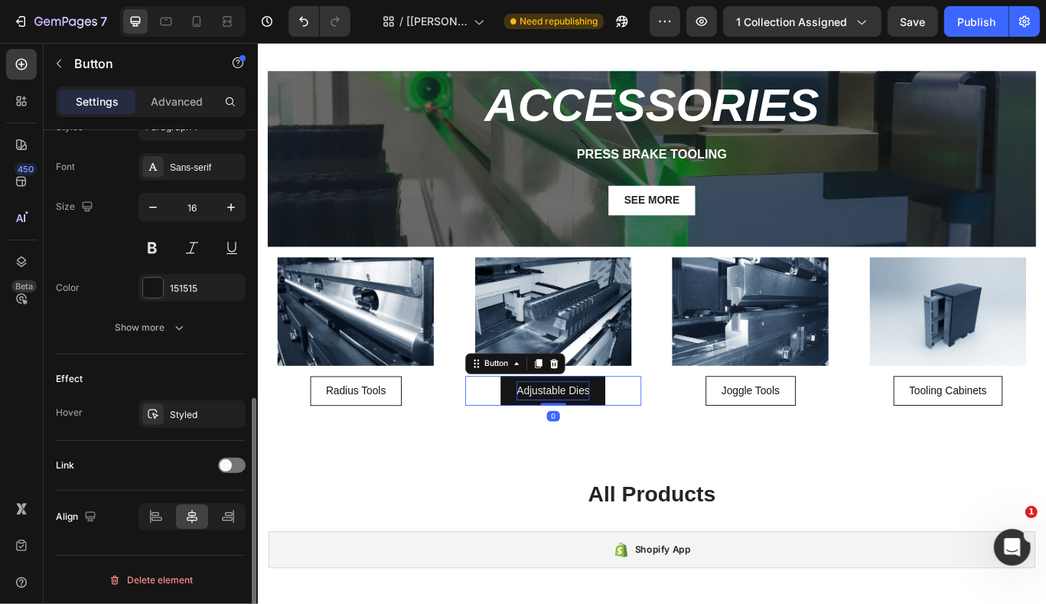
scroll to position [575, 0]
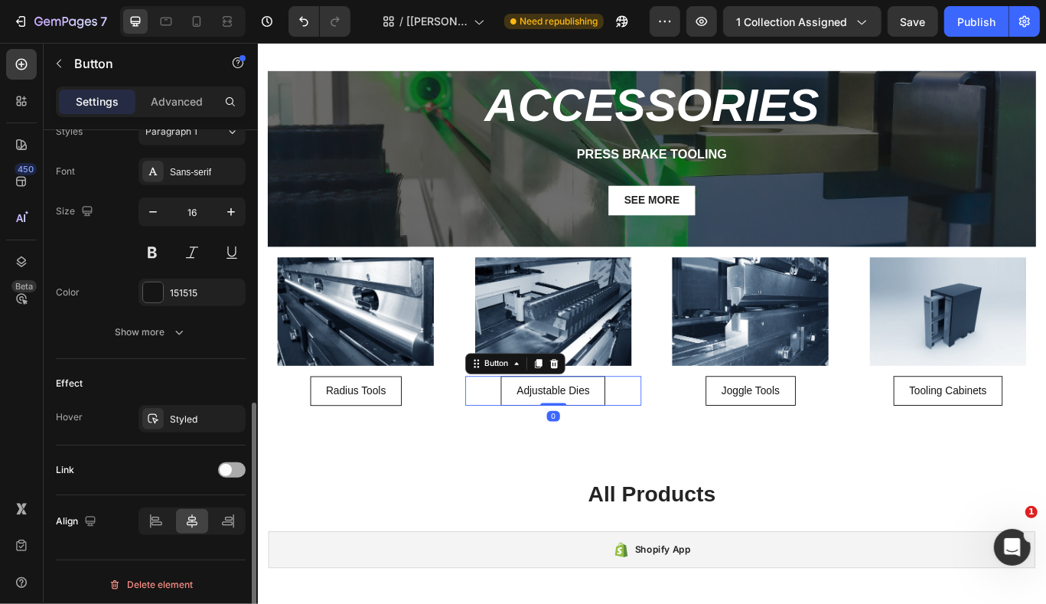
click at [241, 465] on div at bounding box center [232, 469] width 28 height 15
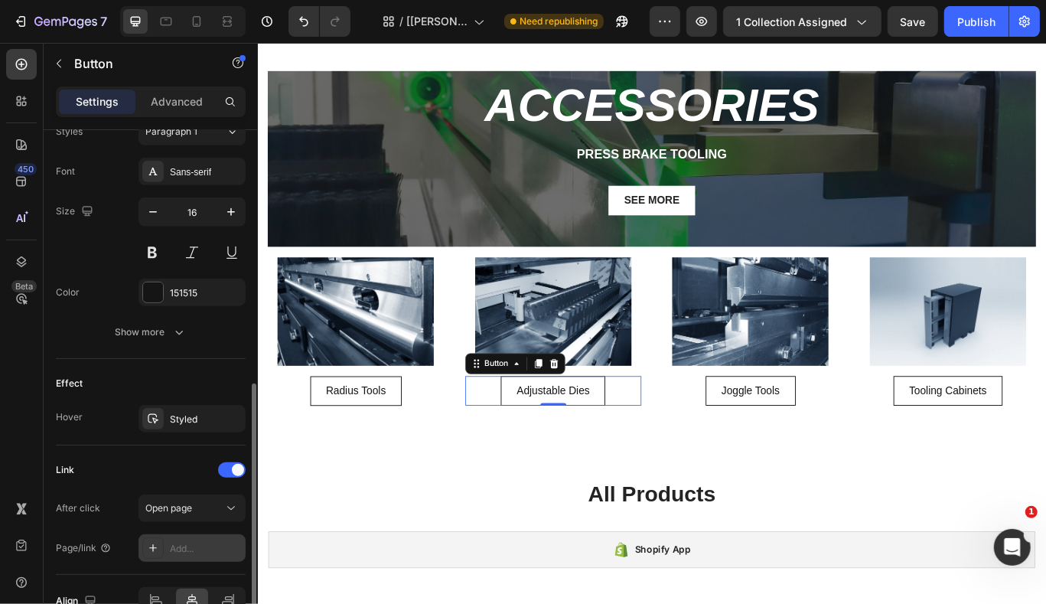
click at [176, 536] on div "Add..." at bounding box center [191, 548] width 107 height 28
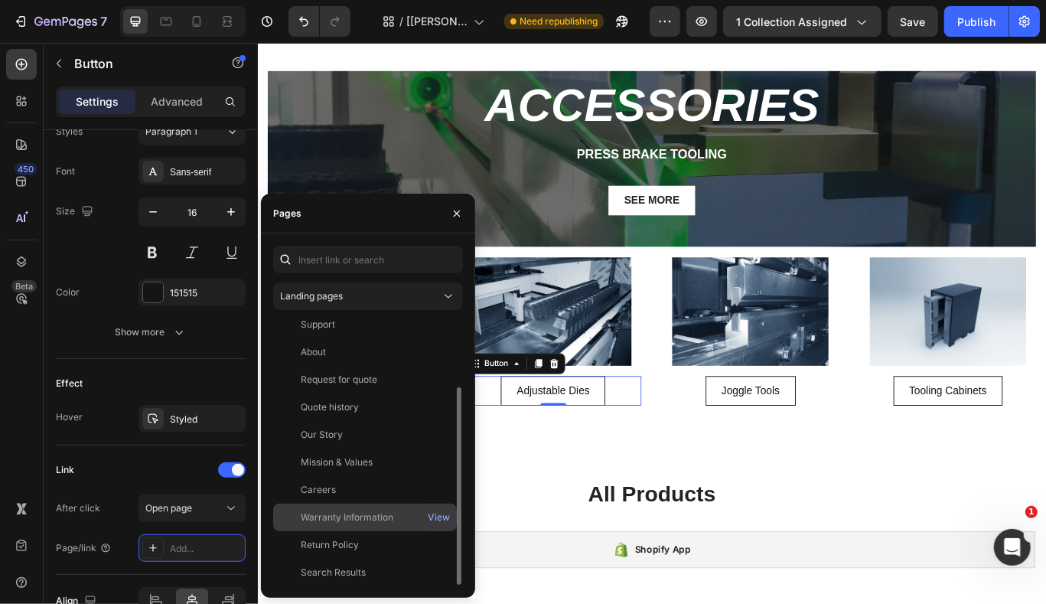
scroll to position [0, 0]
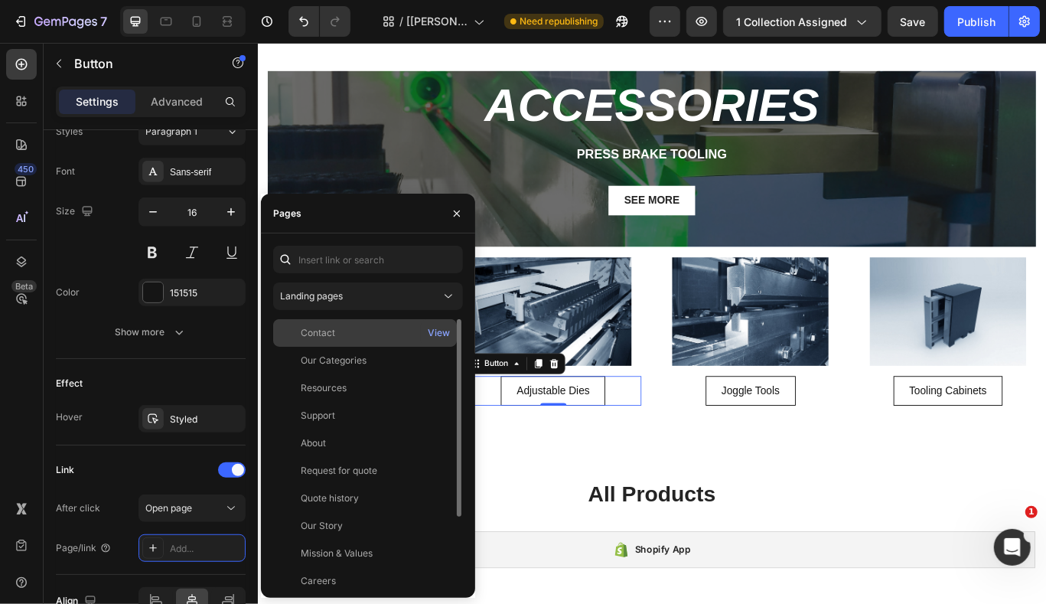
click at [361, 321] on div "Contact View" at bounding box center [365, 333] width 184 height 28
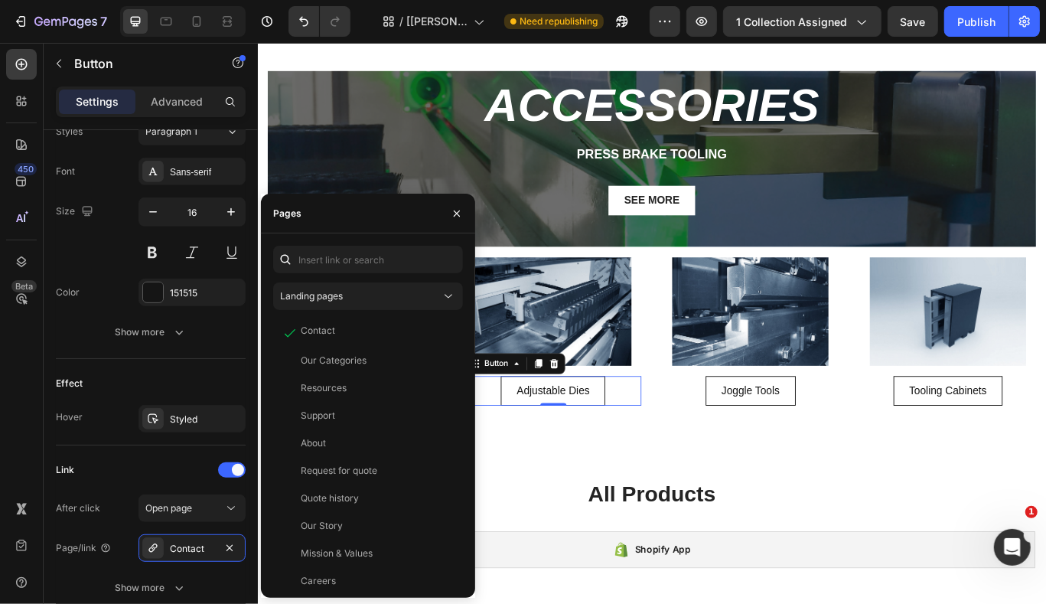
click at [353, 318] on div "Landing pages Contact View Our Categories View Resources View Support View Abou…" at bounding box center [368, 416] width 190 height 340
click at [349, 306] on button "Landing pages" at bounding box center [368, 296] width 190 height 28
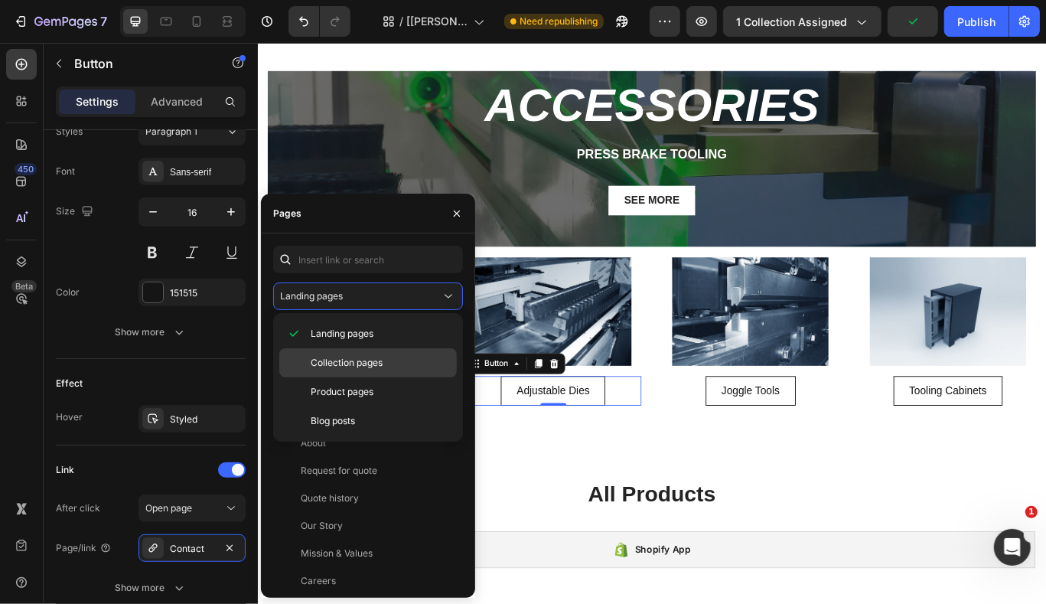
click at [365, 366] on span "Collection pages" at bounding box center [347, 363] width 72 height 14
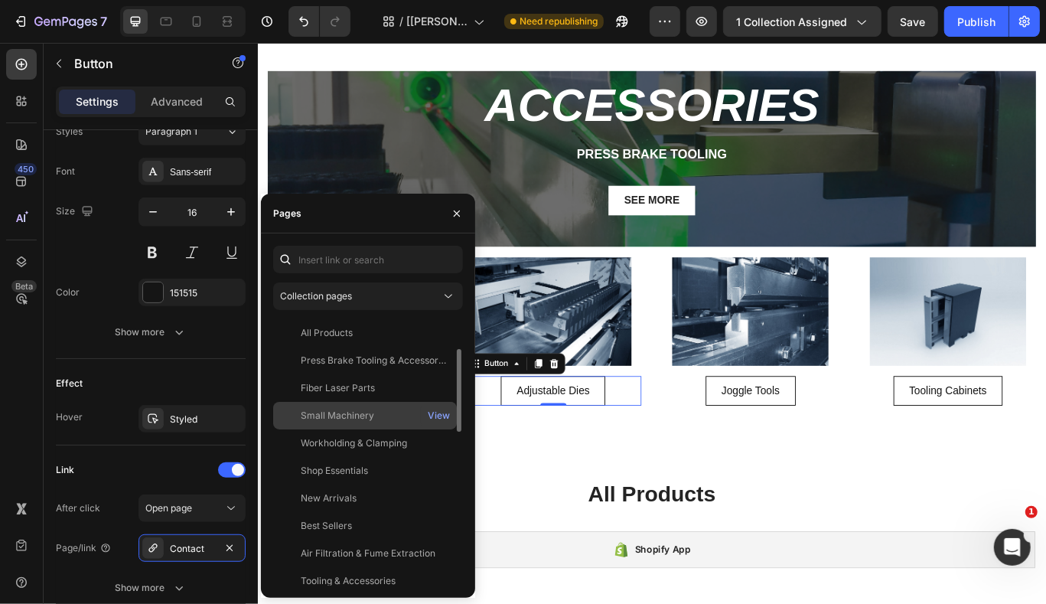
scroll to position [23, 0]
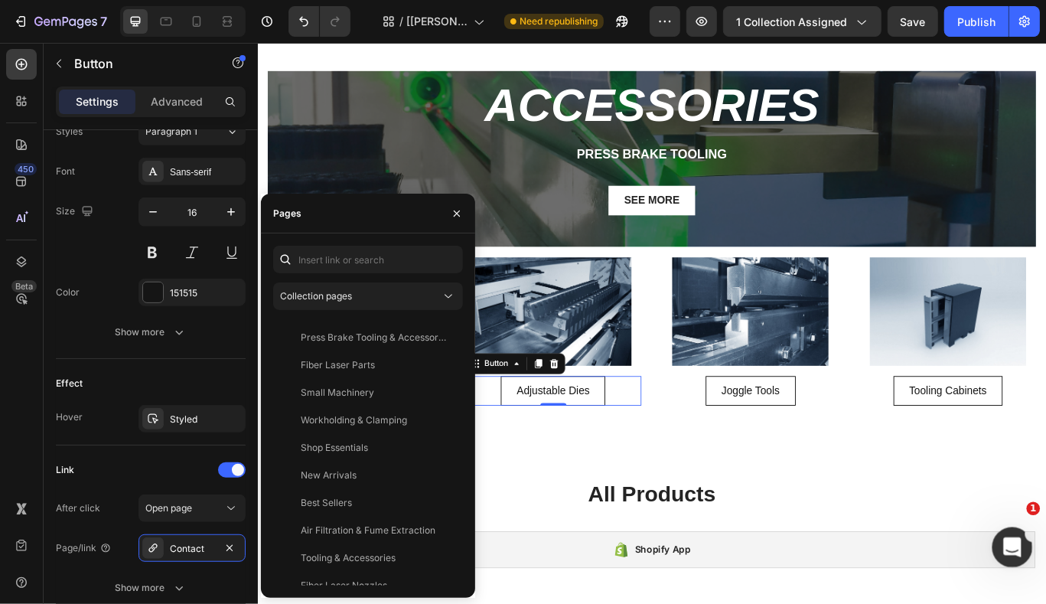
click at [1019, 547] on div "Open Intercom Messenger" at bounding box center [1010, 544] width 50 height 50
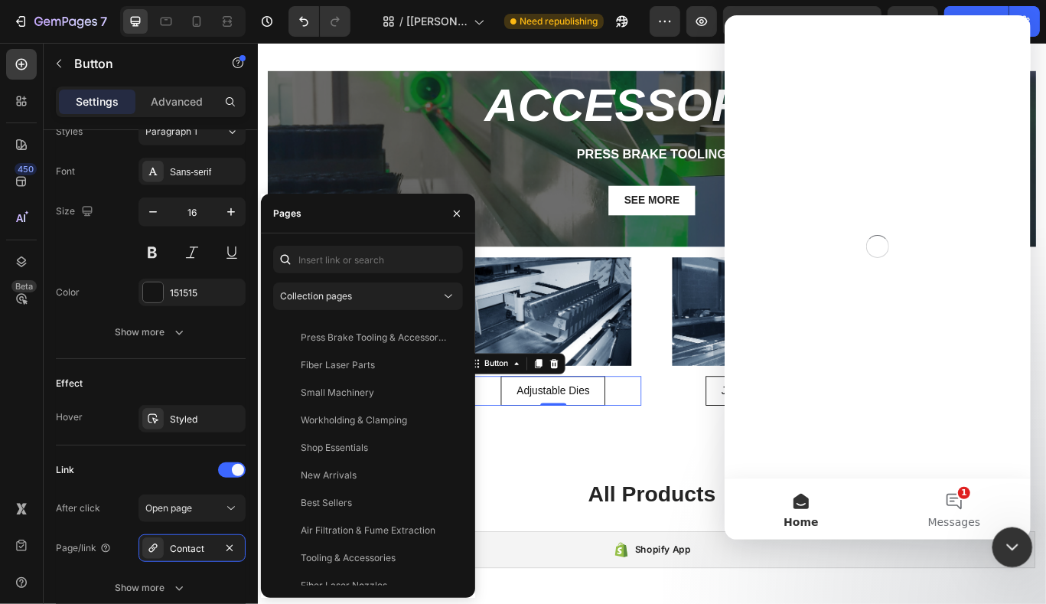
scroll to position [0, 0]
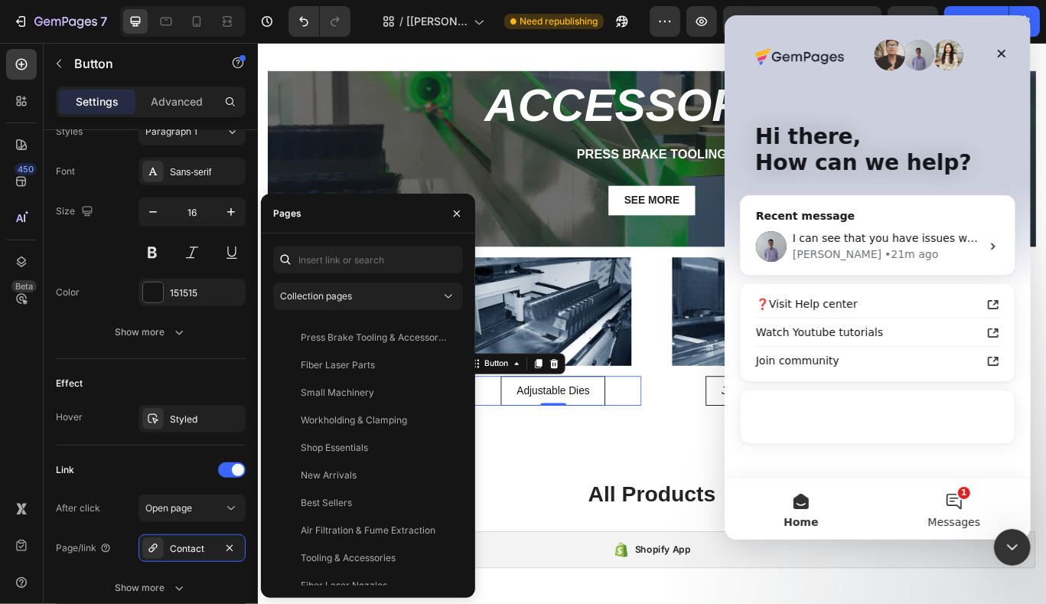
click at [966, 516] on span "Messages" at bounding box center [953, 521] width 53 height 11
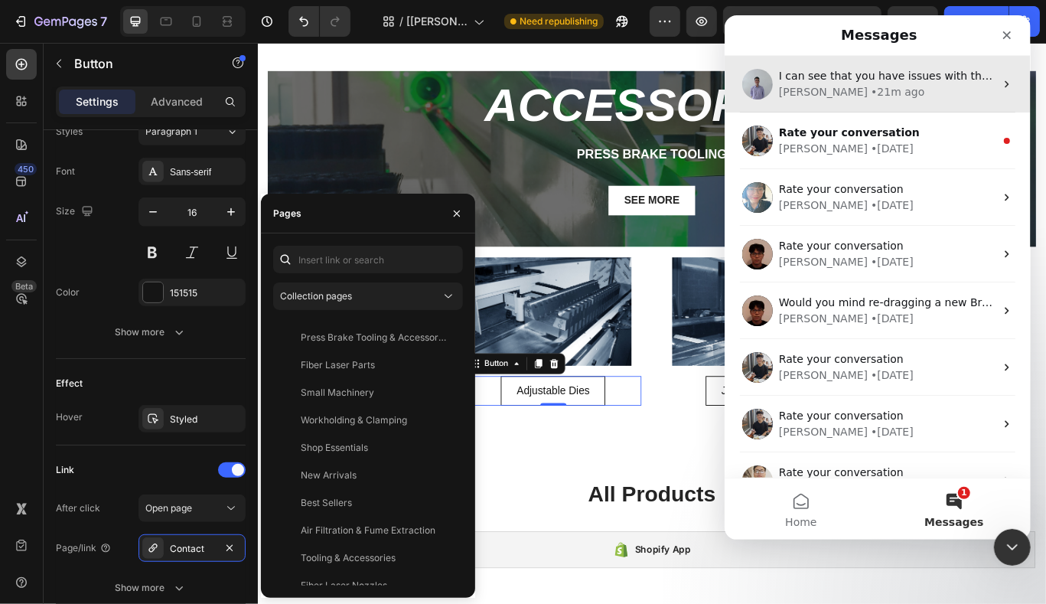
click at [899, 97] on div "Brad • 21m ago" at bounding box center [886, 92] width 216 height 16
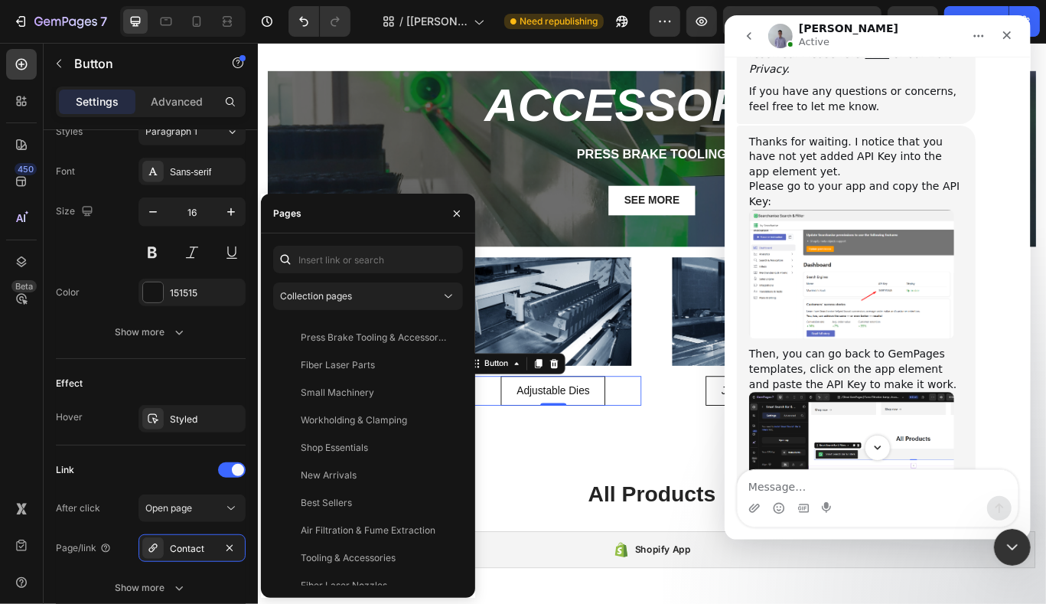
scroll to position [710, 0]
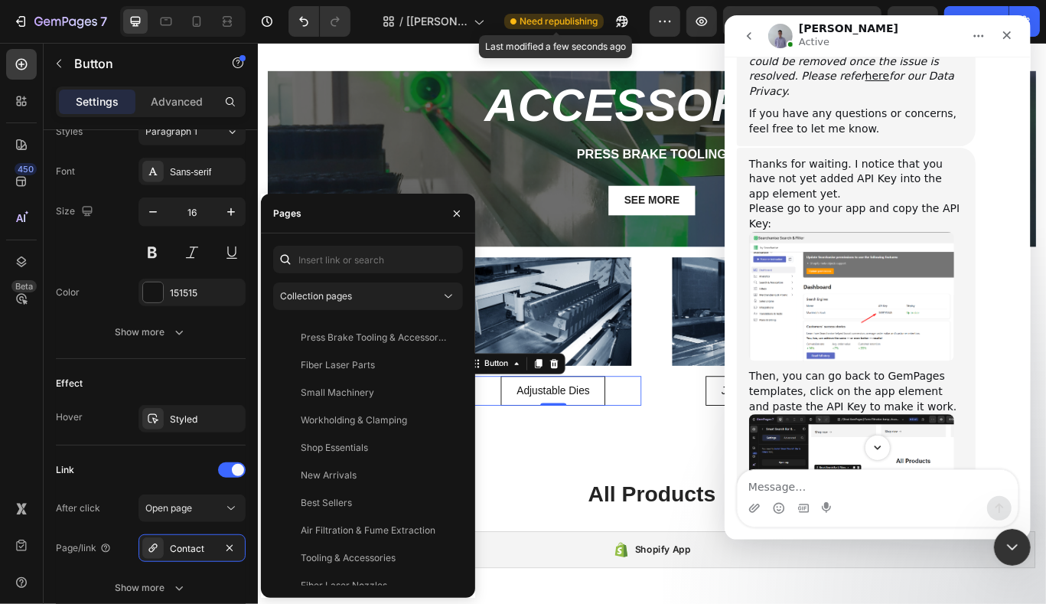
click at [539, 14] on div "Need republishing" at bounding box center [553, 21] width 99 height 15
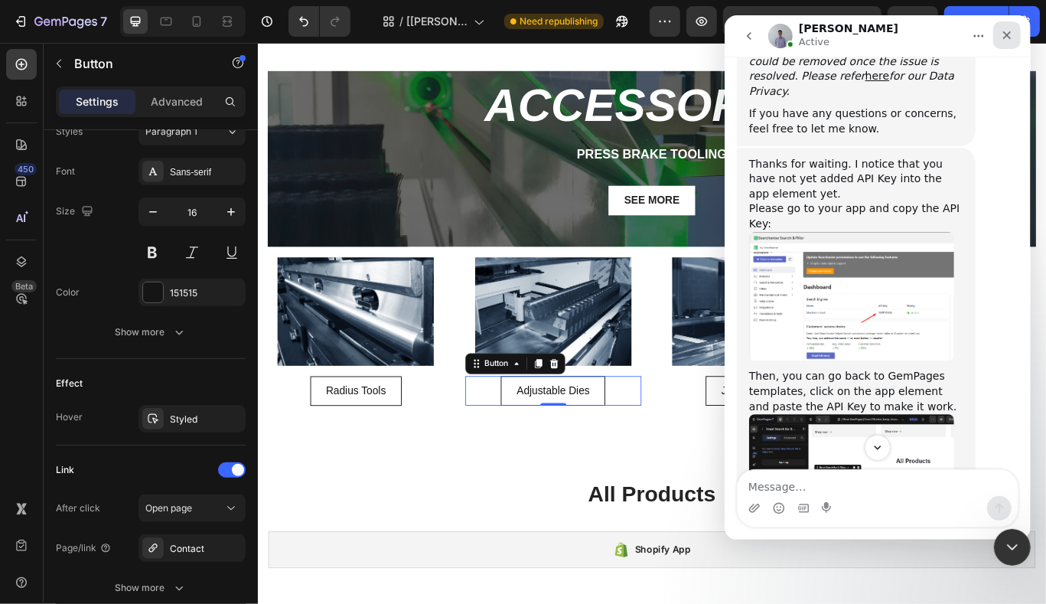
click at [1008, 33] on icon "Close" at bounding box center [1006, 35] width 8 height 8
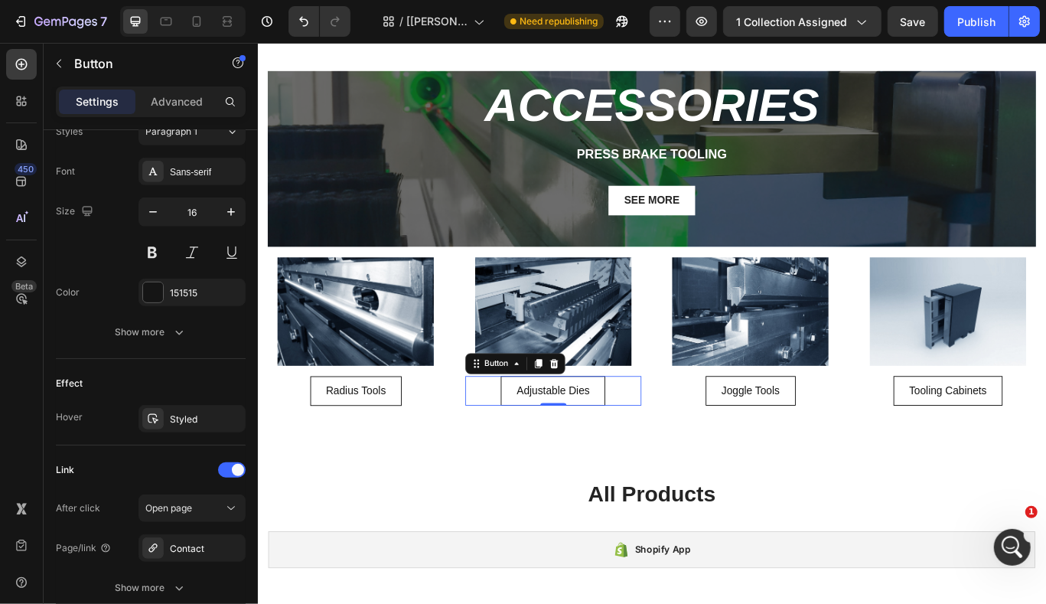
scroll to position [989, 0]
click at [974, 5] on div "7 Version history / [Tony GemPages] Press Brake Toolings Need republishing Prev…" at bounding box center [523, 22] width 1046 height 44
click at [965, 28] on div "Publish" at bounding box center [976, 22] width 38 height 16
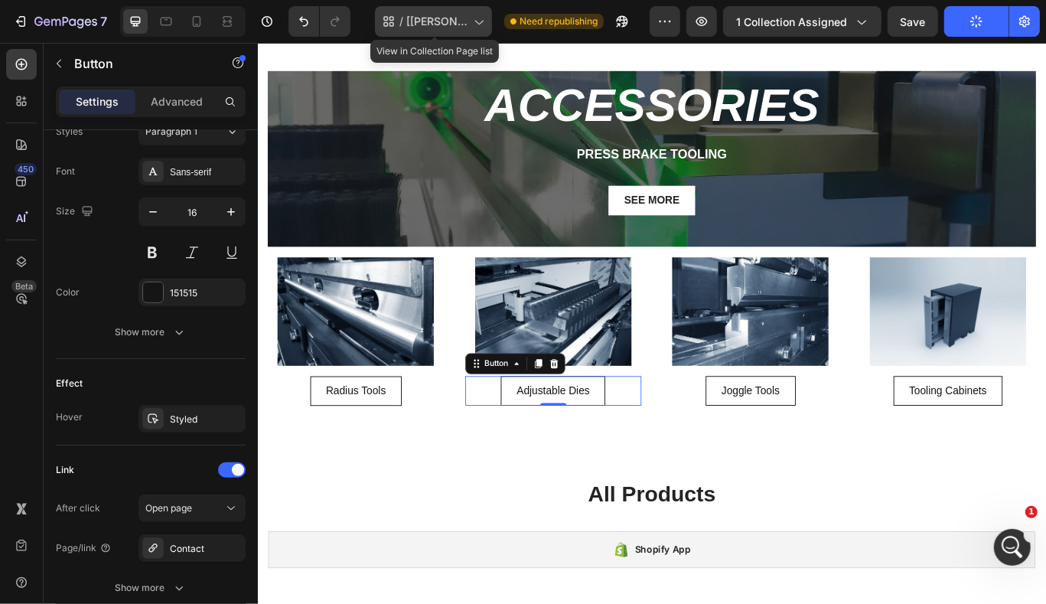
click at [456, 31] on div "/ [Tony GemPages] Press Brake Toolings" at bounding box center [433, 21] width 117 height 31
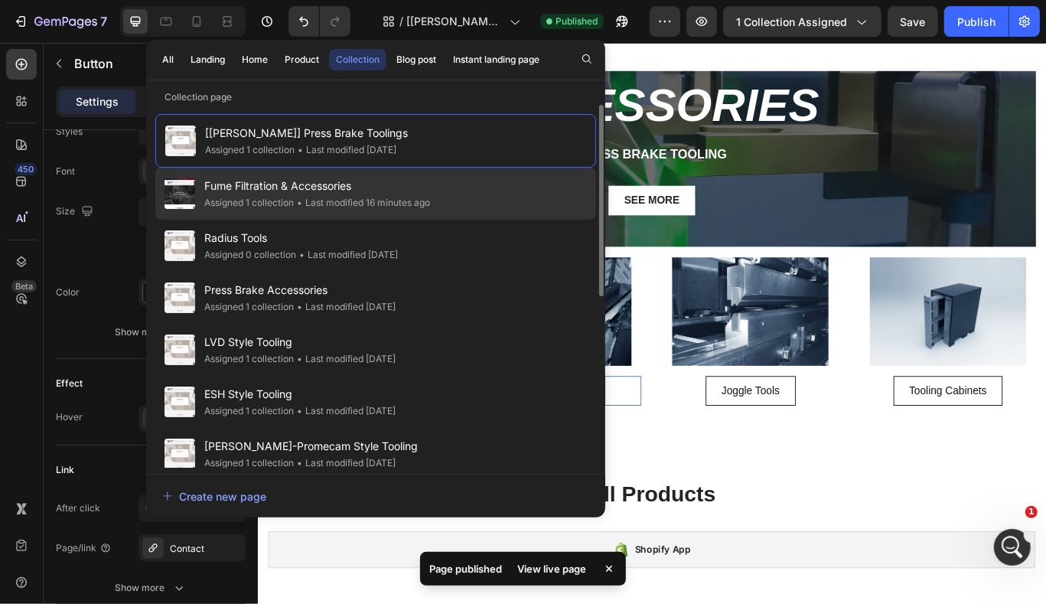
click at [469, 199] on div "Fume Filtration & Accessories Assigned 1 collection • Last modified 16 minutes …" at bounding box center [375, 194] width 441 height 52
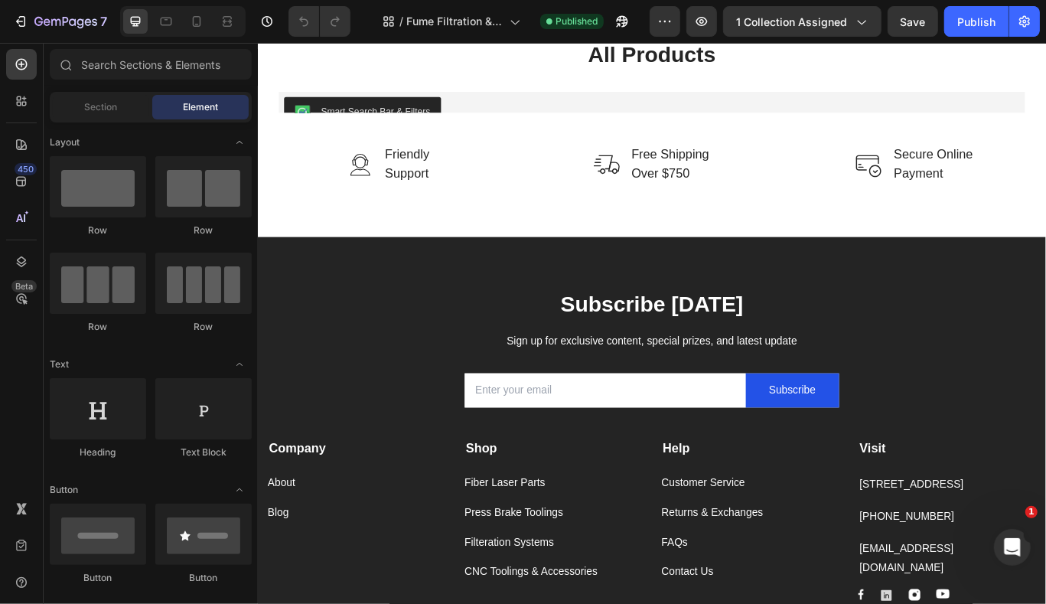
scroll to position [2717, 0]
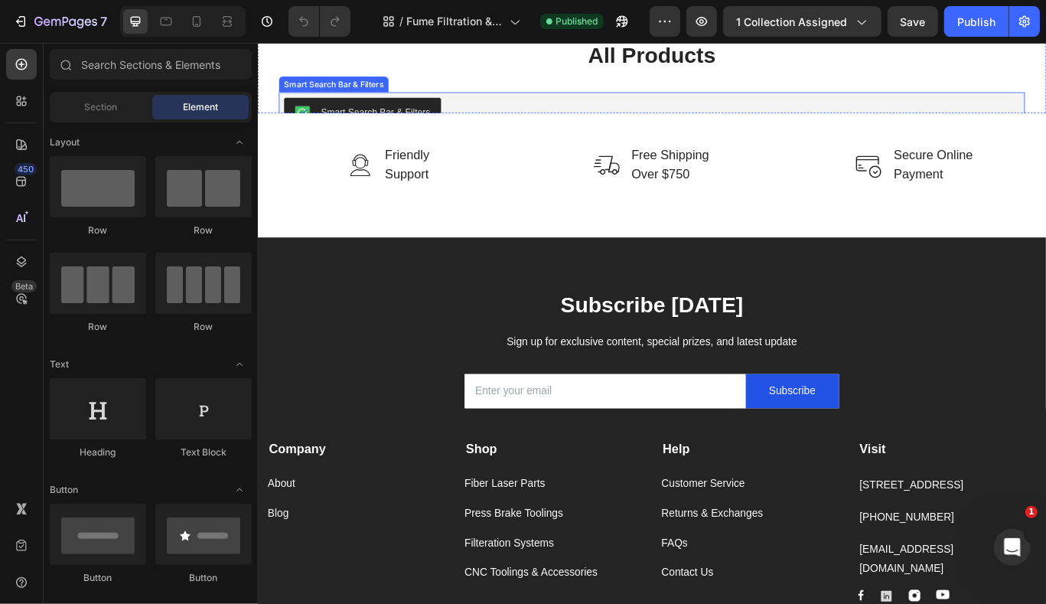
click at [451, 115] on div "Smart Search Bar & Filters" at bounding box center [394, 123] width 128 height 16
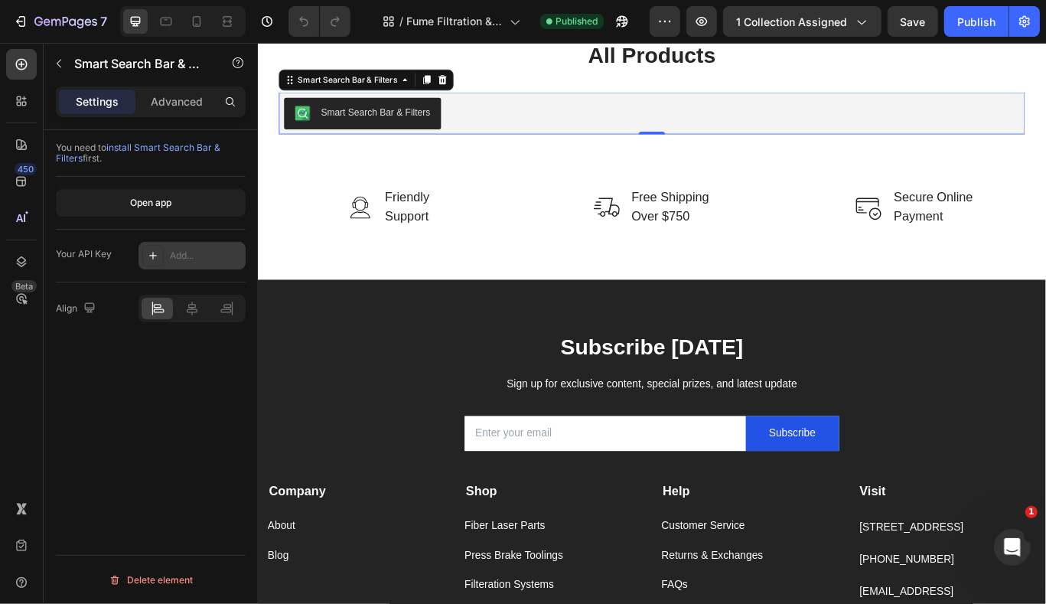
click at [168, 266] on div "Add..." at bounding box center [191, 256] width 107 height 28
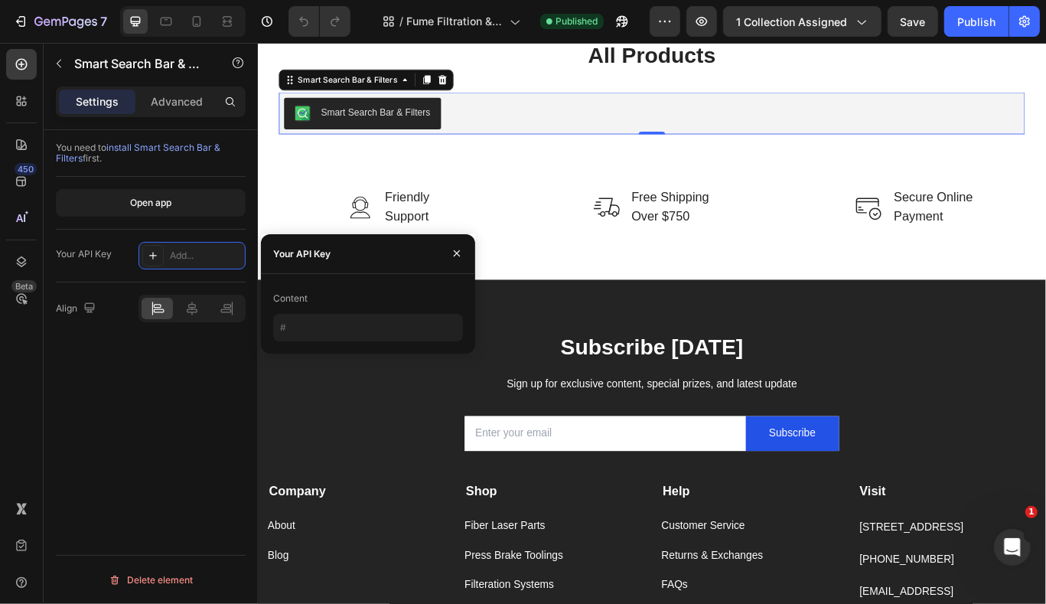
click at [338, 312] on div "Content" at bounding box center [368, 313] width 190 height 55
click at [305, 334] on input "text" at bounding box center [368, 328] width 190 height 28
paste input "1N9E9f3W8t"
click at [291, 328] on input "1N9E9f3W8t" at bounding box center [368, 328] width 190 height 28
type input "1N9E9f3W8t"
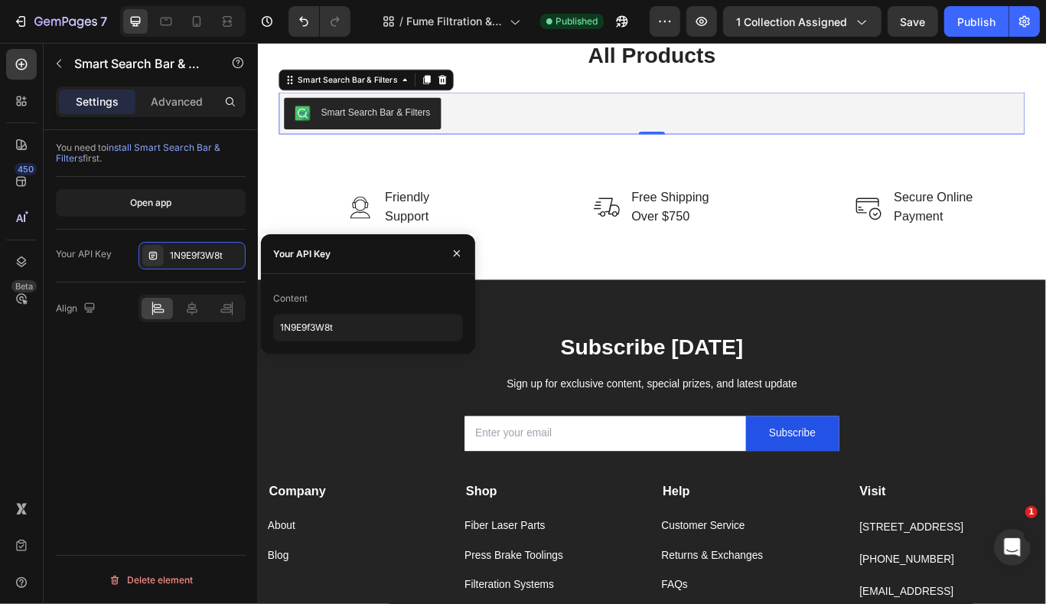
click at [130, 348] on div "You need to install Smart Search Bar & Filters first. Open app Your API Key 1N9…" at bounding box center [151, 388] width 214 height 517
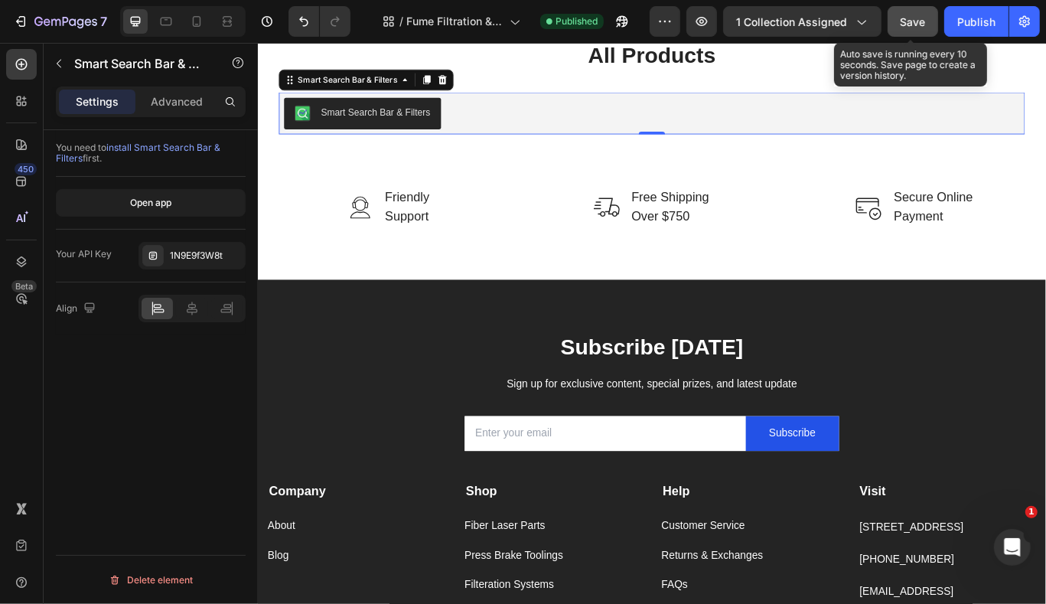
click at [929, 21] on button "Save" at bounding box center [912, 21] width 50 height 31
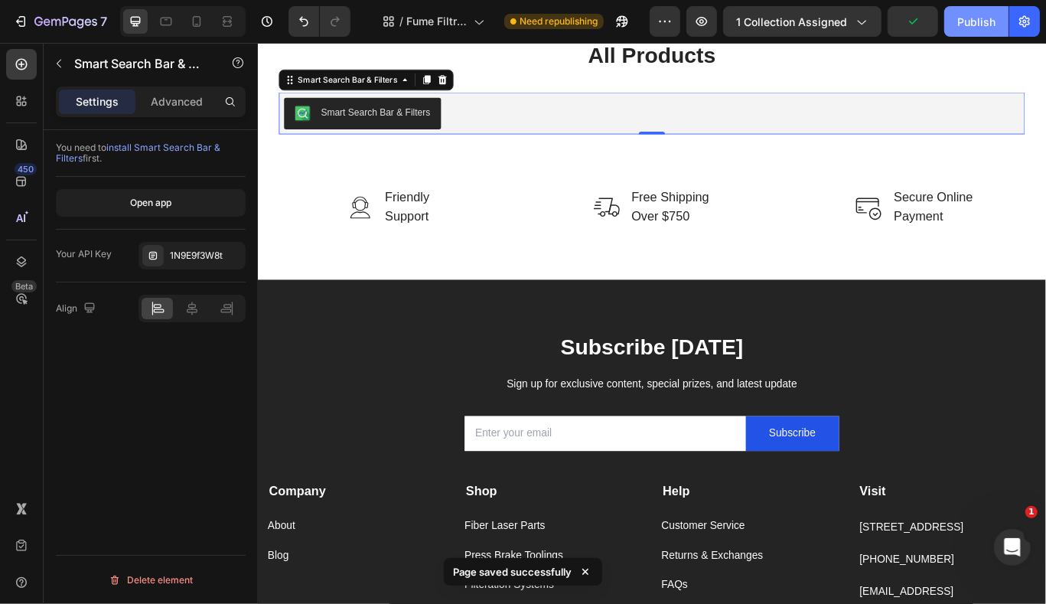
click at [976, 21] on div "Publish" at bounding box center [976, 22] width 38 height 16
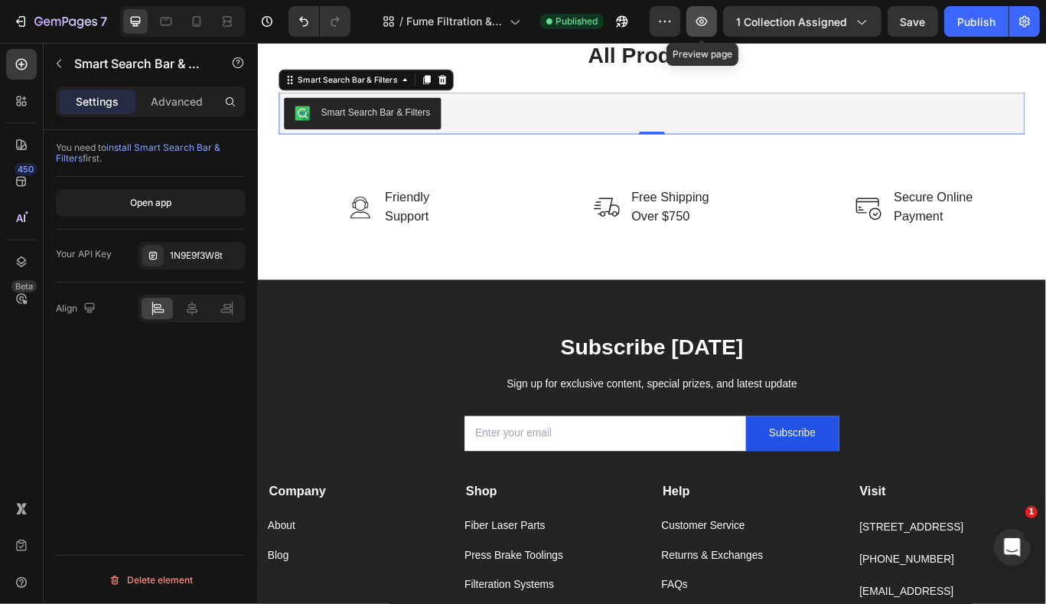
click at [708, 25] on icon "button" at bounding box center [701, 21] width 15 height 15
click at [1012, 562] on div "Open Intercom Messenger" at bounding box center [1010, 544] width 50 height 50
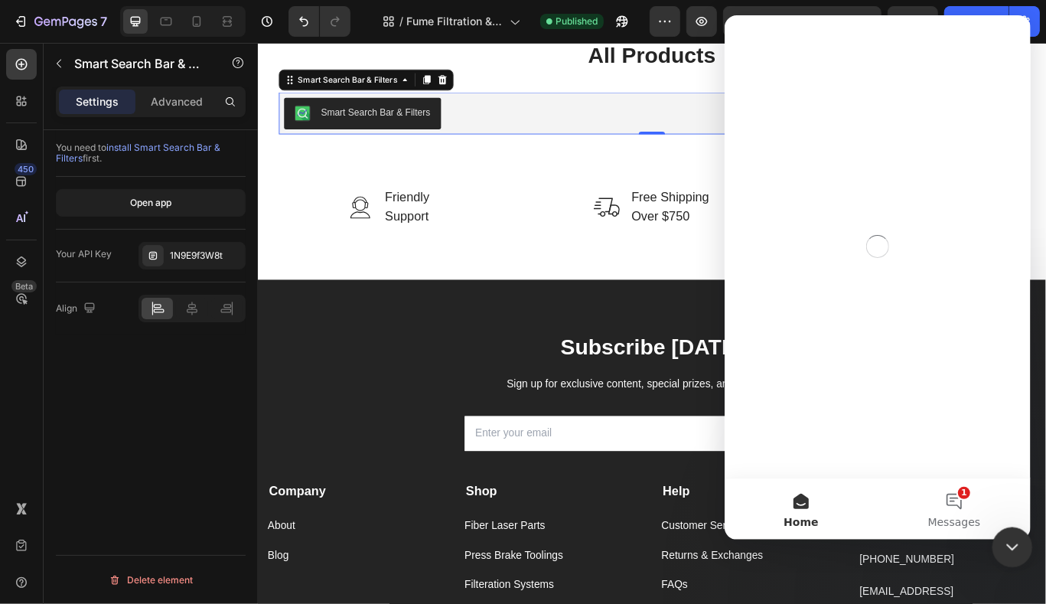
scroll to position [0, 0]
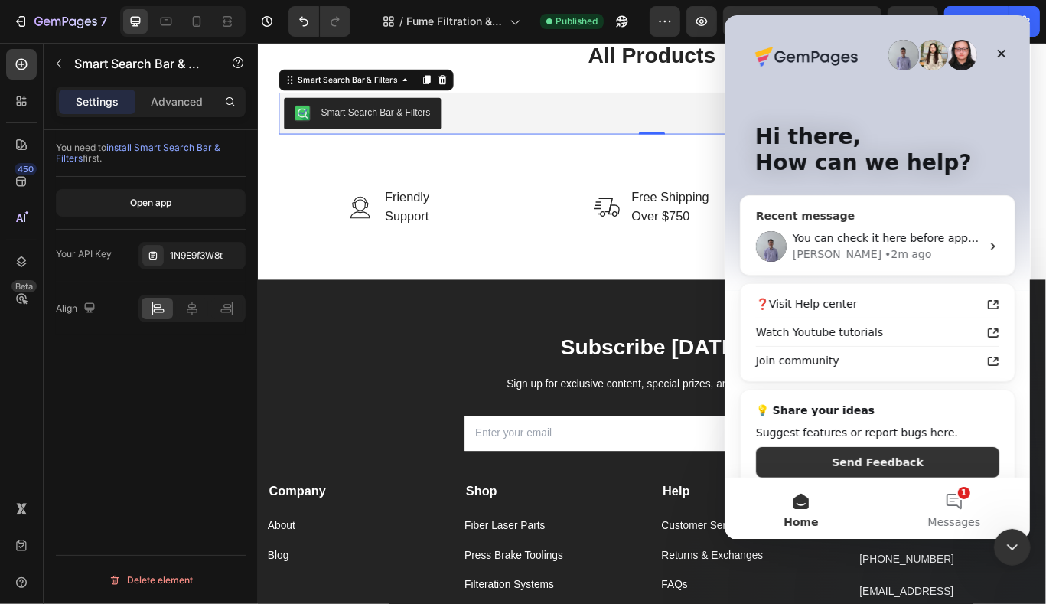
click at [871, 249] on div "[PERSON_NAME] • 2m ago" at bounding box center [886, 254] width 188 height 16
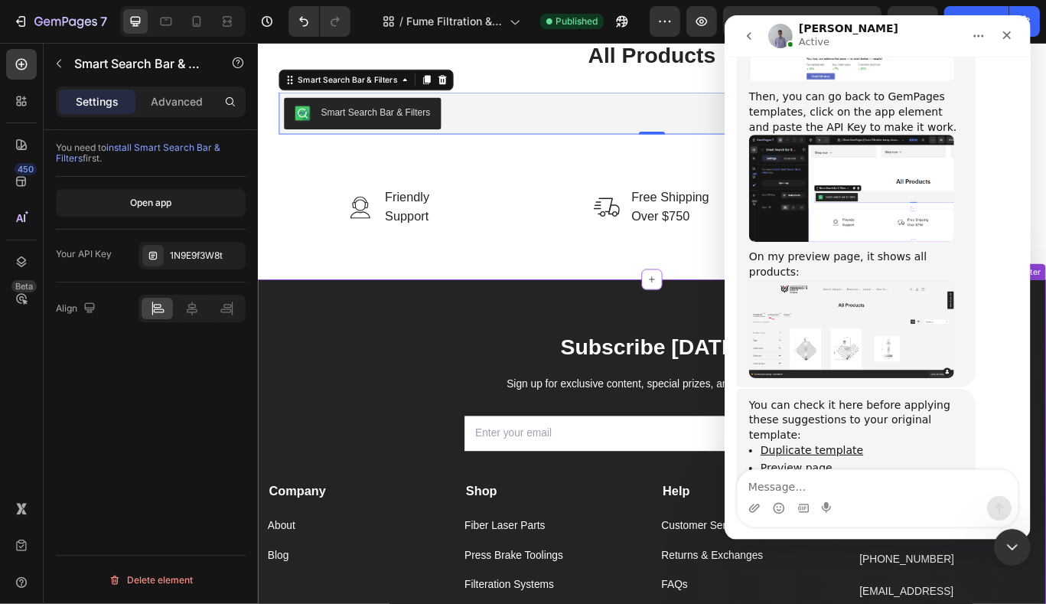
scroll to position [2668, 0]
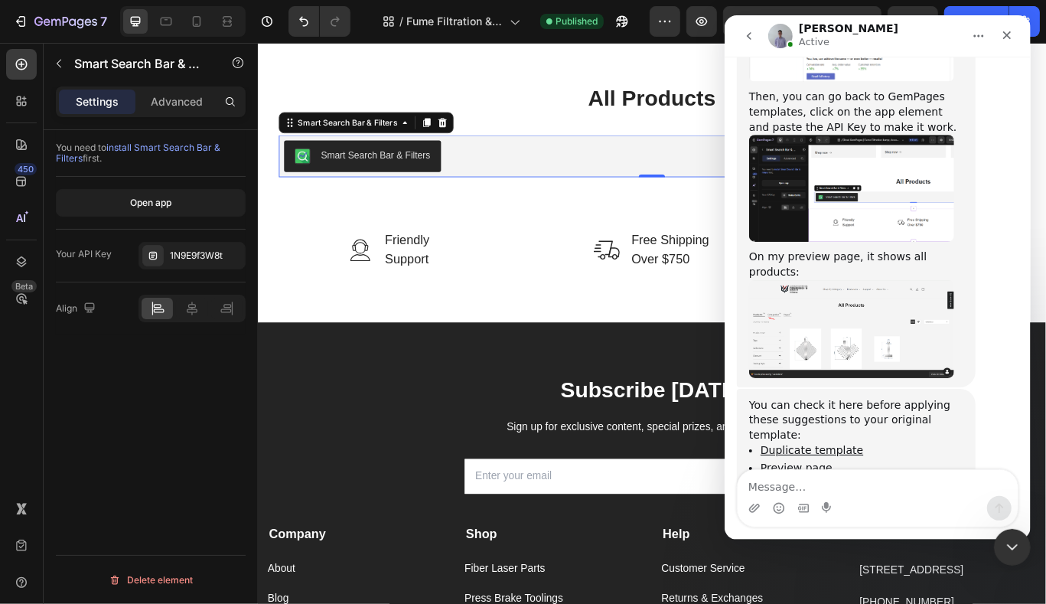
click at [487, 169] on div "Smart Search Bar & Filters" at bounding box center [716, 173] width 857 height 37
click at [474, 132] on icon at bounding box center [472, 134] width 10 height 11
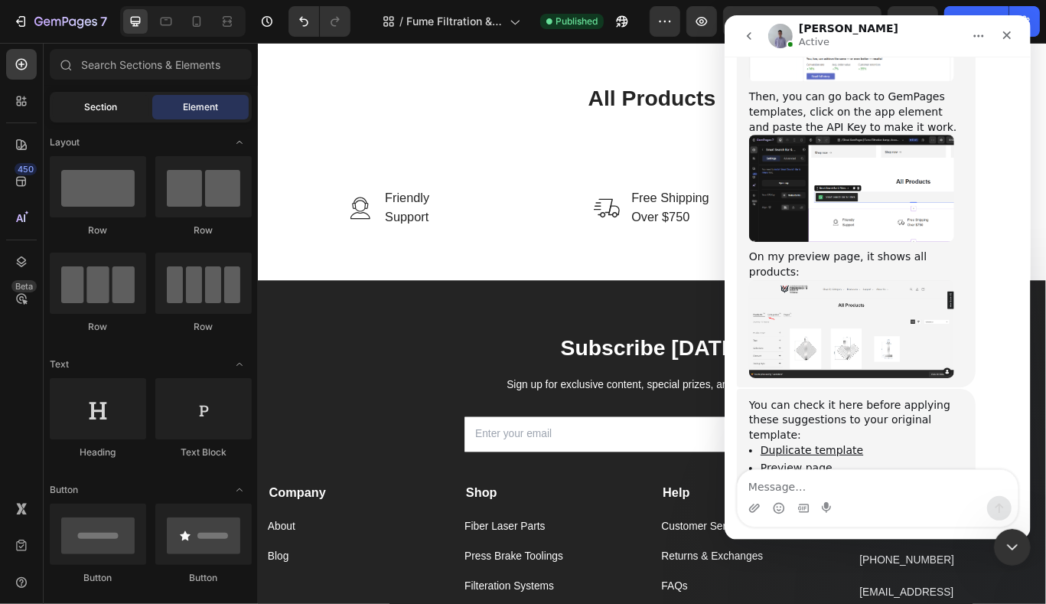
click at [143, 116] on div "Section" at bounding box center [101, 107] width 96 height 24
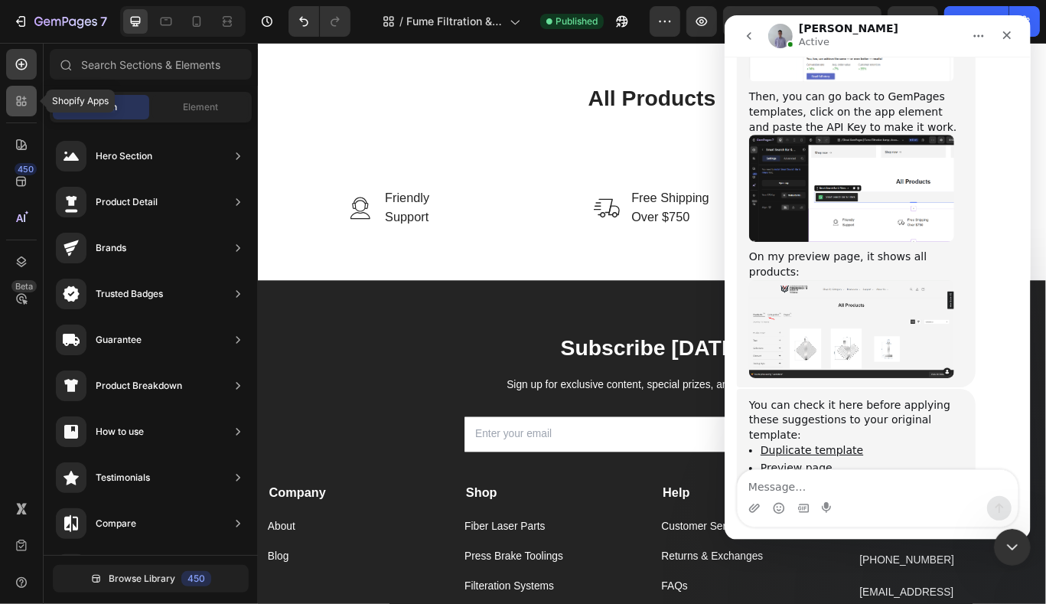
click at [27, 97] on icon at bounding box center [21, 100] width 15 height 15
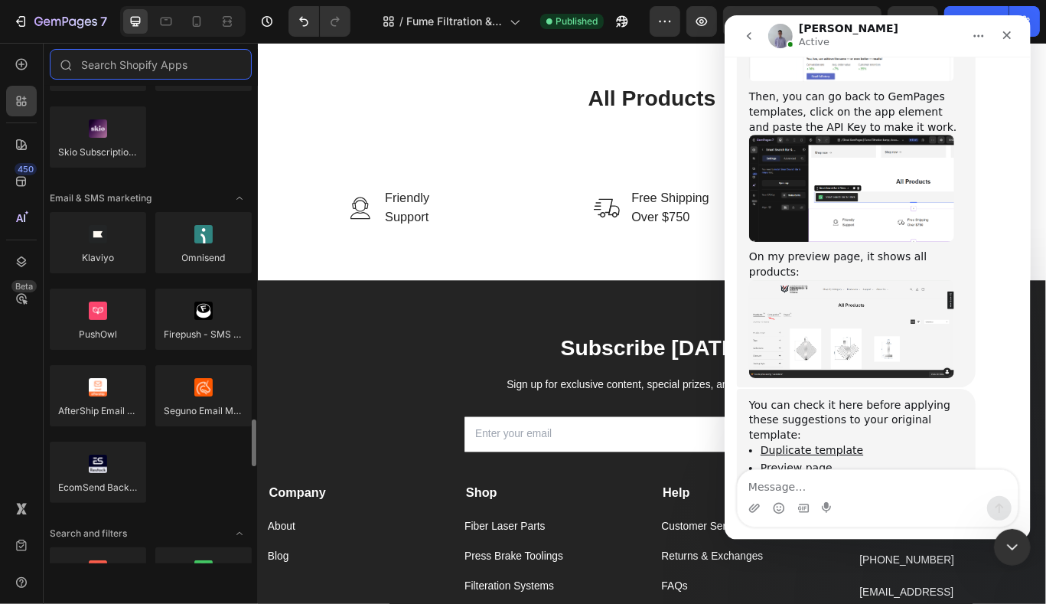
scroll to position [2755, 0]
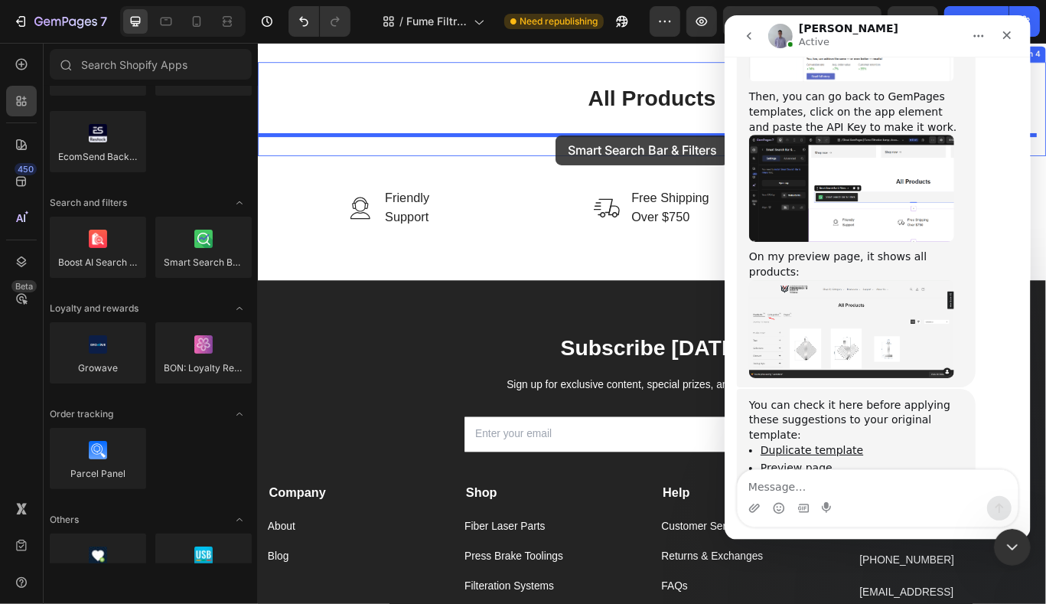
drag, startPoint x: 428, startPoint y: 304, endPoint x: 651, endPoint y: 134, distance: 280.5
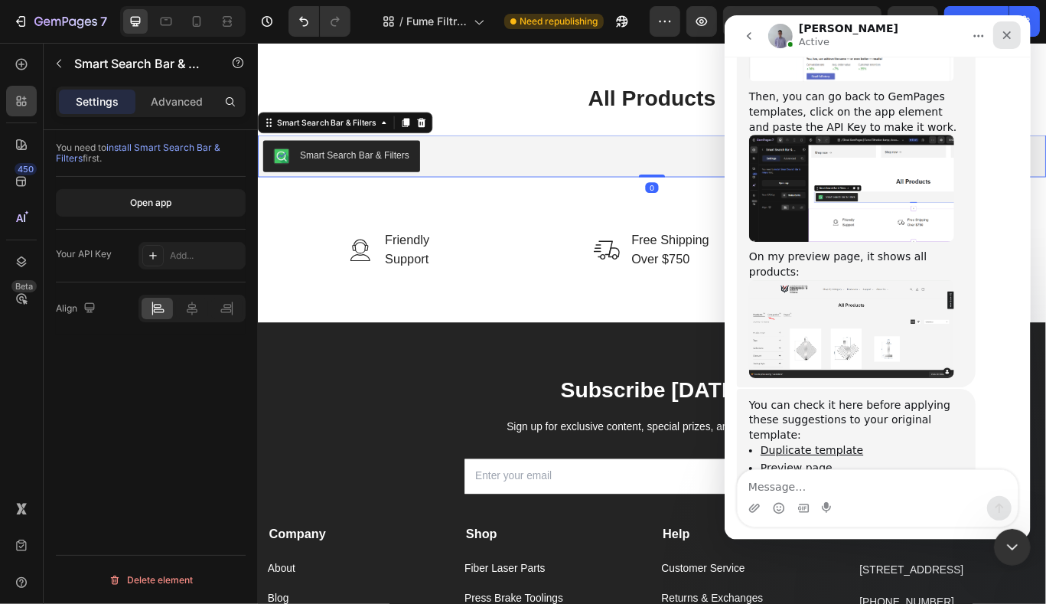
click at [1011, 28] on div "Close" at bounding box center [1006, 35] width 28 height 28
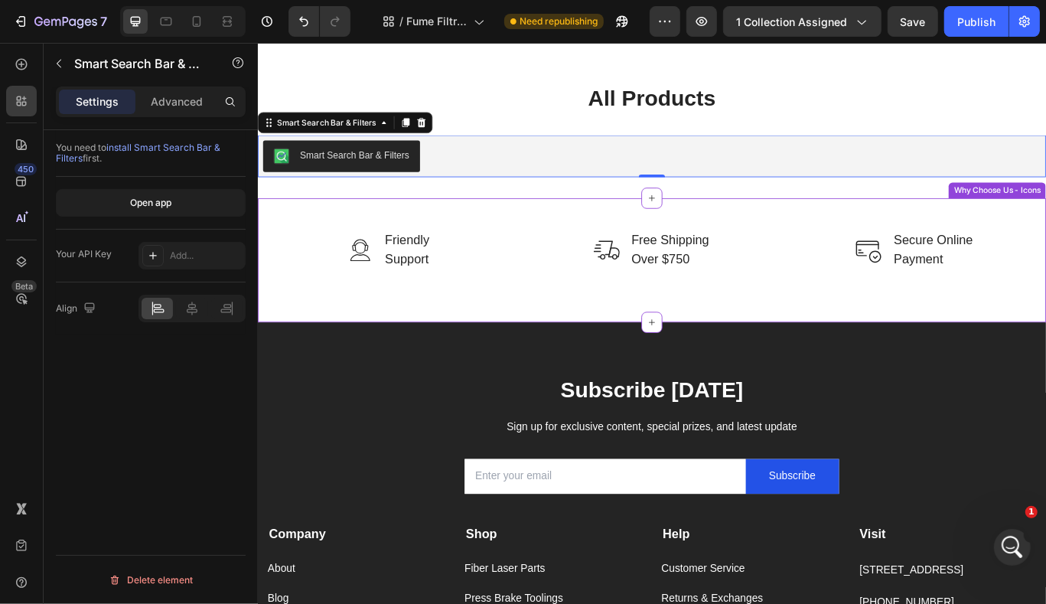
scroll to position [989, 0]
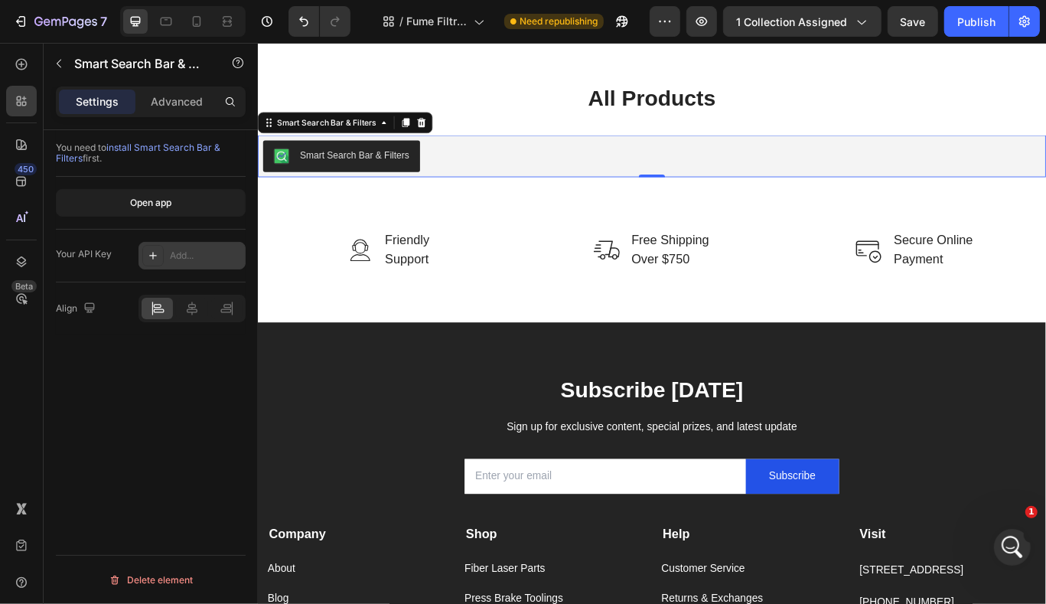
drag, startPoint x: 169, startPoint y: 261, endPoint x: 157, endPoint y: 265, distance: 12.8
drag, startPoint x: 157, startPoint y: 265, endPoint x: 142, endPoint y: 262, distance: 15.5
click at [142, 262] on div "Add..." at bounding box center [191, 256] width 107 height 28
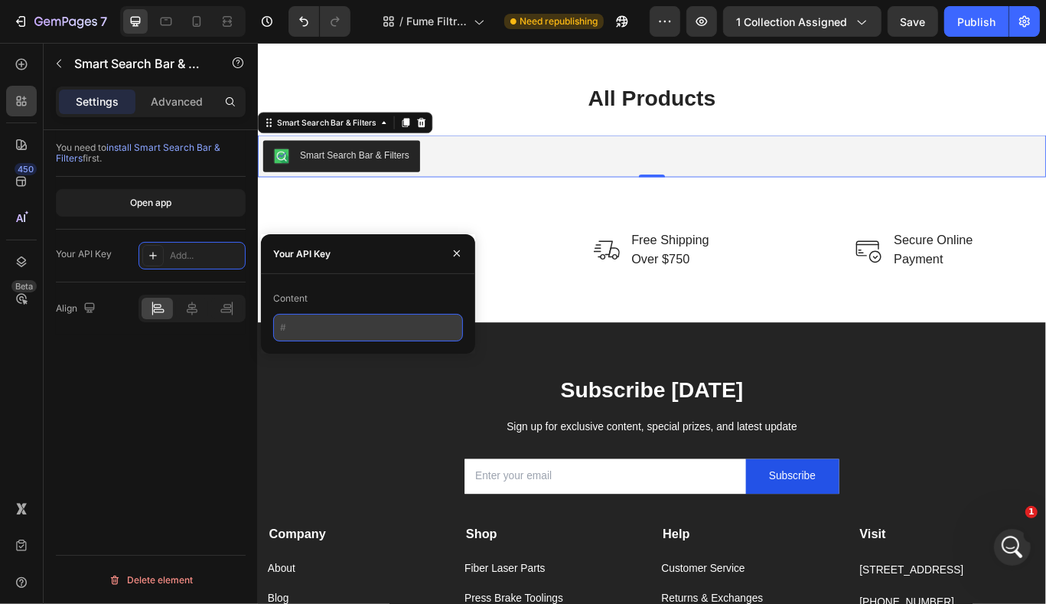
click at [320, 333] on input "text" at bounding box center [368, 328] width 190 height 28
paste input "1N9E9f3W8t"
drag, startPoint x: 291, startPoint y: 329, endPoint x: 261, endPoint y: 324, distance: 30.3
click at [261, 324] on div "Content 1N9E9f3W8t" at bounding box center [368, 313] width 214 height 55
type input "1N9E9f3W8t"
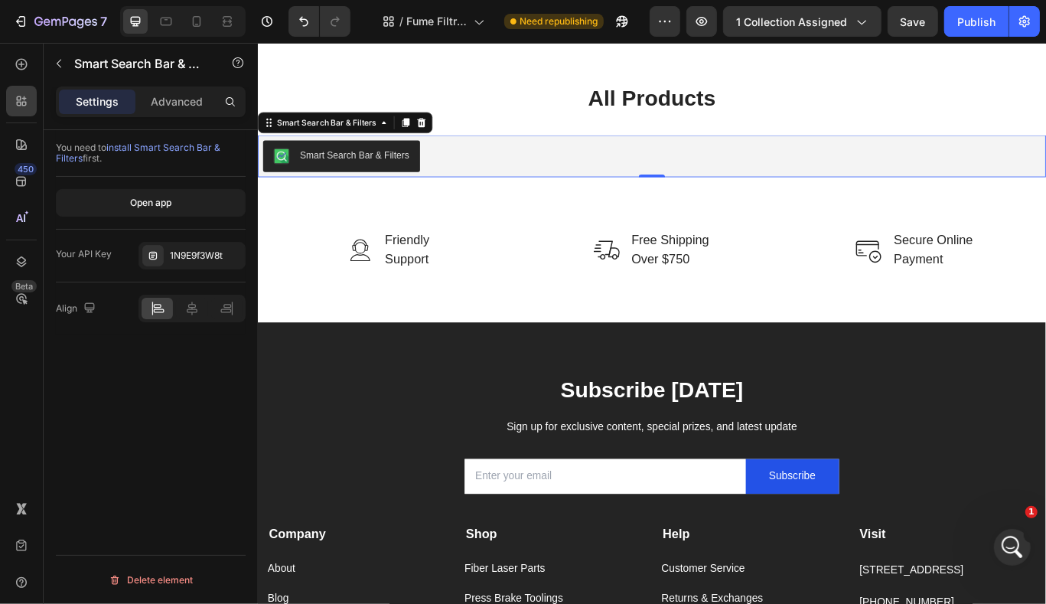
click at [168, 351] on div "You need to install Smart Search Bar & Filters first. Open app Your API Key 1N9…" at bounding box center [151, 388] width 214 height 517
click at [193, 310] on icon at bounding box center [192, 308] width 11 height 14
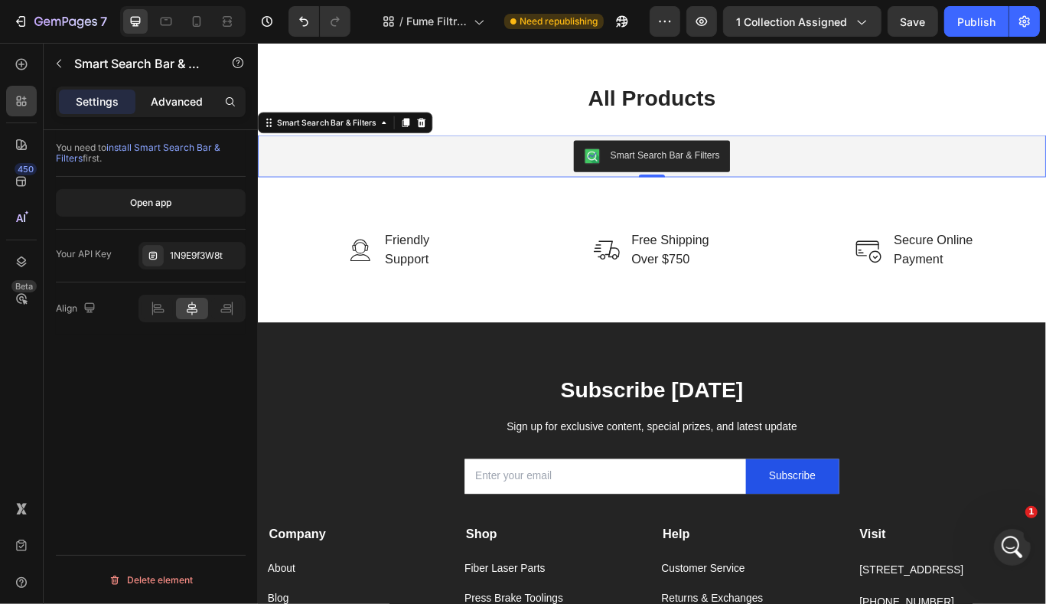
click at [152, 93] on div "Advanced" at bounding box center [176, 102] width 77 height 24
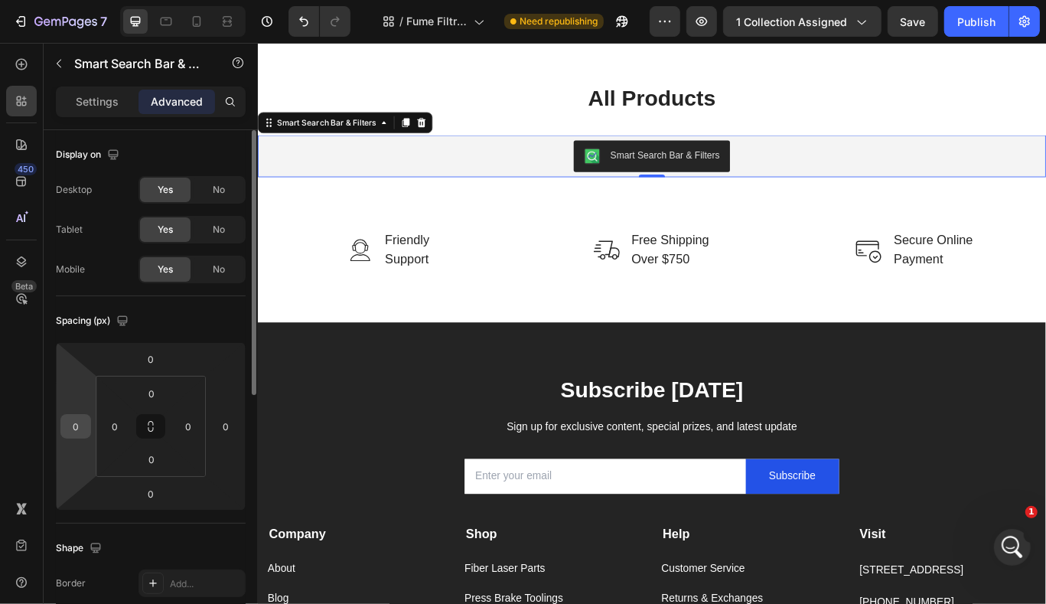
click at [73, 430] on input "0" at bounding box center [75, 426] width 23 height 23
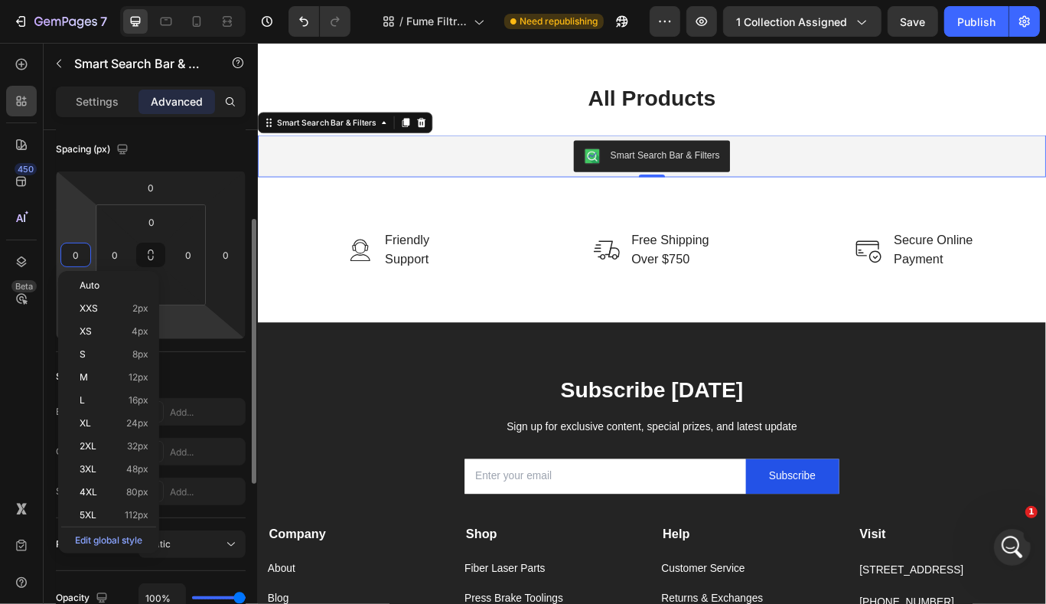
scroll to position [172, 0]
click at [135, 452] on div "2XL 32px" at bounding box center [108, 446] width 95 height 23
type input "32"
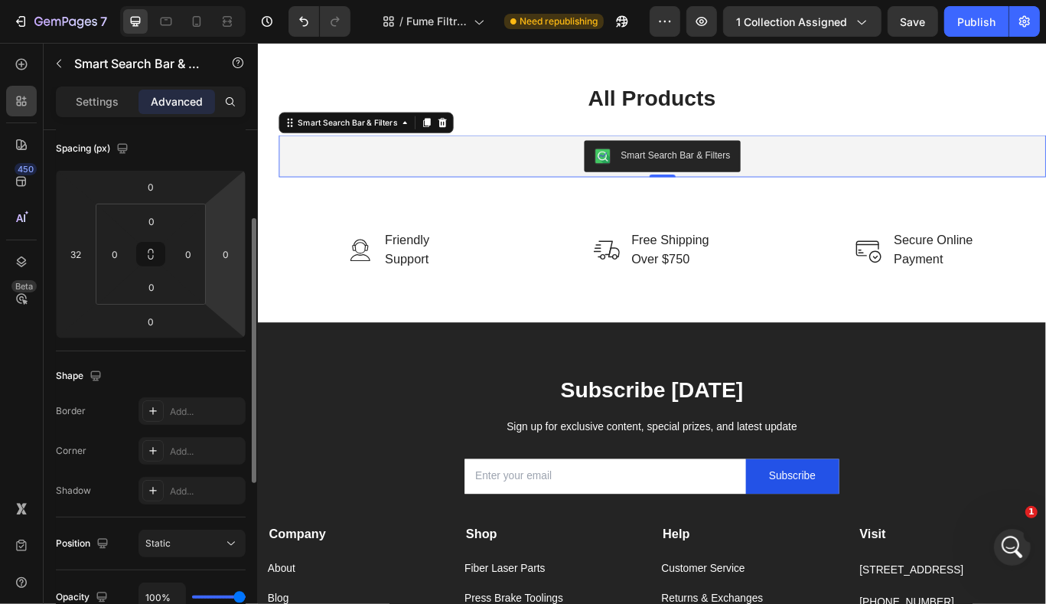
click at [224, 0] on html "7 Version history / Fume Filtration & Accessories Need republishing Preview 1 c…" at bounding box center [523, 0] width 1046 height 0
click at [224, 256] on input "0" at bounding box center [225, 254] width 23 height 23
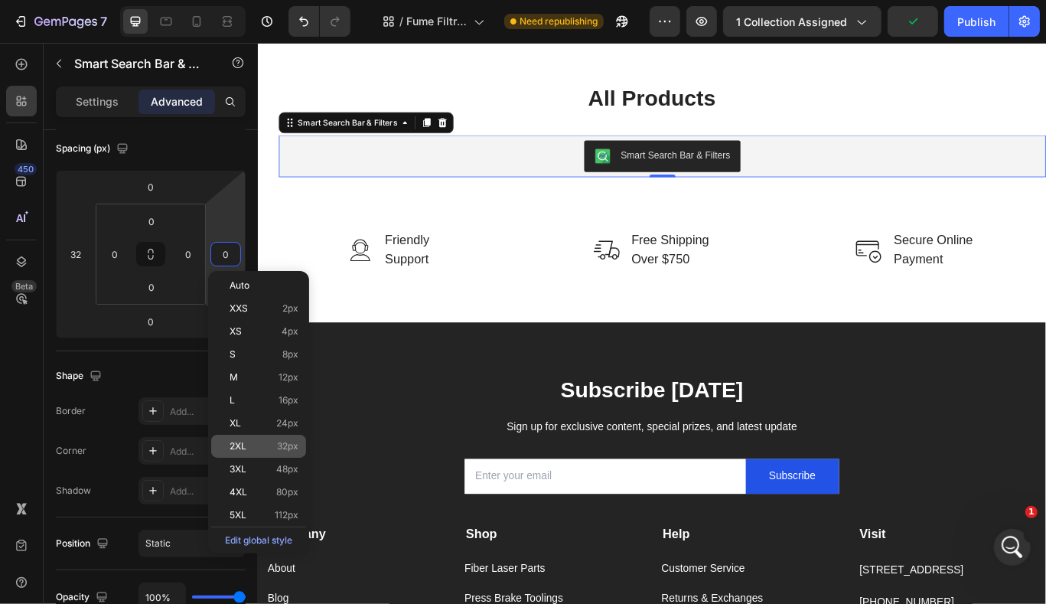
click at [285, 451] on span "32px" at bounding box center [287, 446] width 21 height 11
type input "32"
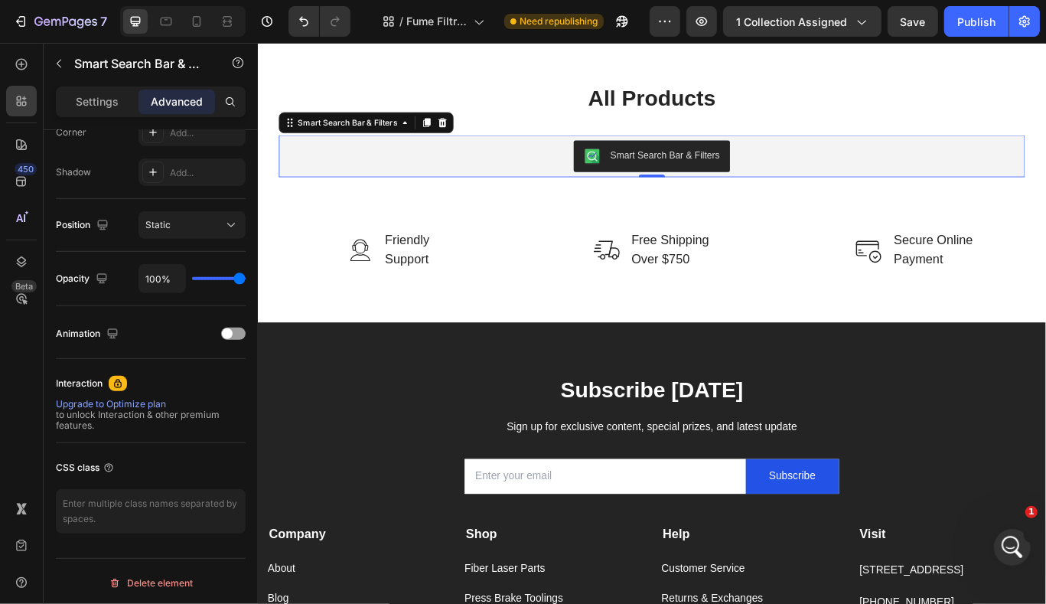
scroll to position [0, 0]
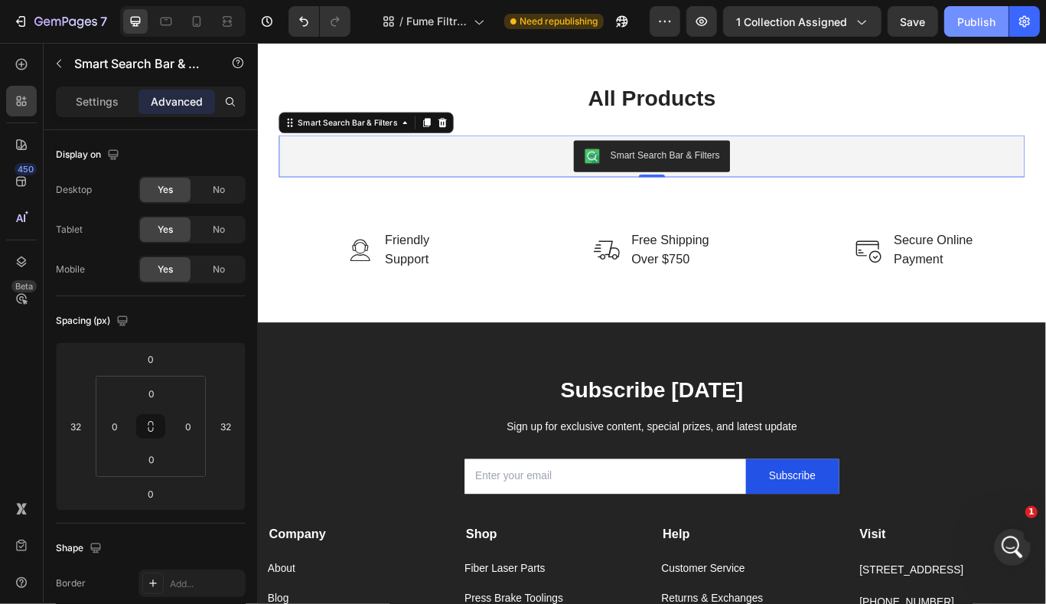
click at [973, 18] on div "Publish" at bounding box center [976, 22] width 38 height 16
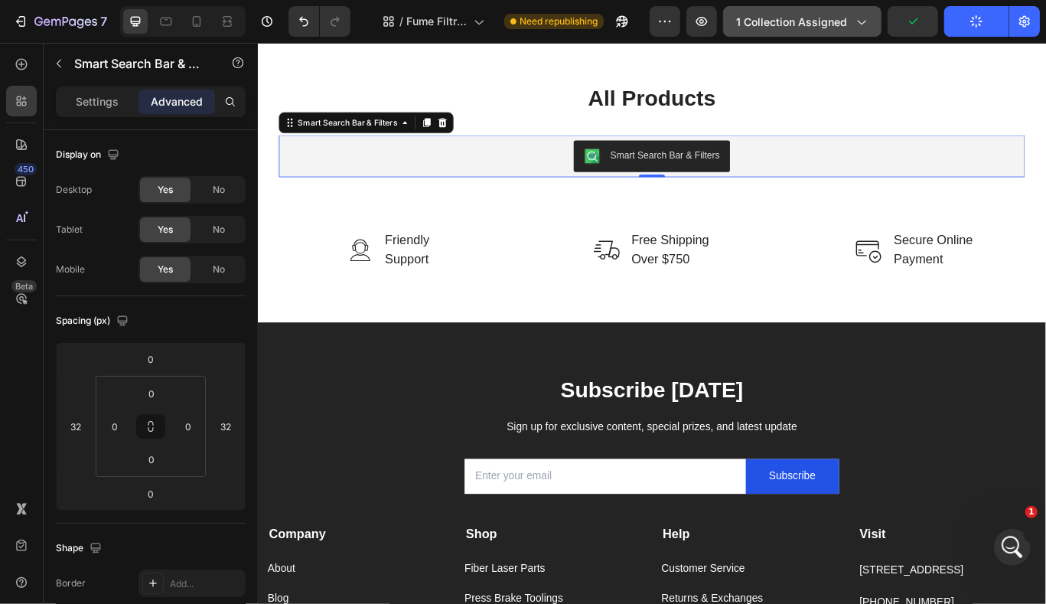
click at [833, 22] on span "1 collection assigned" at bounding box center [791, 22] width 111 height 16
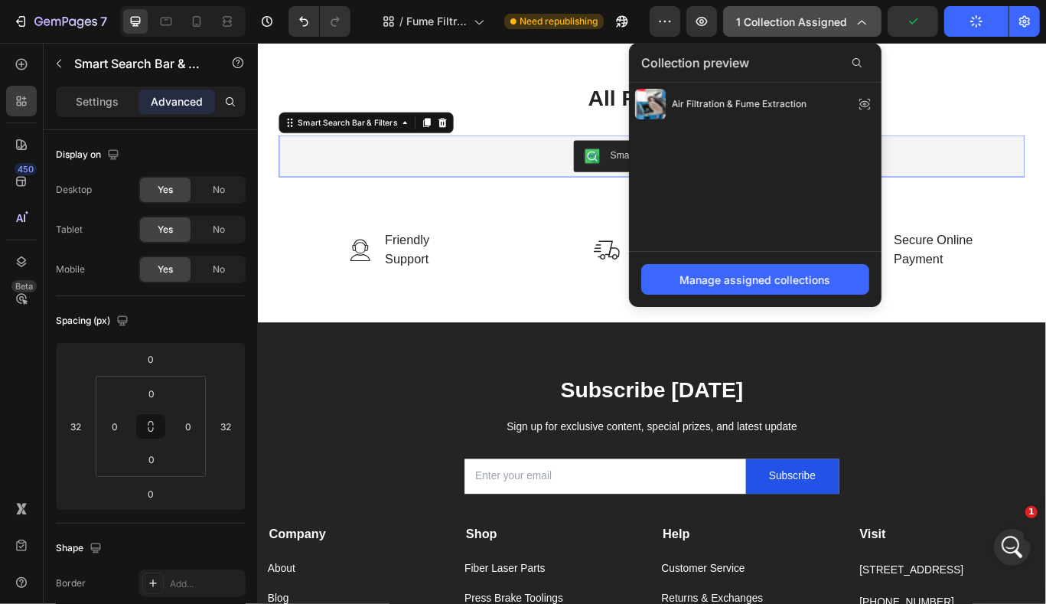
click at [833, 22] on span "1 collection assigned" at bounding box center [791, 22] width 111 height 16
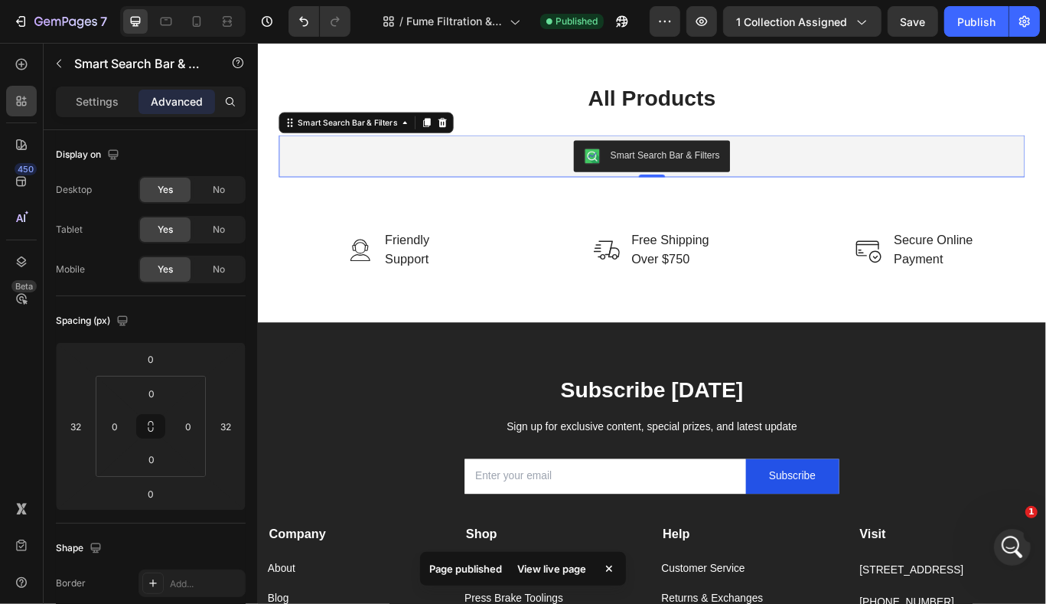
click at [565, 573] on div "View live page" at bounding box center [551, 568] width 87 height 21
click at [1003, 553] on div "Open Intercom Messenger" at bounding box center [1010, 544] width 50 height 50
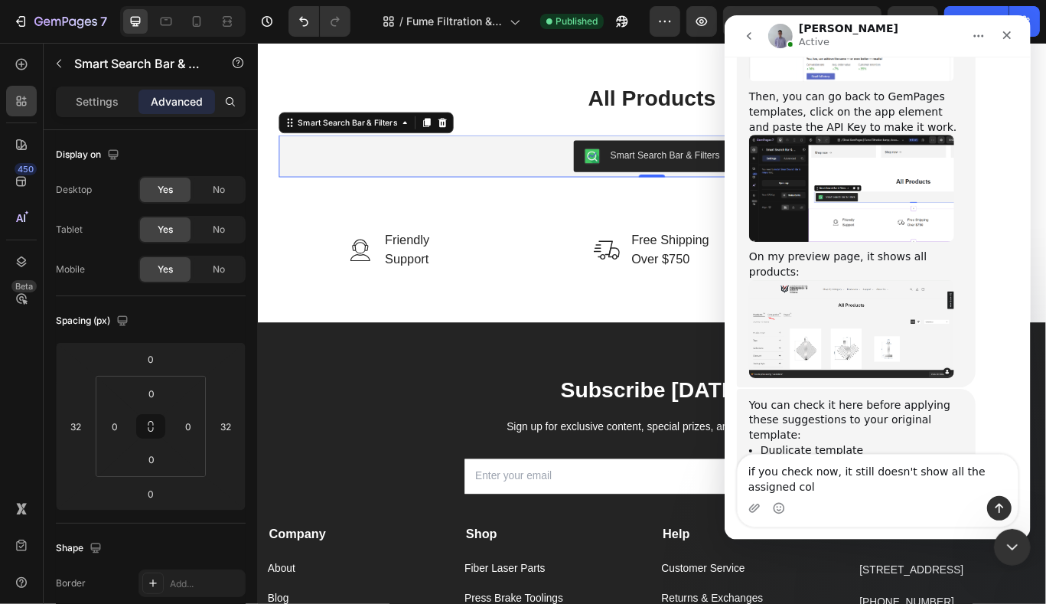
scroll to position [1004, 0]
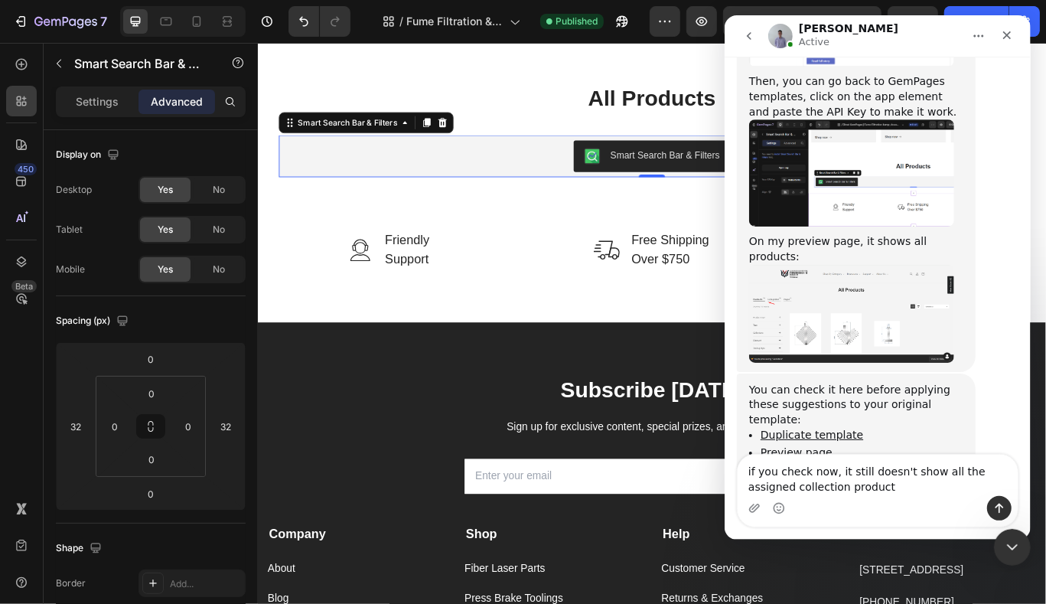
type textarea "if you check now, it still doesn't show all the assigned collection products"
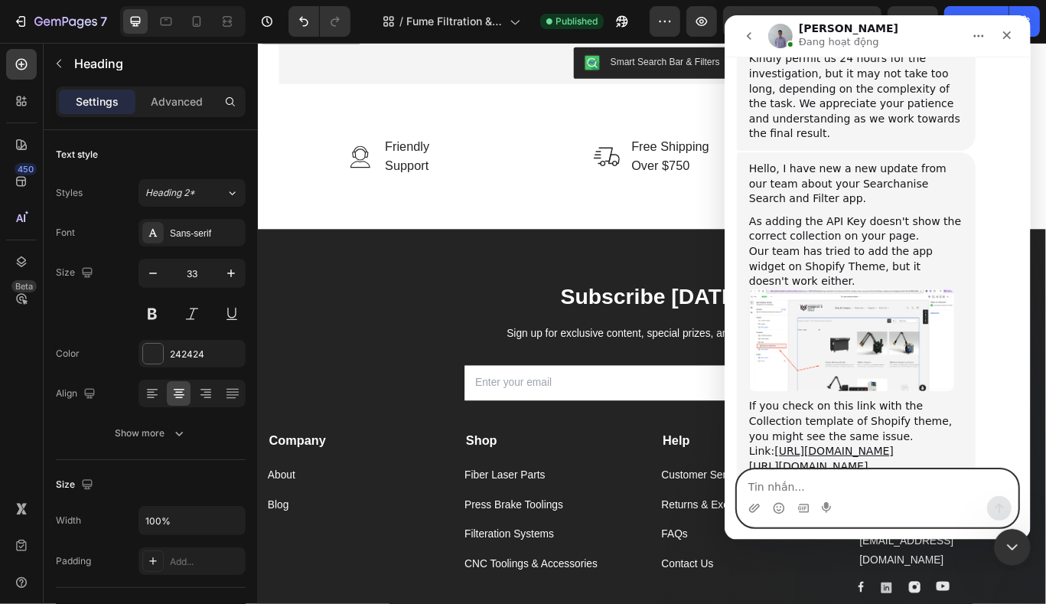
scroll to position [1623, 0]
